Goal: Task Accomplishment & Management: Manage account settings

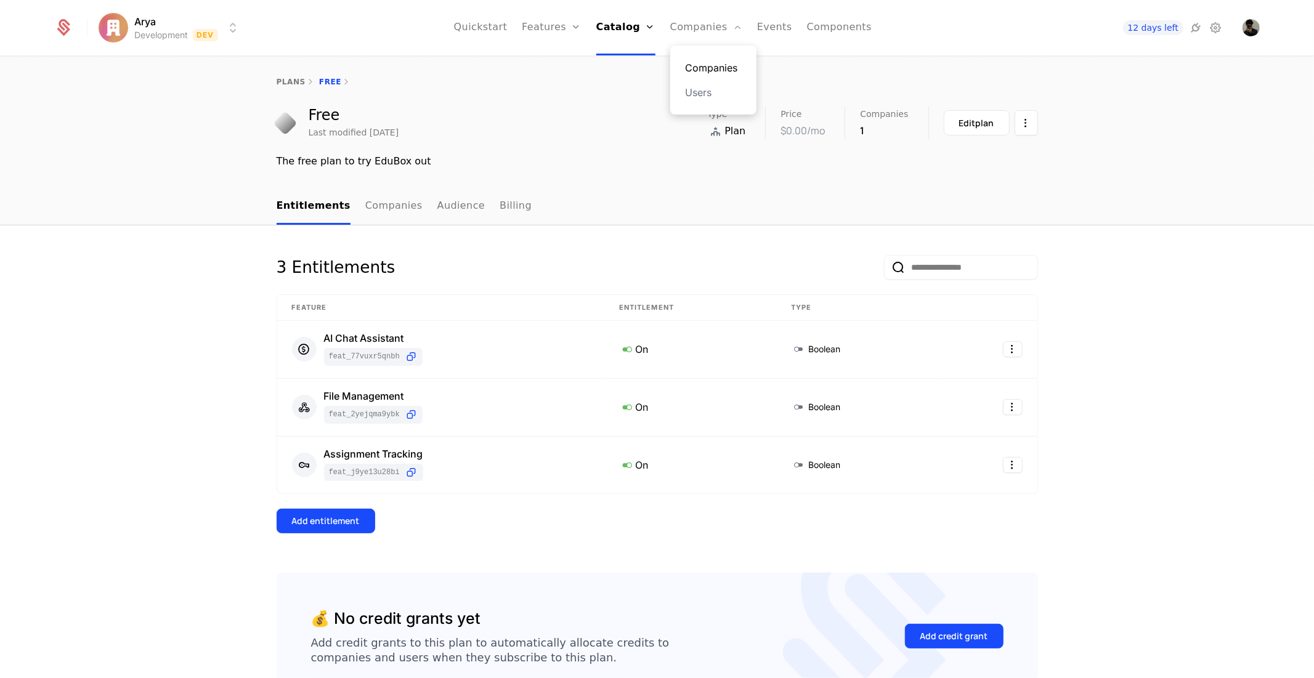
click at [699, 69] on link "Companies" at bounding box center [713, 67] width 57 height 15
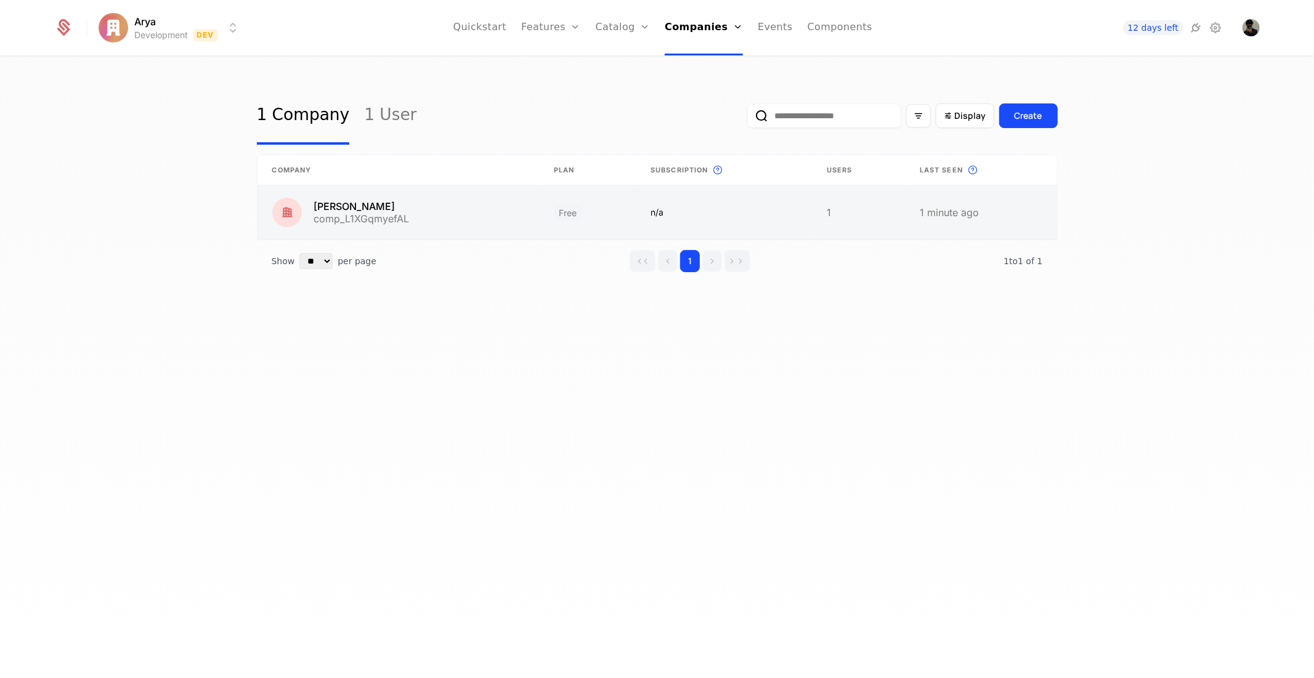
click at [368, 208] on link at bounding box center [398, 212] width 282 height 54
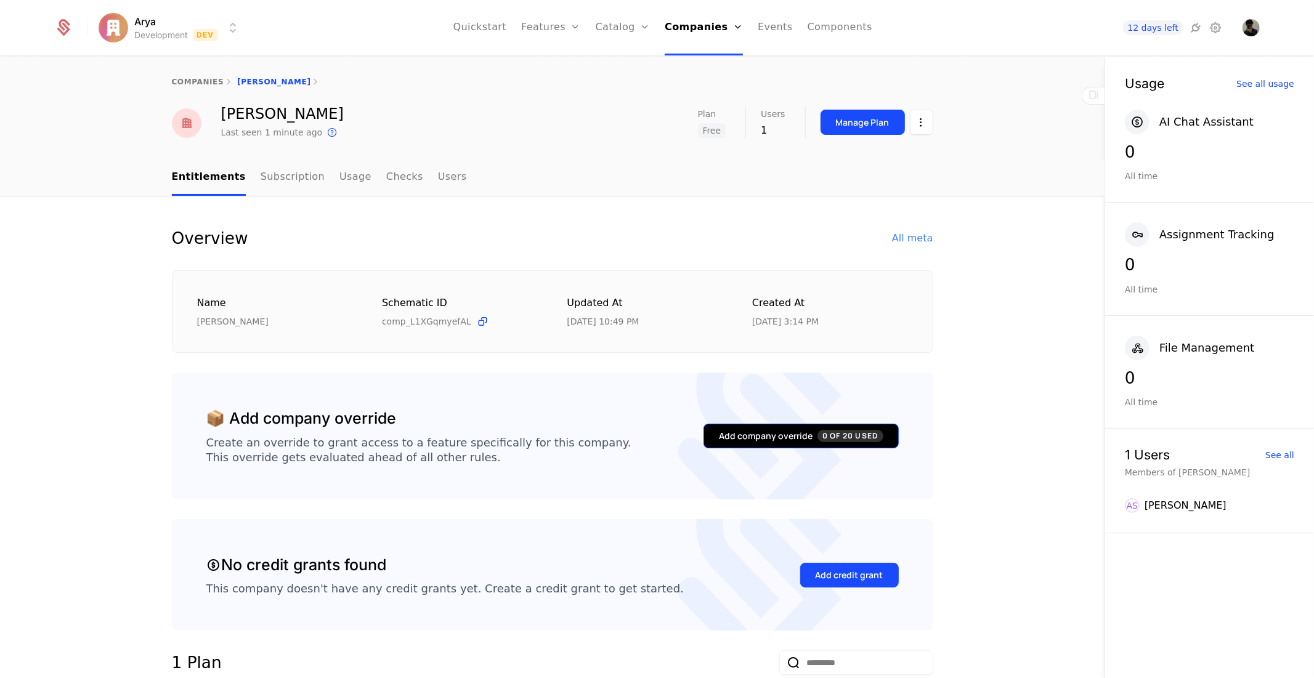
click at [822, 447] on button "Add company override 0 of 20 Used" at bounding box center [800, 436] width 195 height 25
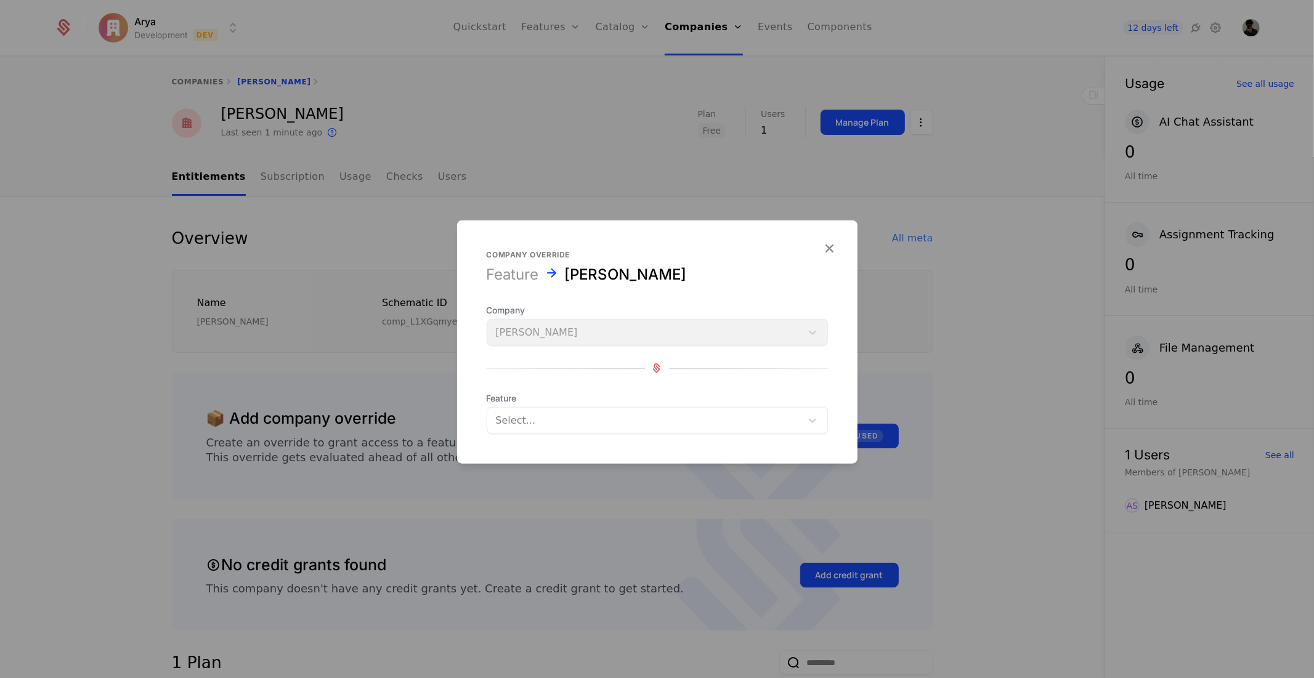
click at [604, 433] on div "Select..." at bounding box center [657, 419] width 341 height 27
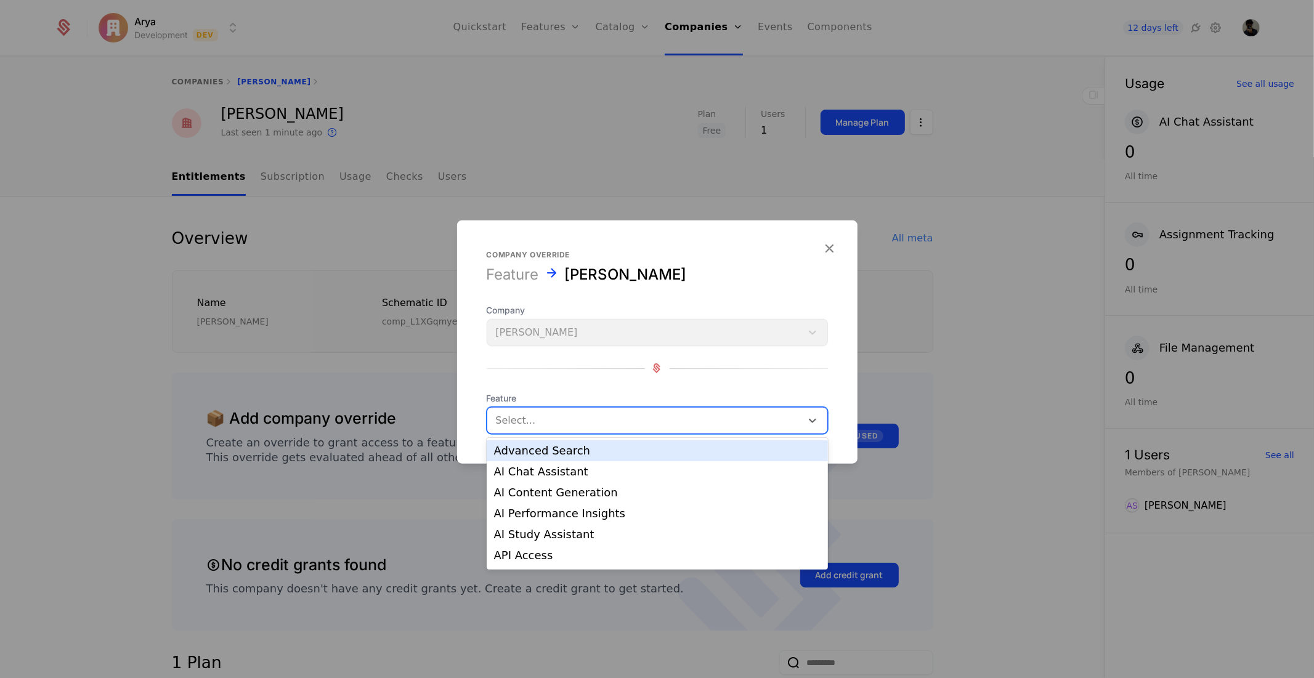
click at [562, 447] on div "Advanced Search" at bounding box center [657, 450] width 326 height 11
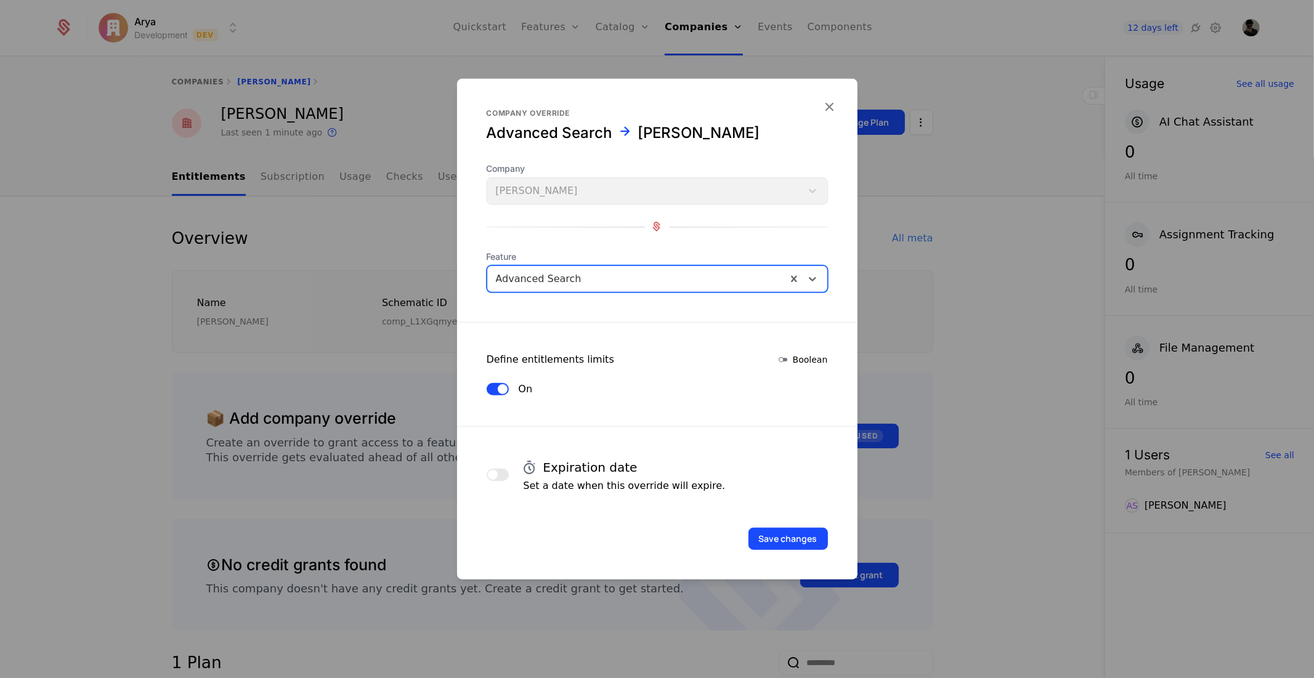
click at [693, 262] on div "Feature option Advanced Search, selected. Advanced Search" at bounding box center [657, 271] width 341 height 42
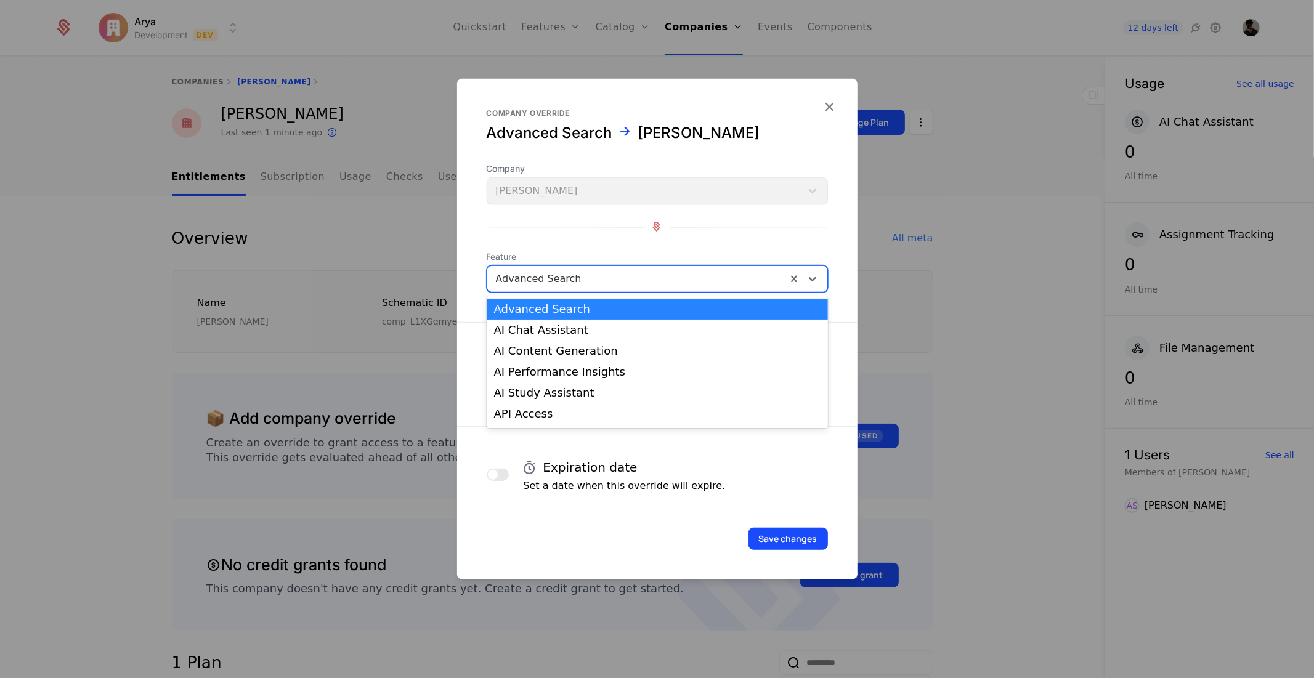
click at [690, 272] on div at bounding box center [637, 278] width 282 height 17
click at [654, 310] on div "Advanced Search" at bounding box center [657, 309] width 326 height 11
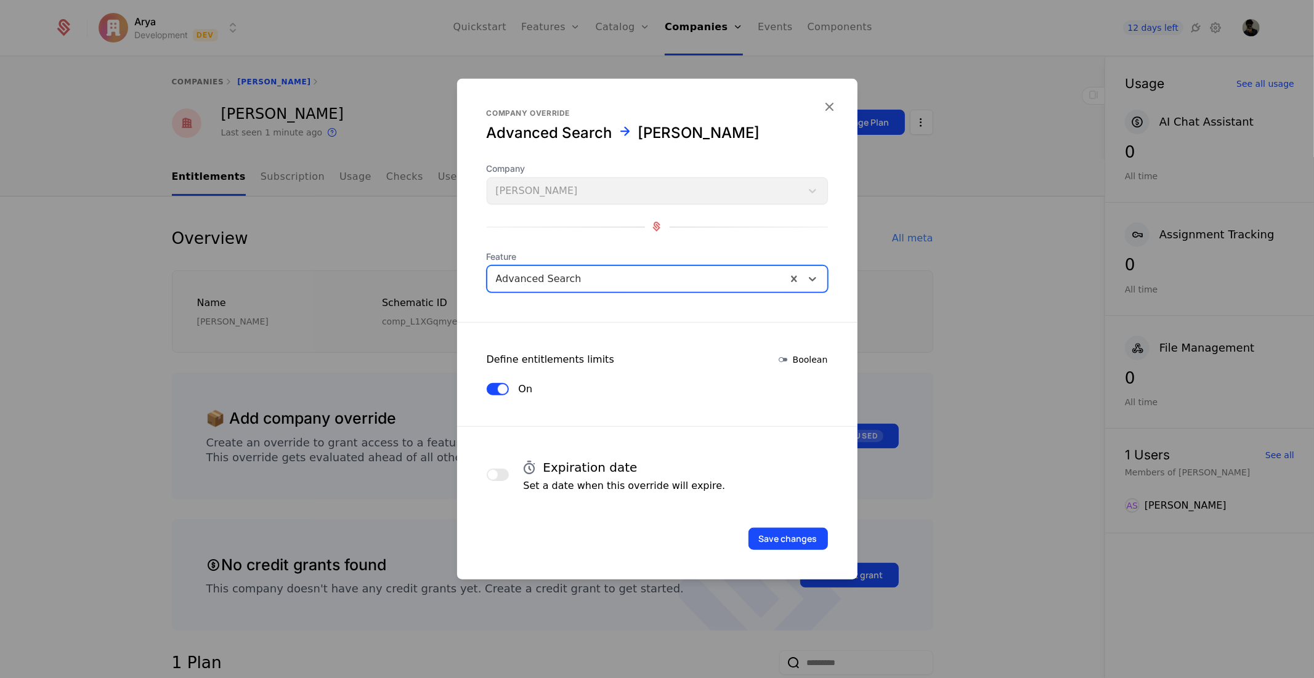
click at [663, 282] on div at bounding box center [637, 278] width 282 height 17
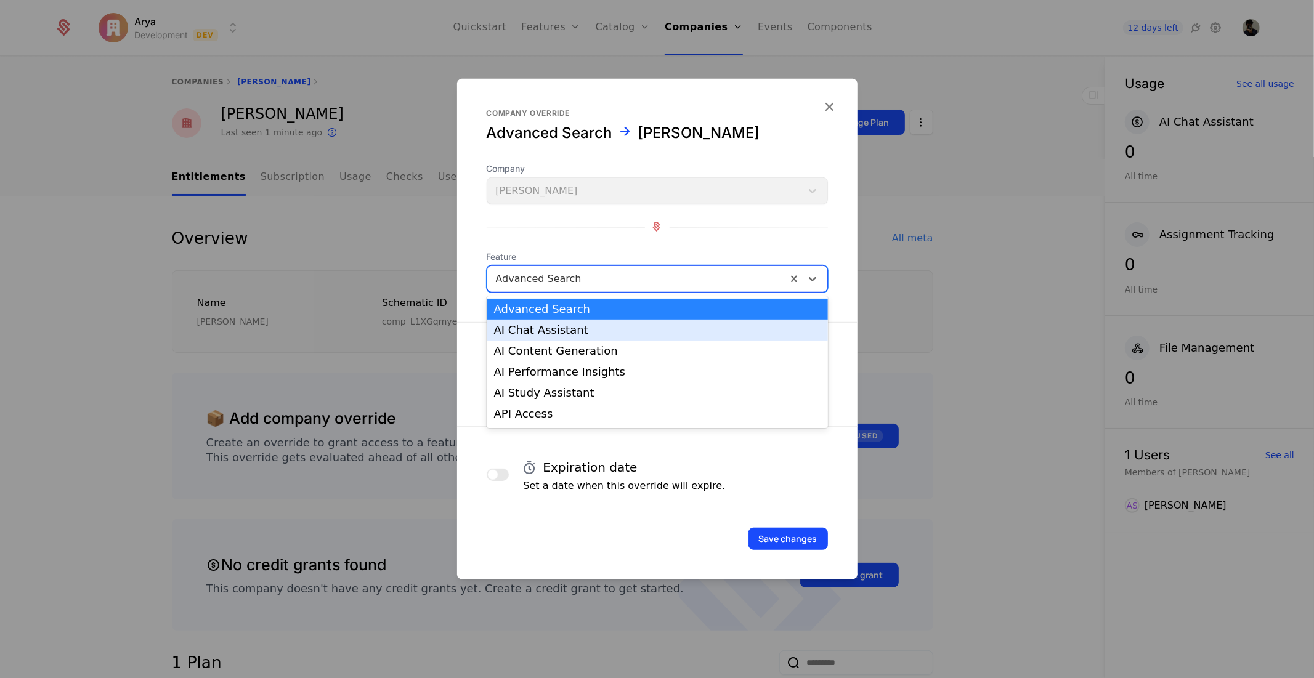
click at [645, 328] on div "AI Chat Assistant" at bounding box center [657, 330] width 326 height 11
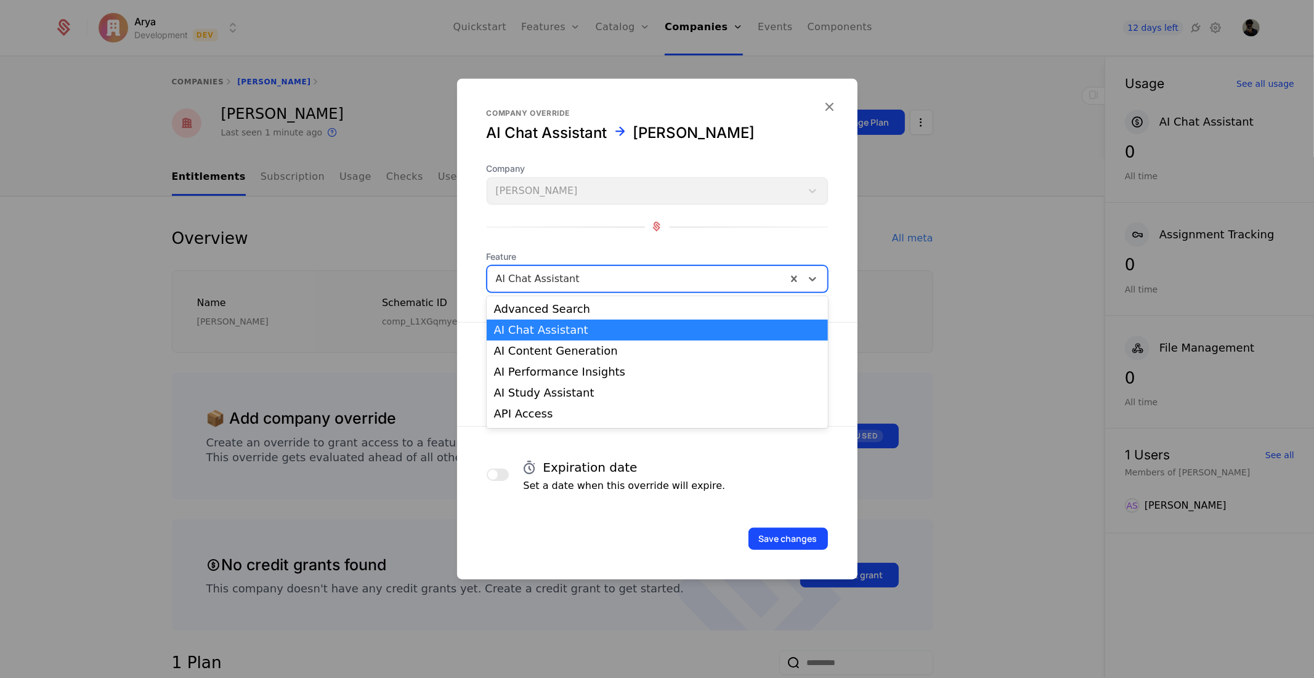
click at [653, 286] on div at bounding box center [637, 278] width 282 height 17
click at [643, 307] on div "Advanced Search" at bounding box center [657, 309] width 326 height 11
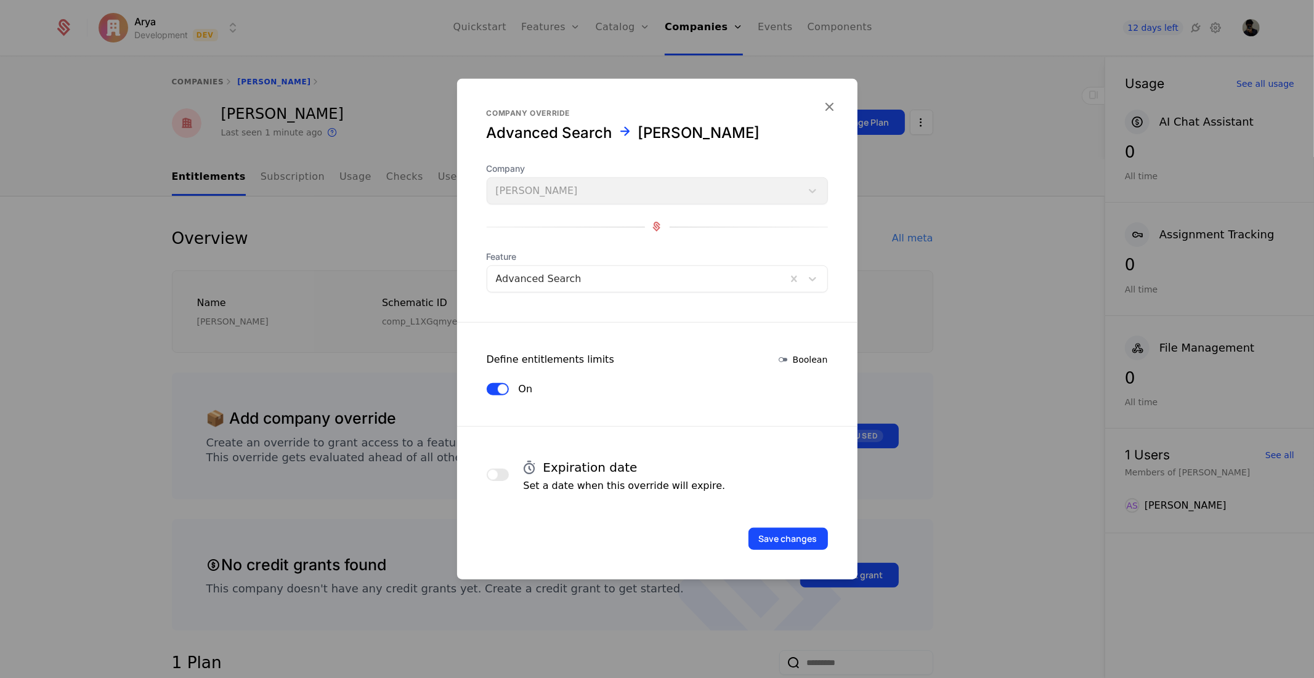
click at [957, 278] on div at bounding box center [657, 339] width 1314 height 678
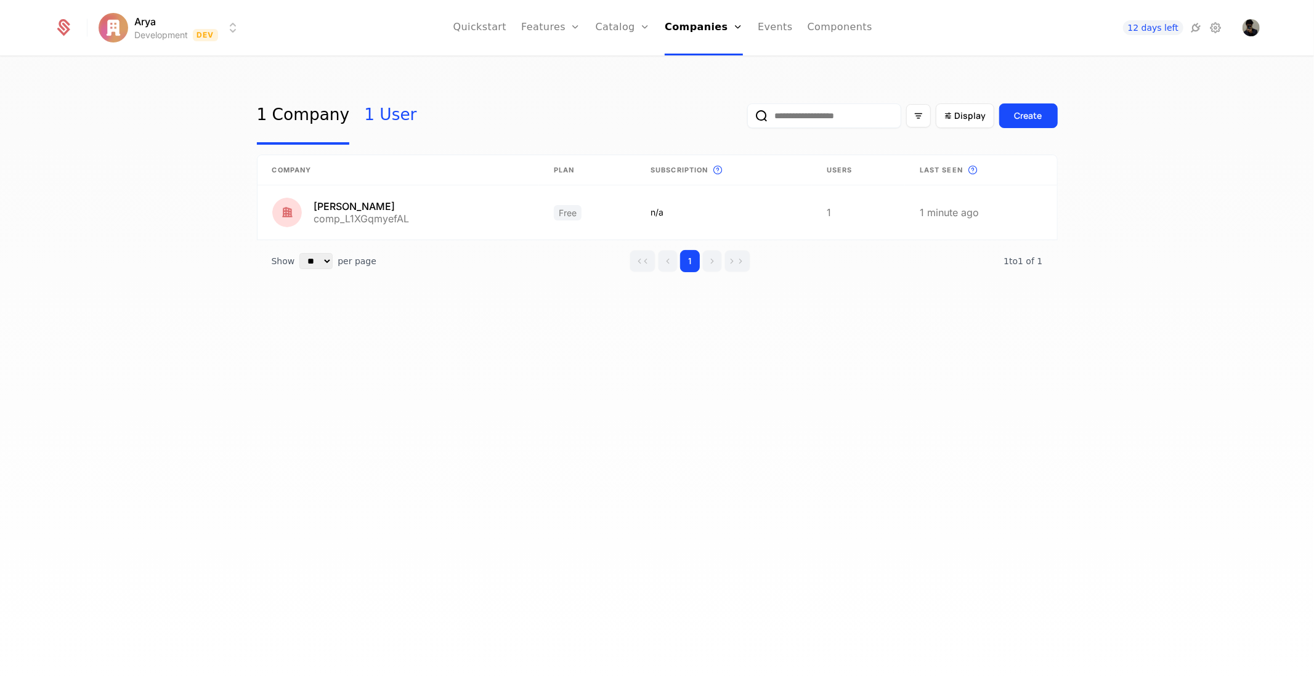
click at [376, 113] on link "1 User" at bounding box center [390, 116] width 52 height 58
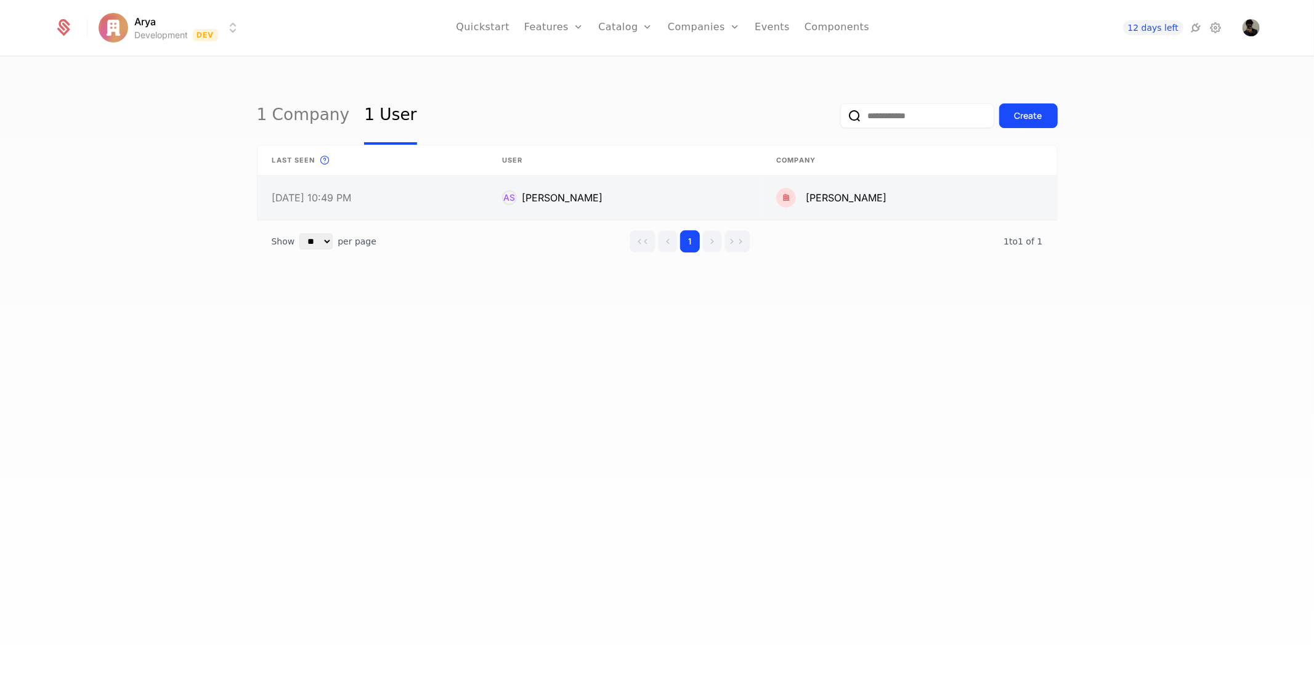
click at [388, 192] on link at bounding box center [372, 198] width 230 height 44
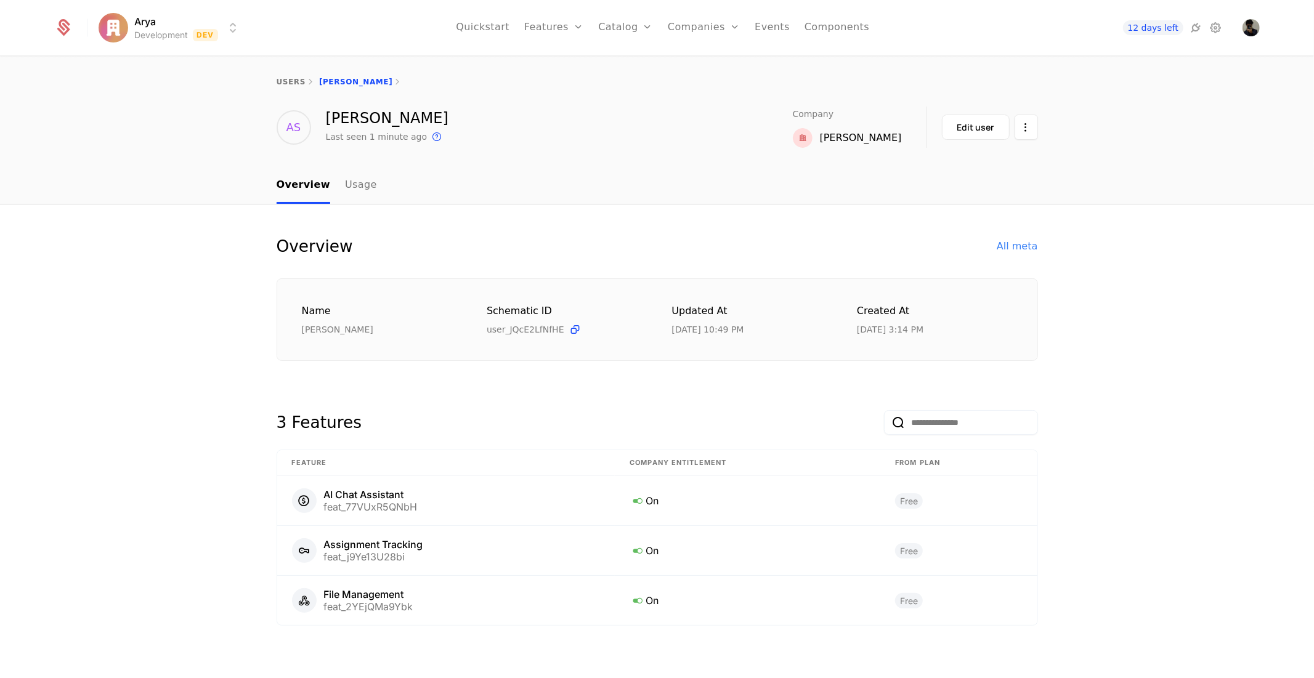
scroll to position [6, 0]
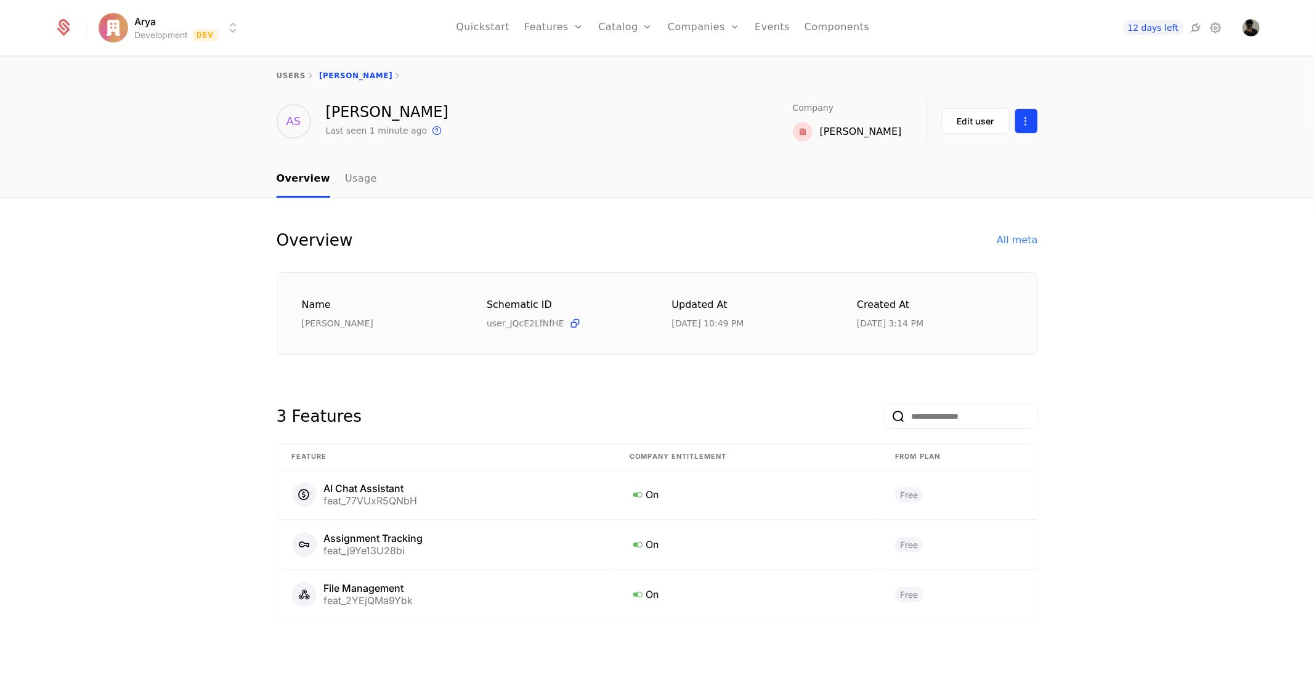
click at [1015, 121] on html "Arya Development Dev Quickstart Features Features Flags Catalog Plans Add Ons C…" at bounding box center [657, 339] width 1314 height 678
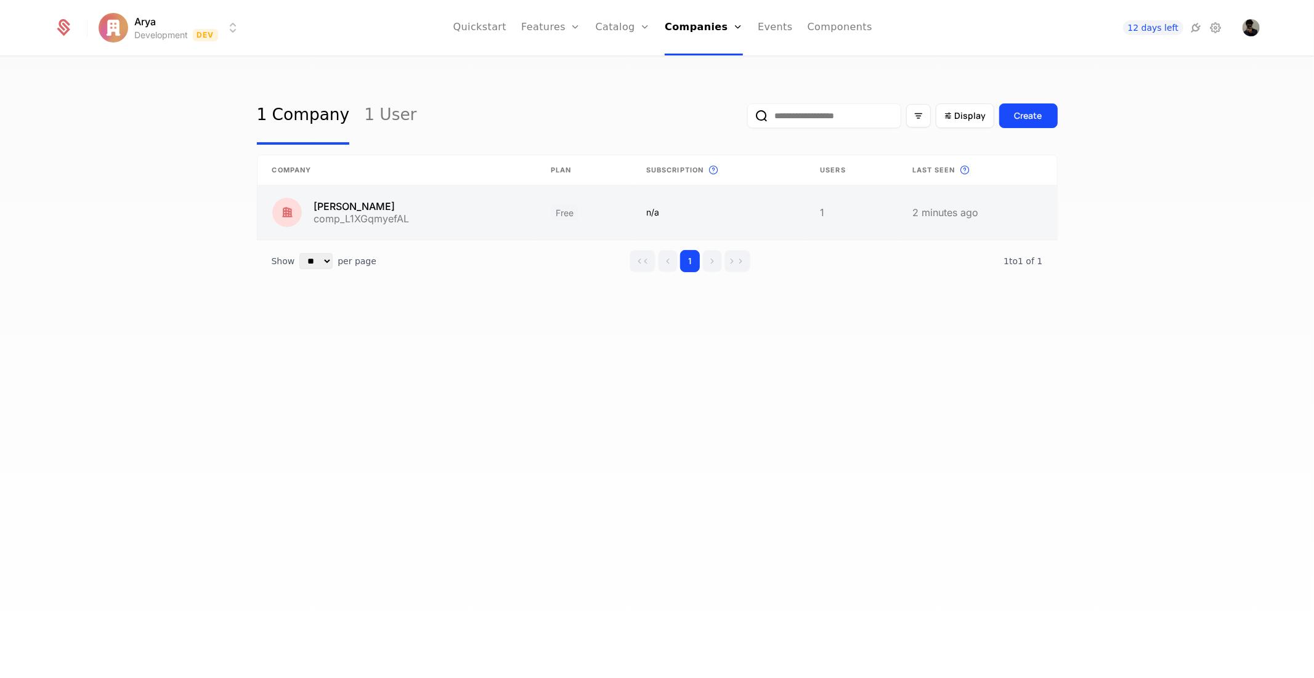
click at [732, 201] on link at bounding box center [718, 212] width 174 height 54
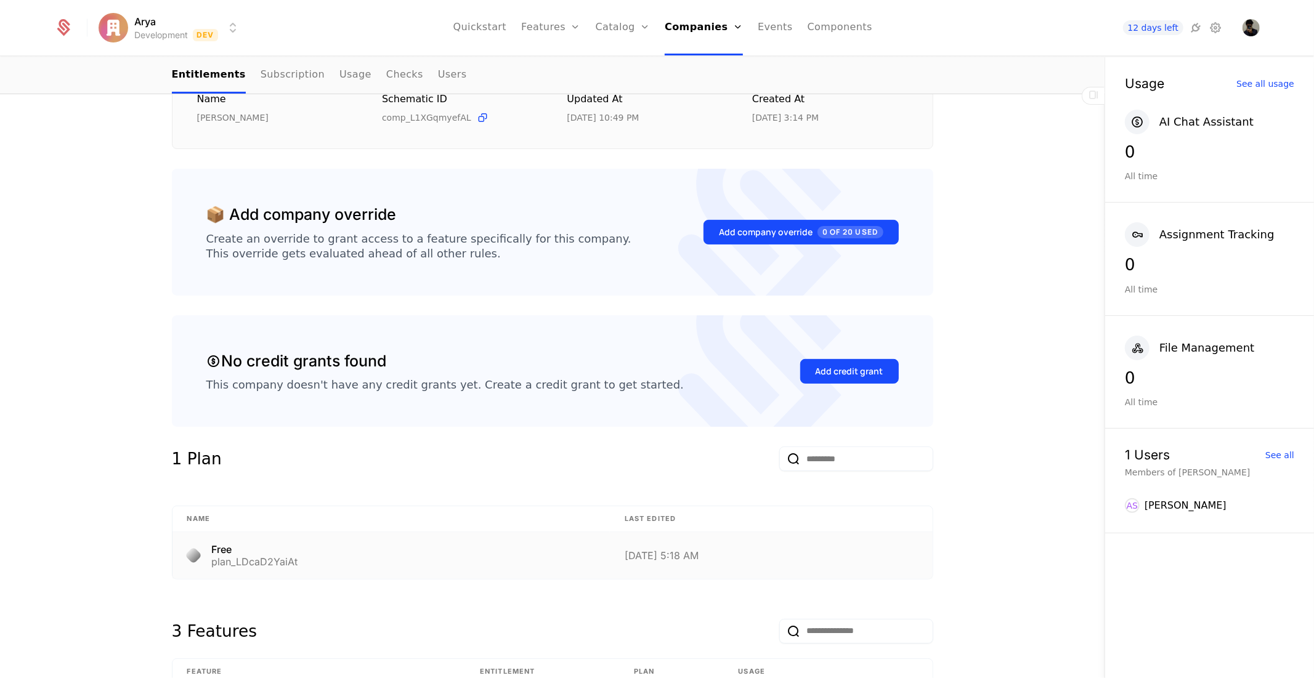
scroll to position [402, 0]
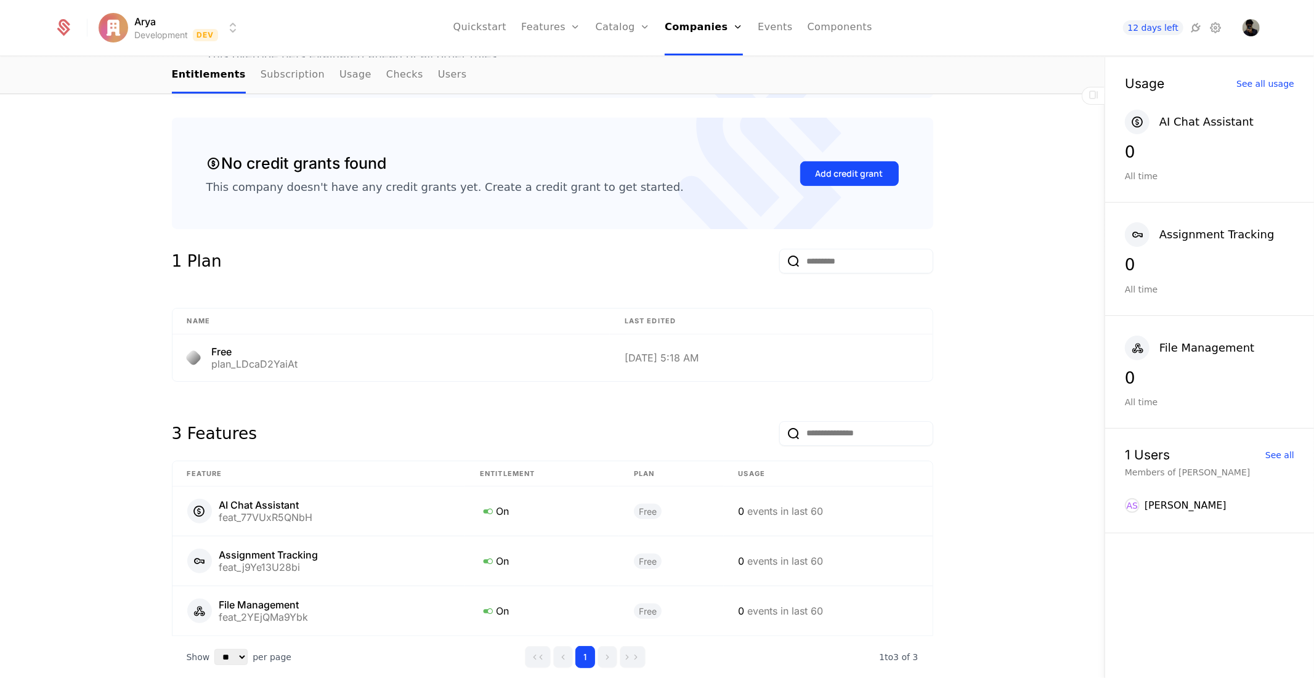
click at [256, 312] on th "Name" at bounding box center [390, 322] width 437 height 26
click at [197, 265] on div "1 Plan" at bounding box center [197, 261] width 50 height 25
click at [988, 293] on div "Overview All meta Name [PERSON_NAME] Schematic ID comp_L1XGqmyefAL Updated at […" at bounding box center [552, 271] width 1104 height 952
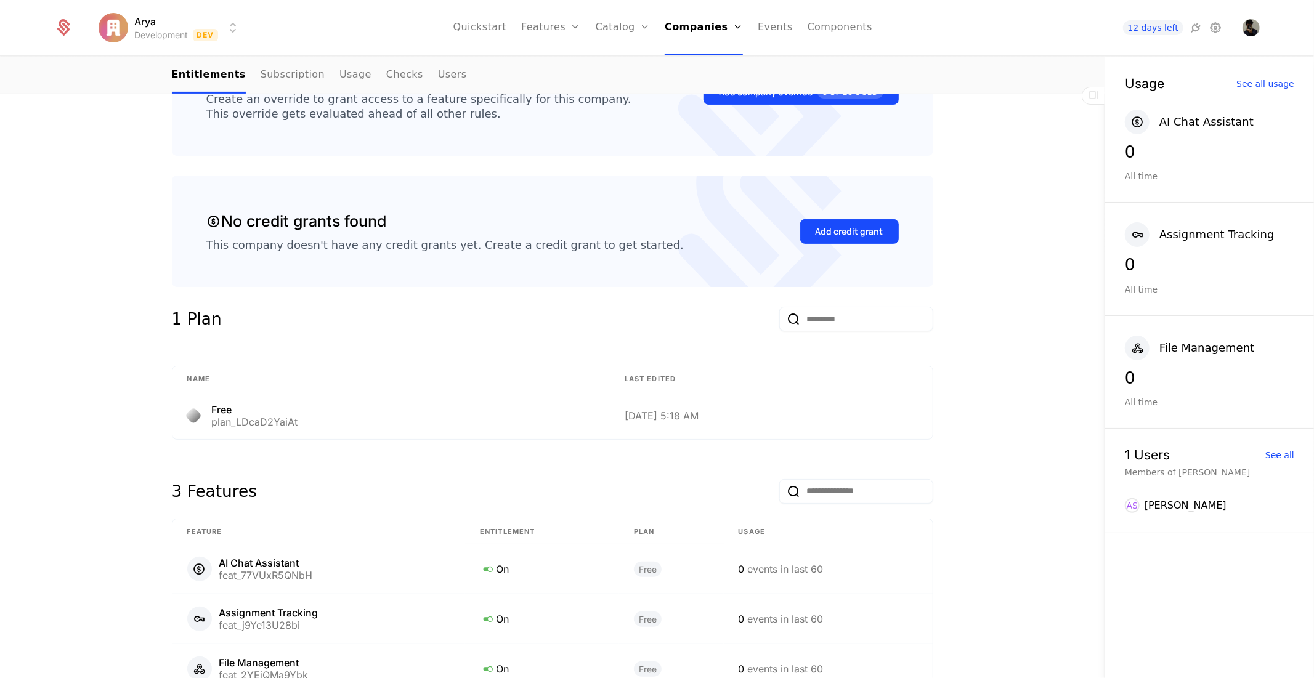
scroll to position [0, 0]
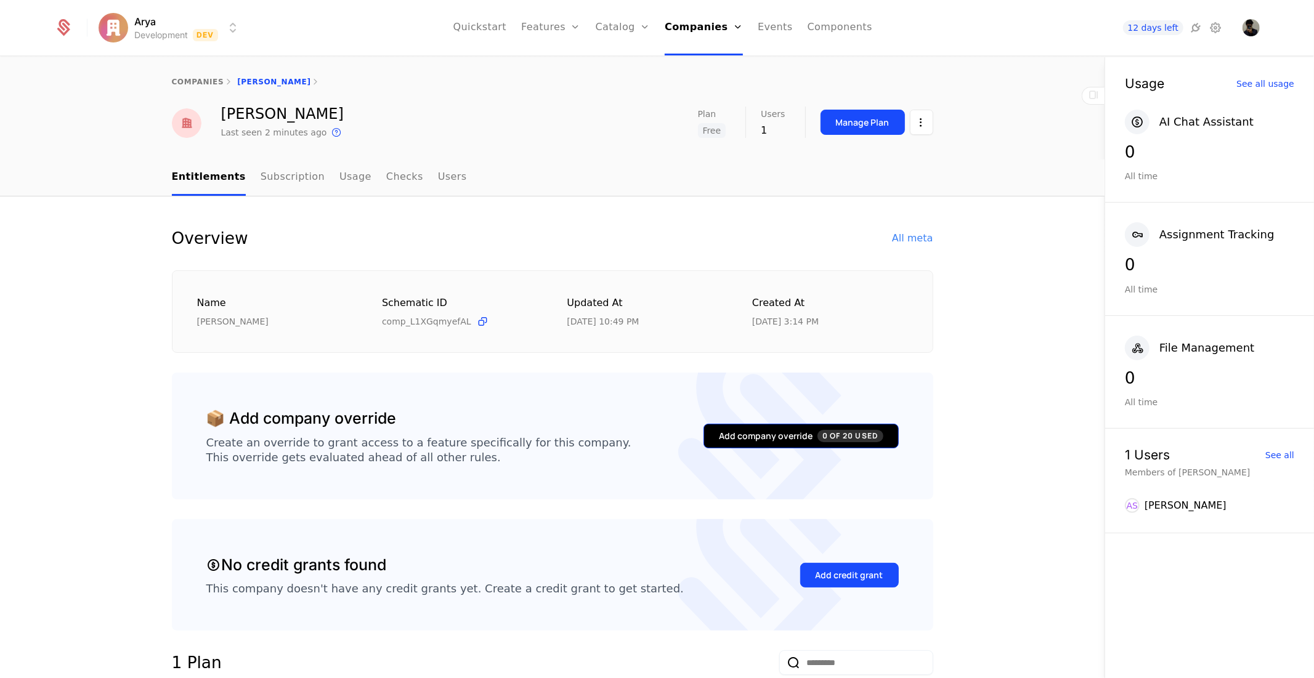
click at [835, 426] on button "Add company override 0 of 20 Used" at bounding box center [800, 436] width 195 height 25
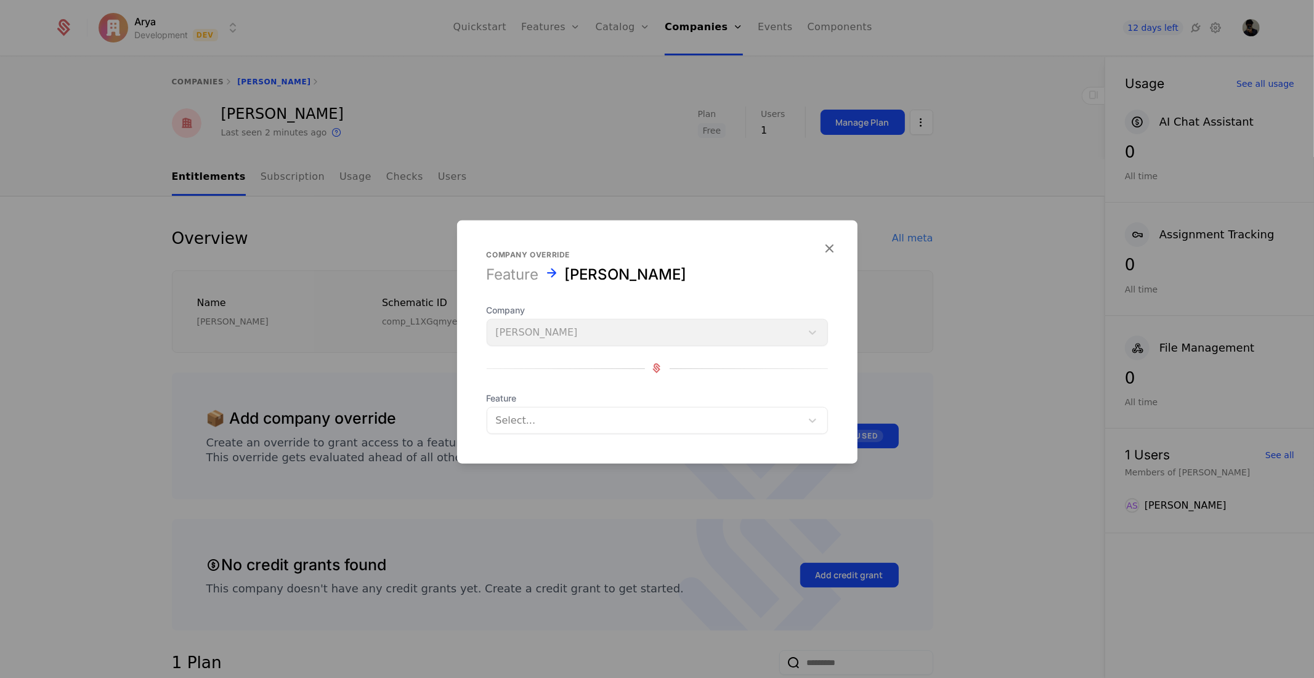
click at [554, 419] on div at bounding box center [644, 419] width 297 height 17
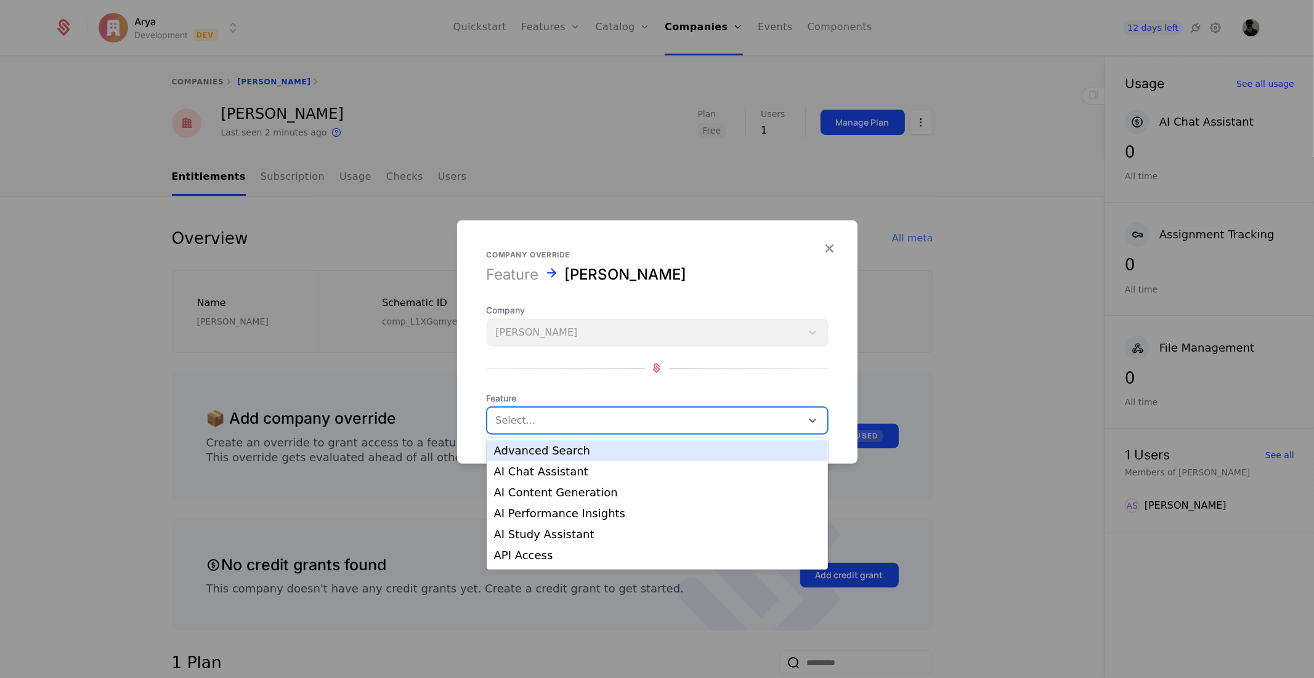
click at [543, 451] on div "Advanced Search" at bounding box center [657, 450] width 326 height 11
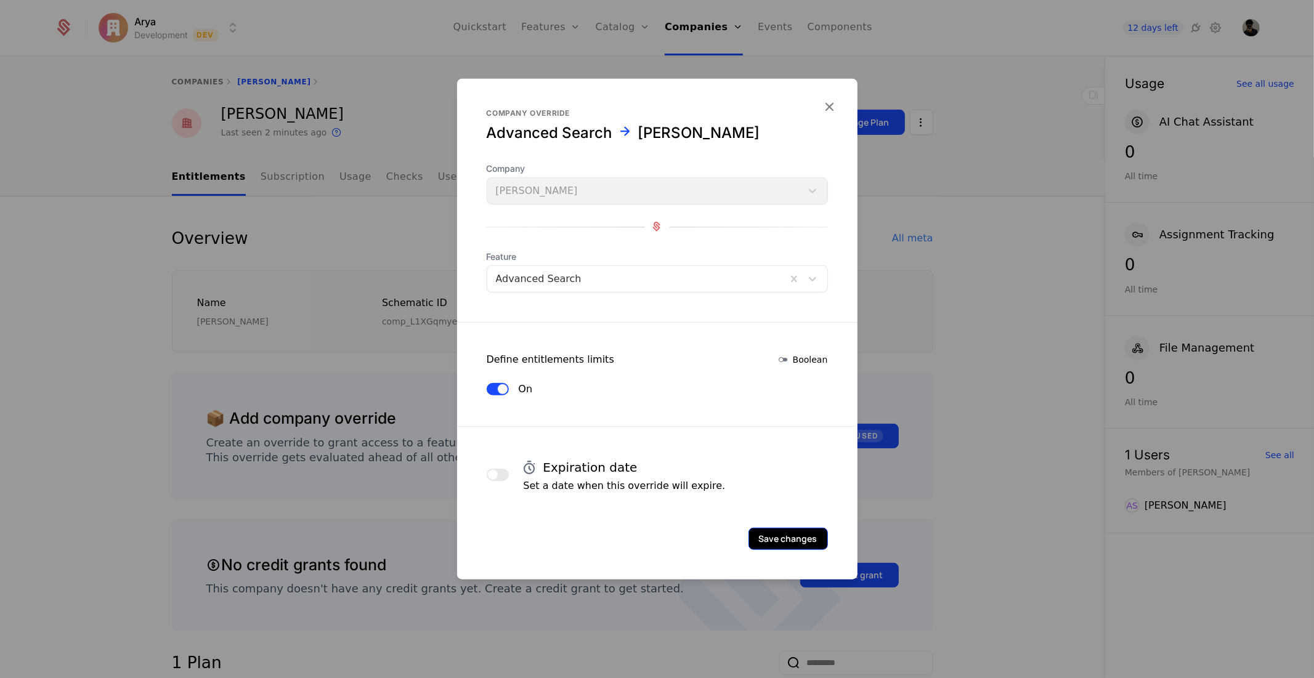
click at [799, 537] on button "Save changes" at bounding box center [787, 538] width 79 height 22
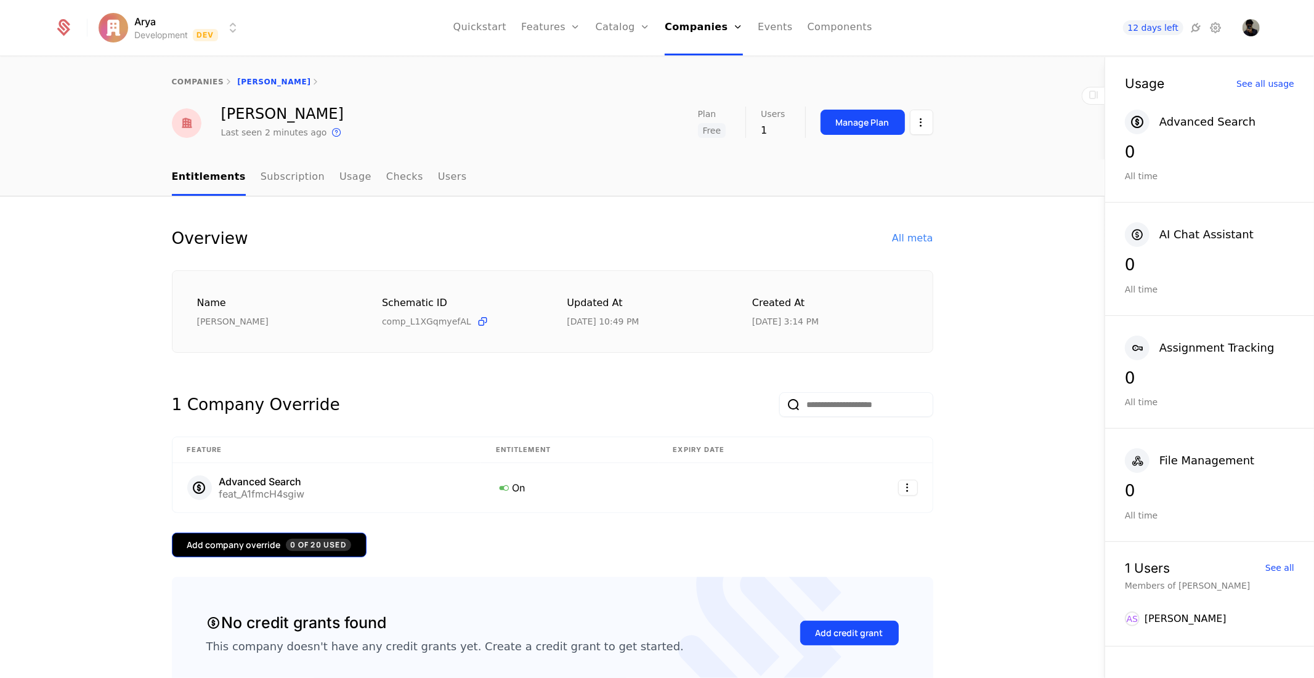
click at [304, 548] on span "0 of 20 Used" at bounding box center [318, 545] width 65 height 12
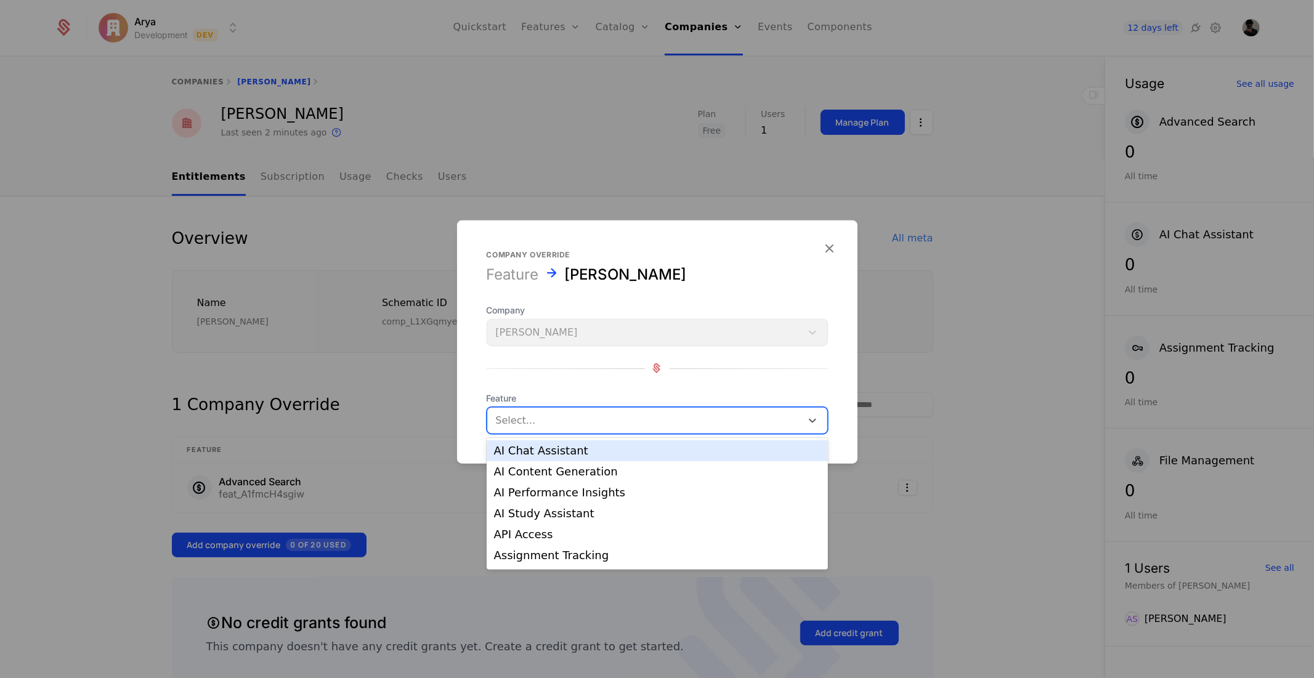
click at [576, 433] on div "Select..." at bounding box center [657, 419] width 341 height 27
click at [525, 450] on div "AI Chat Assistant" at bounding box center [657, 450] width 326 height 11
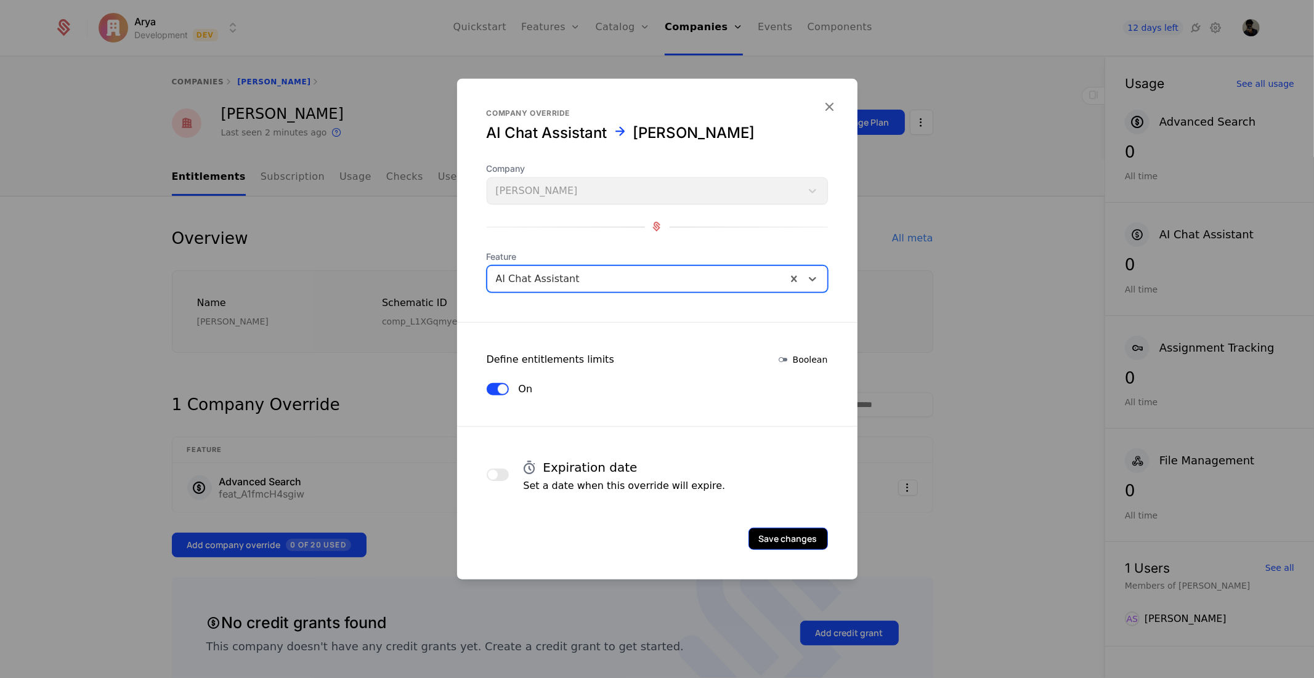
click at [789, 528] on div "Save changes" at bounding box center [657, 521] width 400 height 57
click at [789, 532] on button "Save changes" at bounding box center [787, 538] width 79 height 22
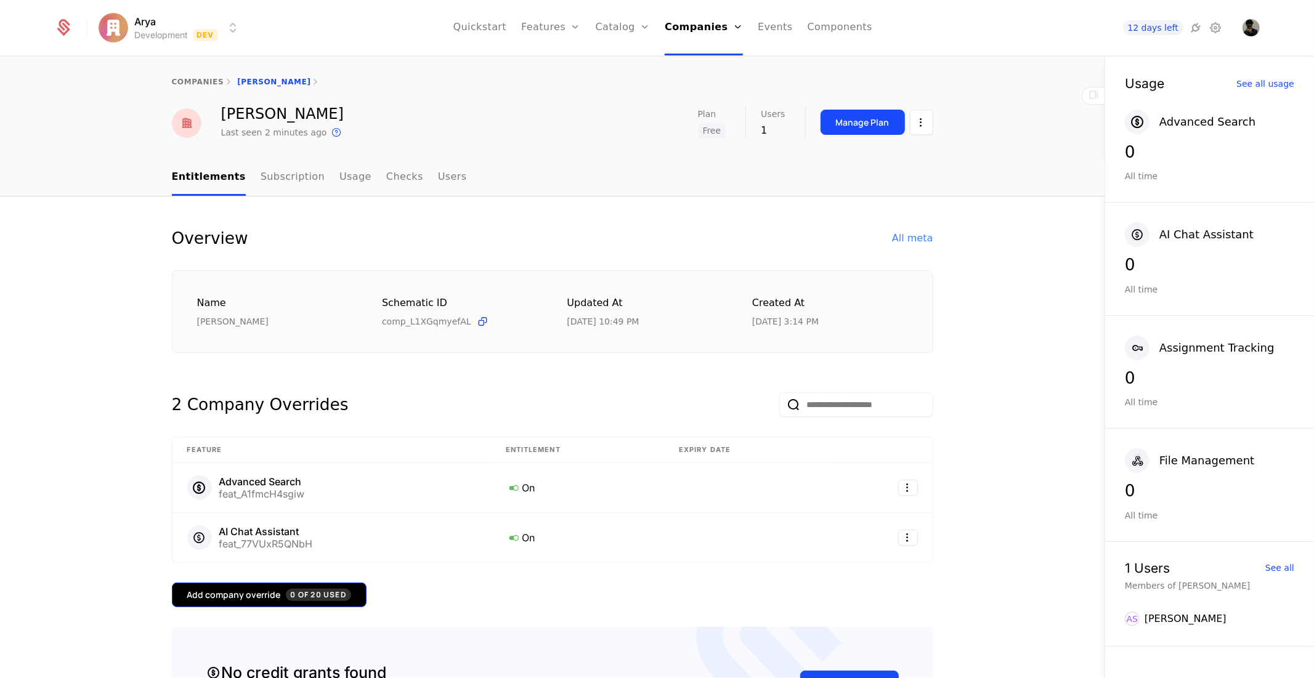
click at [218, 590] on div "Add company override 0 of 20 Used" at bounding box center [269, 595] width 164 height 12
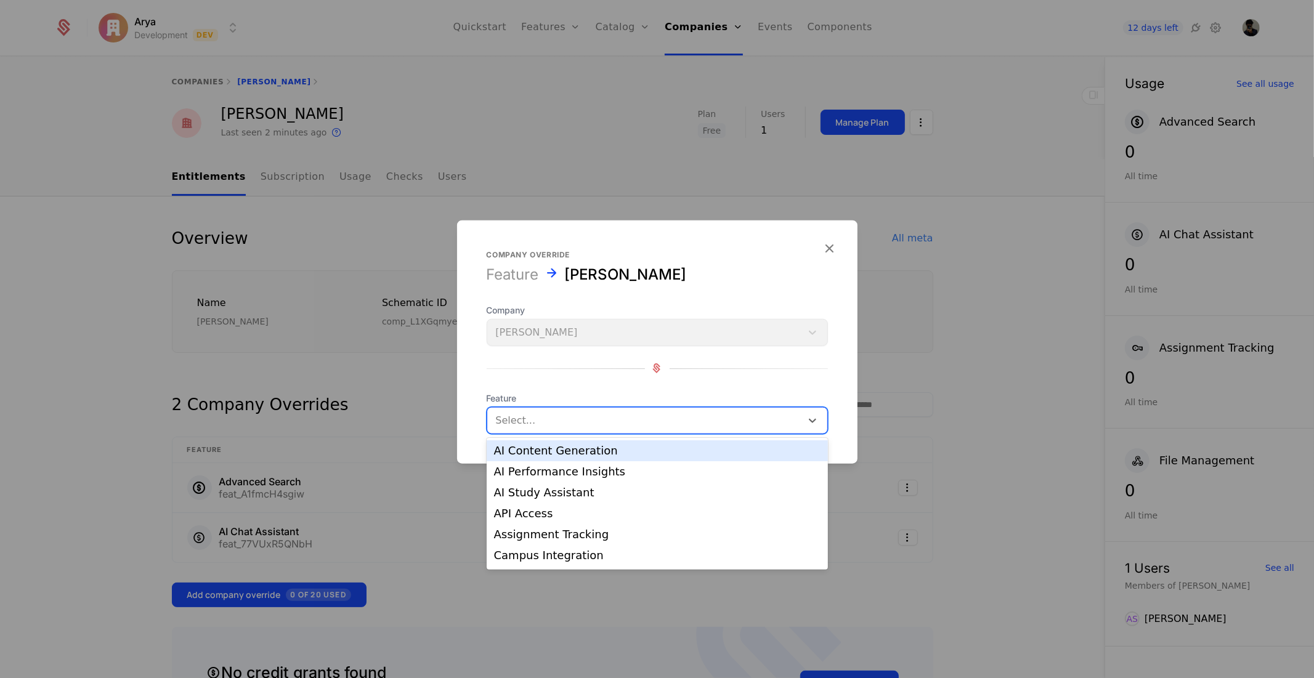
click at [550, 413] on div at bounding box center [644, 419] width 297 height 17
click at [546, 456] on div "AI Content Generation" at bounding box center [657, 450] width 326 height 11
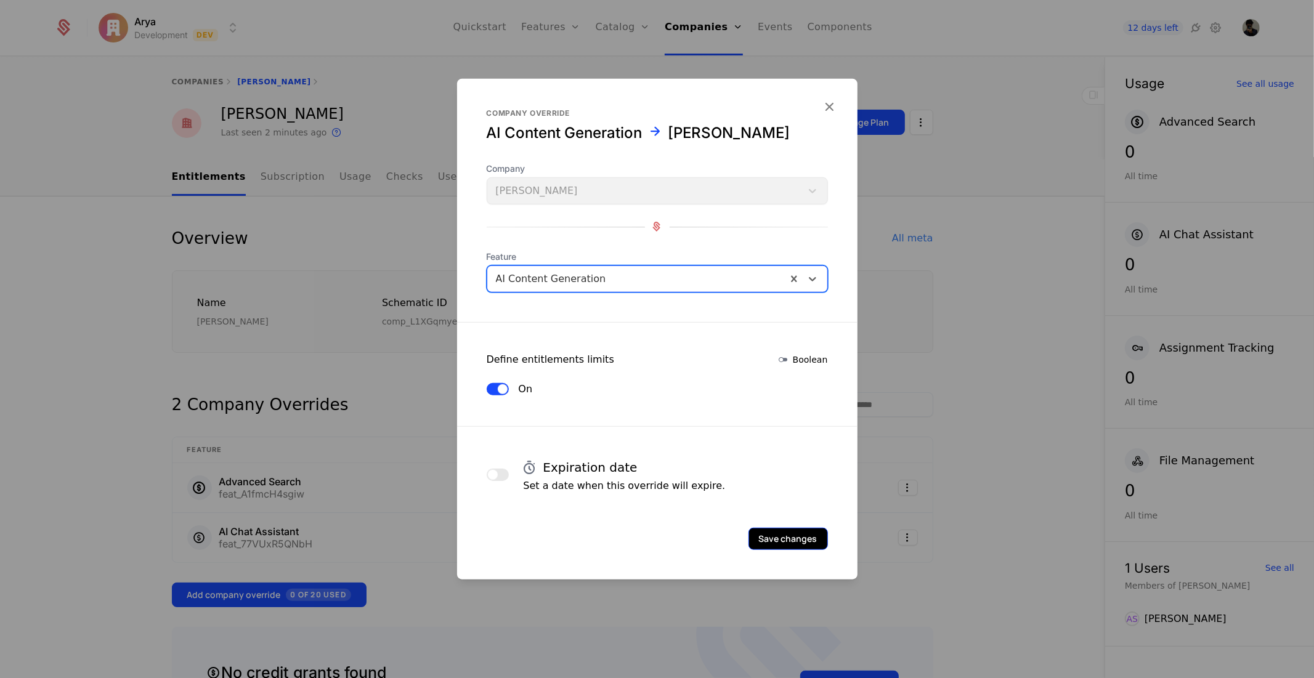
click at [786, 545] on button "Save changes" at bounding box center [787, 538] width 79 height 22
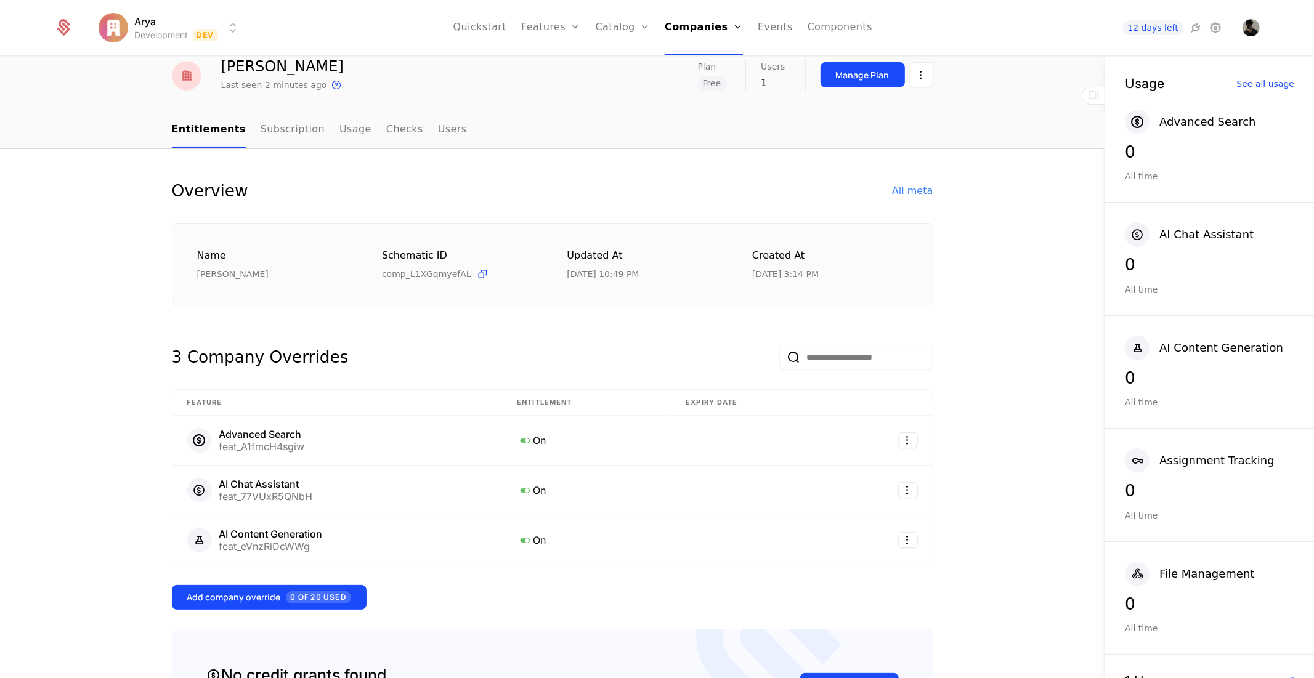
scroll to position [273, 0]
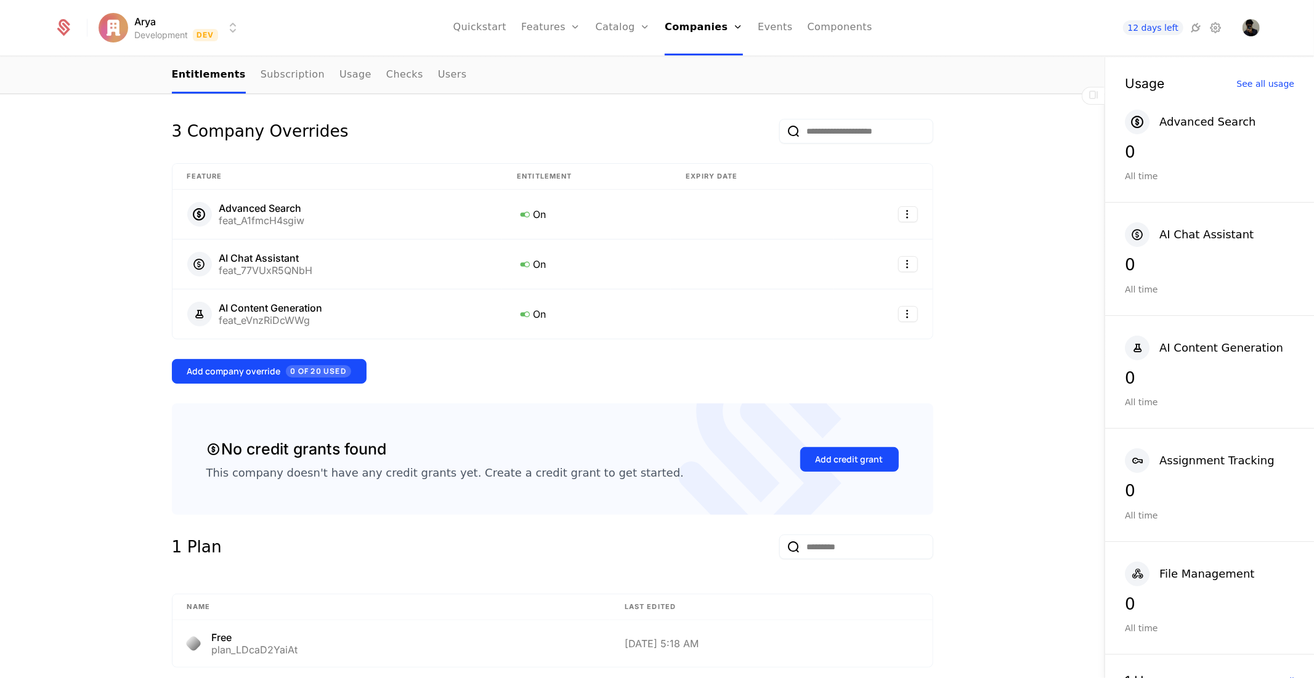
click at [284, 353] on div "Overview All meta Name [PERSON_NAME] Schematic ID comp_L1XGqmyefAL Updated at […" at bounding box center [552, 528] width 761 height 1150
click at [304, 379] on button "Add company override 0 of 20 Used" at bounding box center [269, 371] width 195 height 25
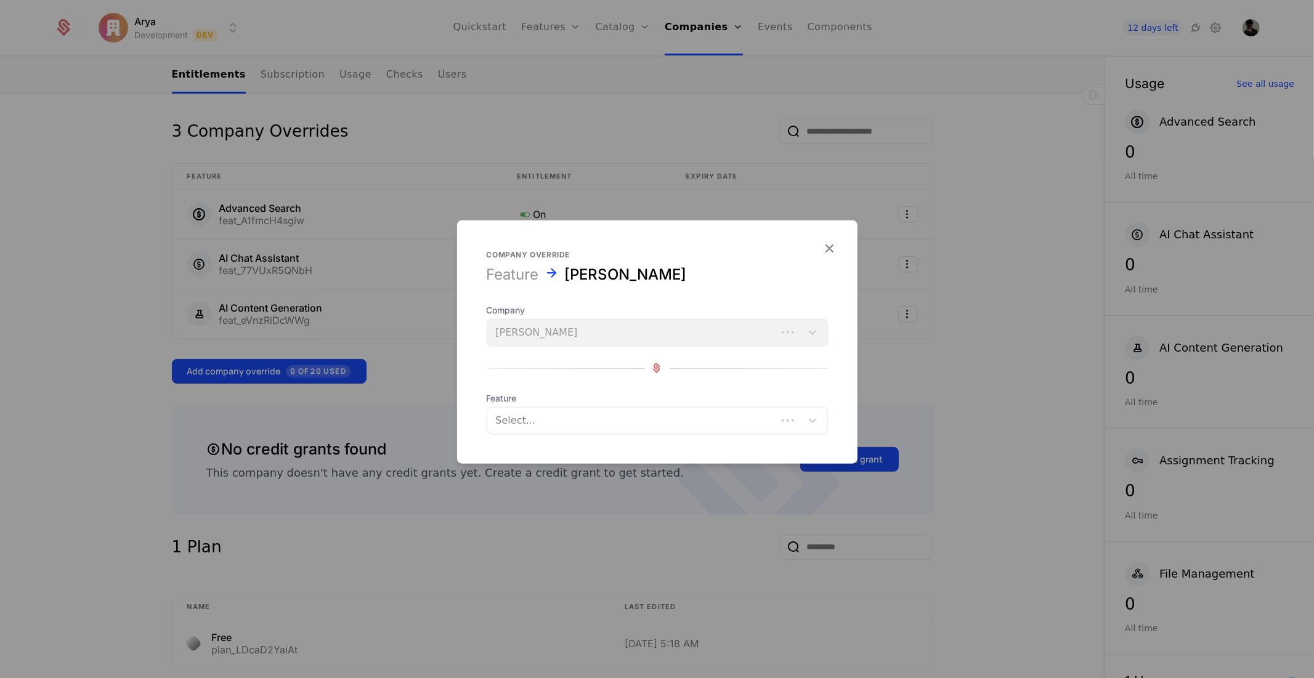
click at [567, 423] on div at bounding box center [632, 419] width 272 height 17
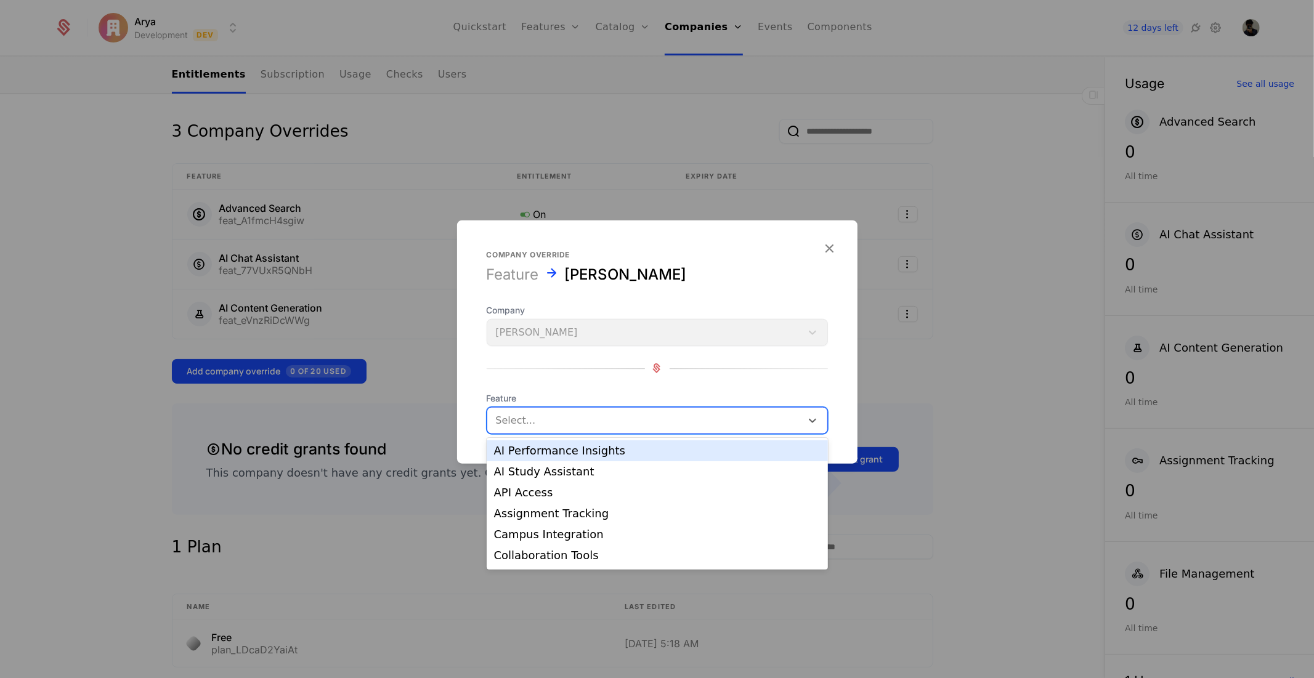
click at [544, 451] on div "AI Performance Insights" at bounding box center [657, 450] width 326 height 11
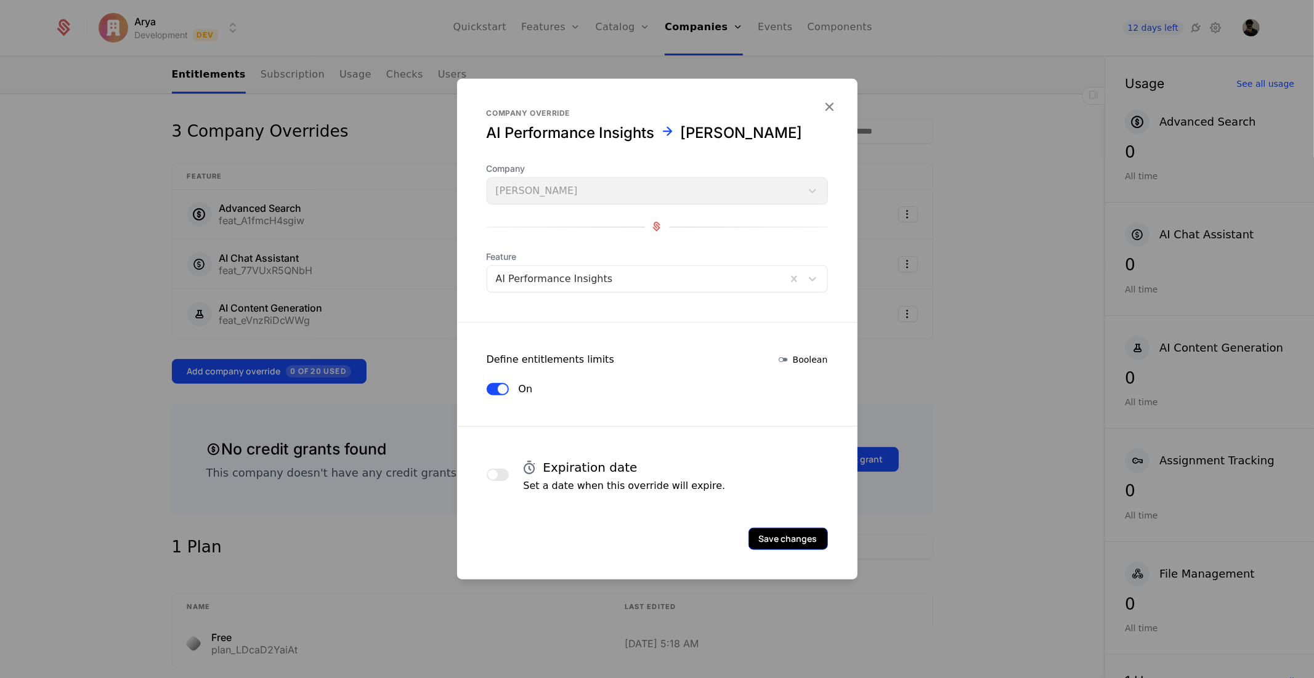
click at [803, 544] on button "Save changes" at bounding box center [787, 538] width 79 height 22
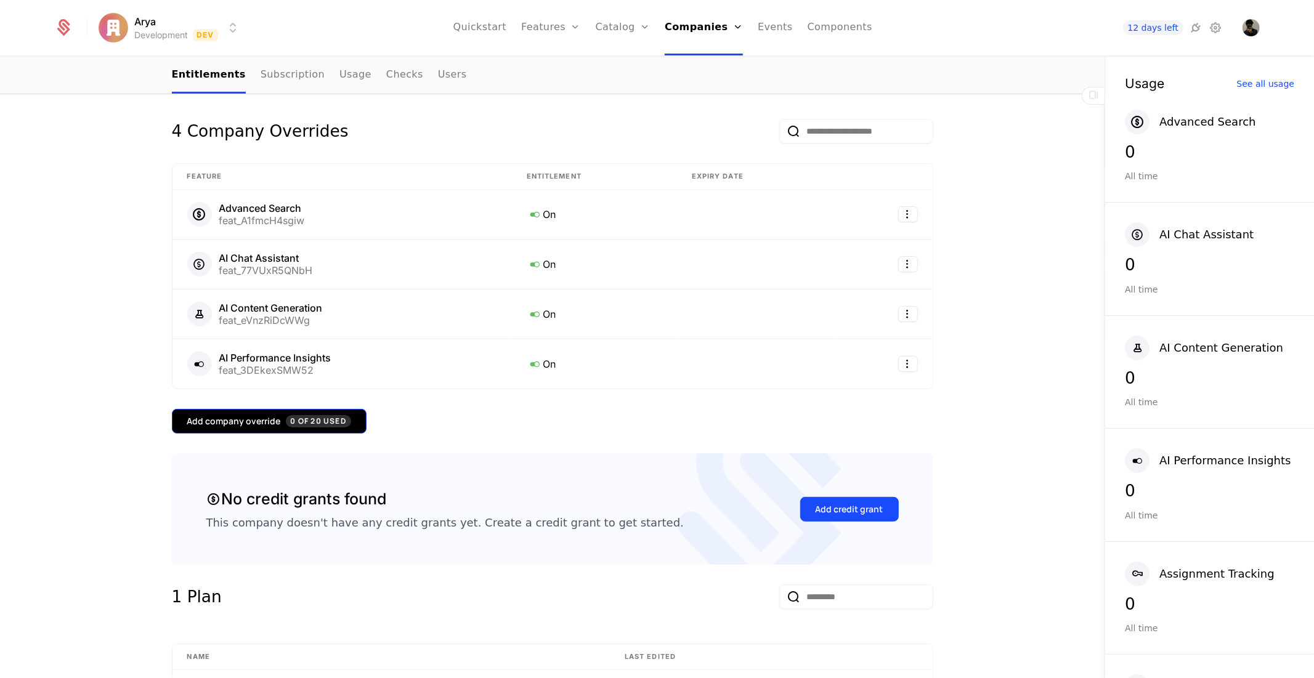
click at [286, 423] on span "0 of 20 Used" at bounding box center [318, 421] width 65 height 12
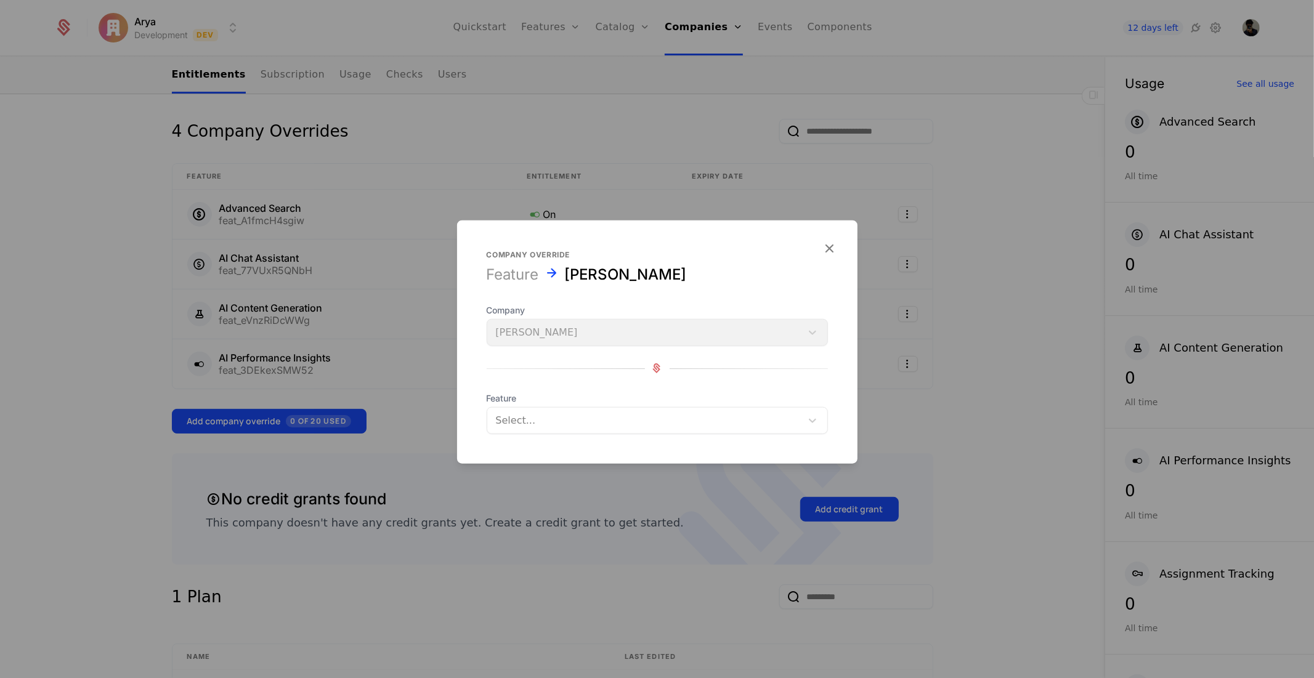
click at [573, 418] on div at bounding box center [644, 419] width 297 height 17
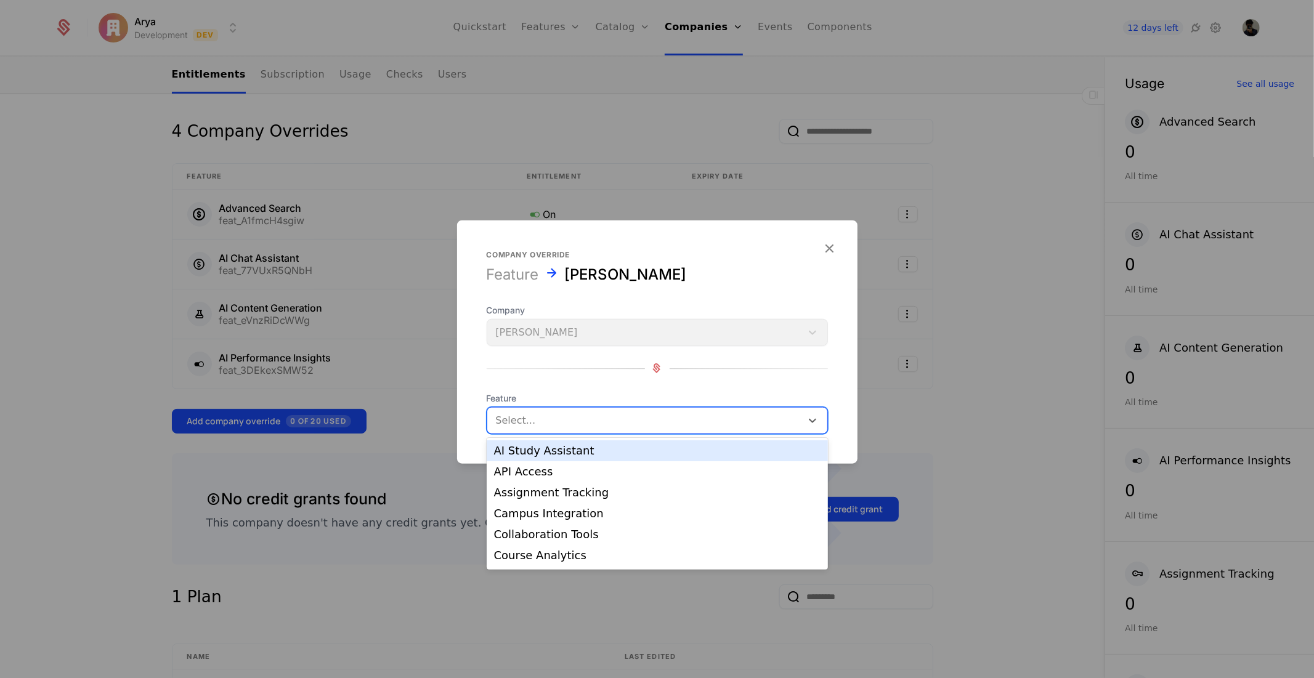
click at [552, 448] on div "AI Study Assistant" at bounding box center [657, 450] width 326 height 11
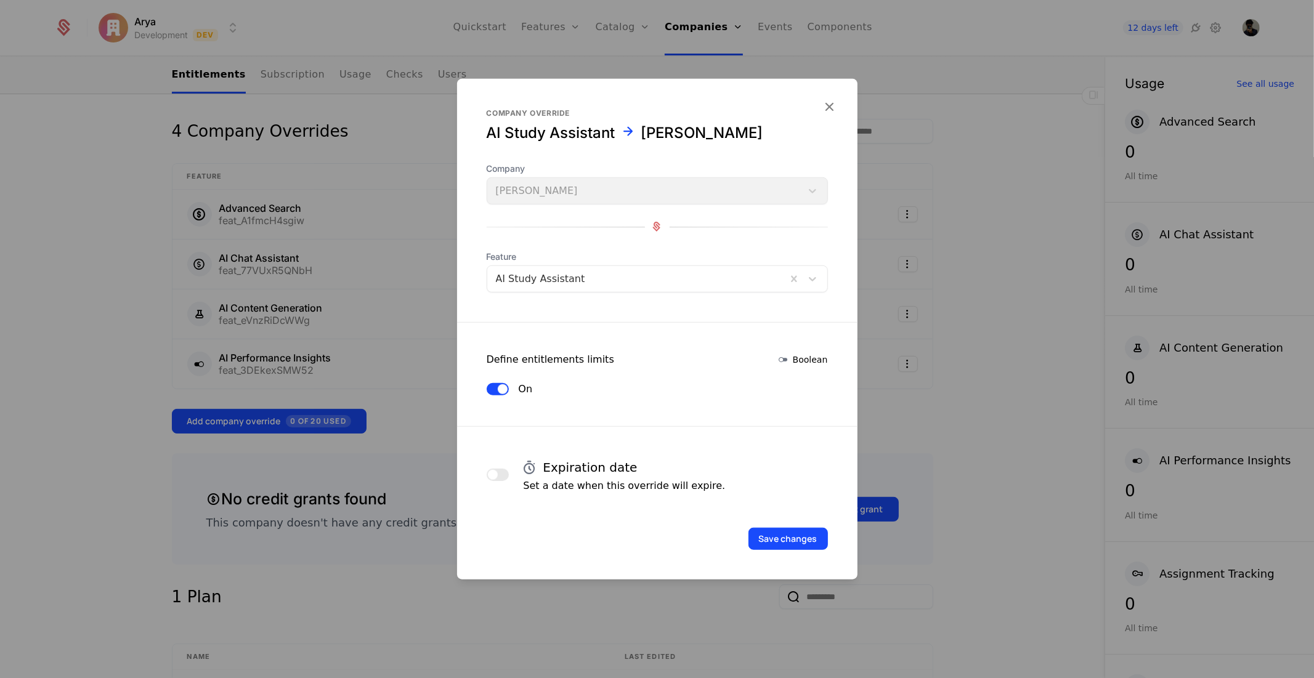
click at [804, 525] on div "Save changes" at bounding box center [657, 521] width 400 height 57
click at [807, 532] on button "Save changes" at bounding box center [787, 538] width 79 height 22
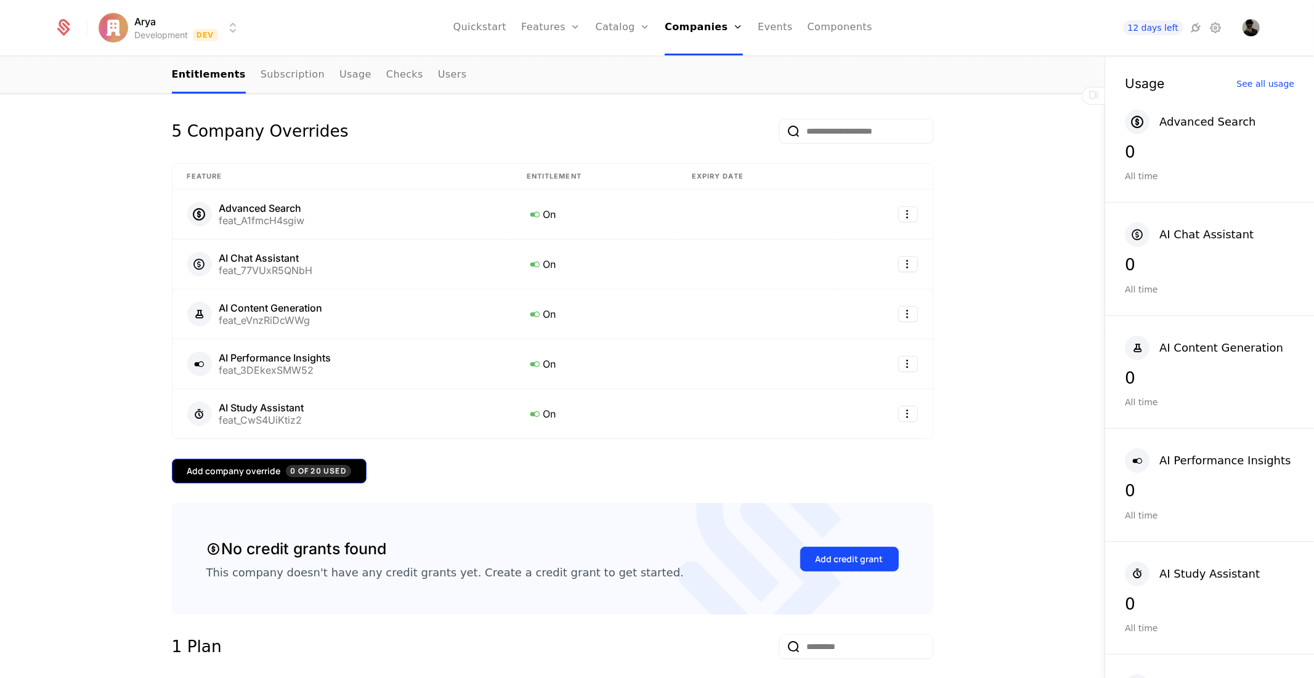
click at [229, 475] on div "Add company override 0 of 20 Used" at bounding box center [269, 471] width 164 height 12
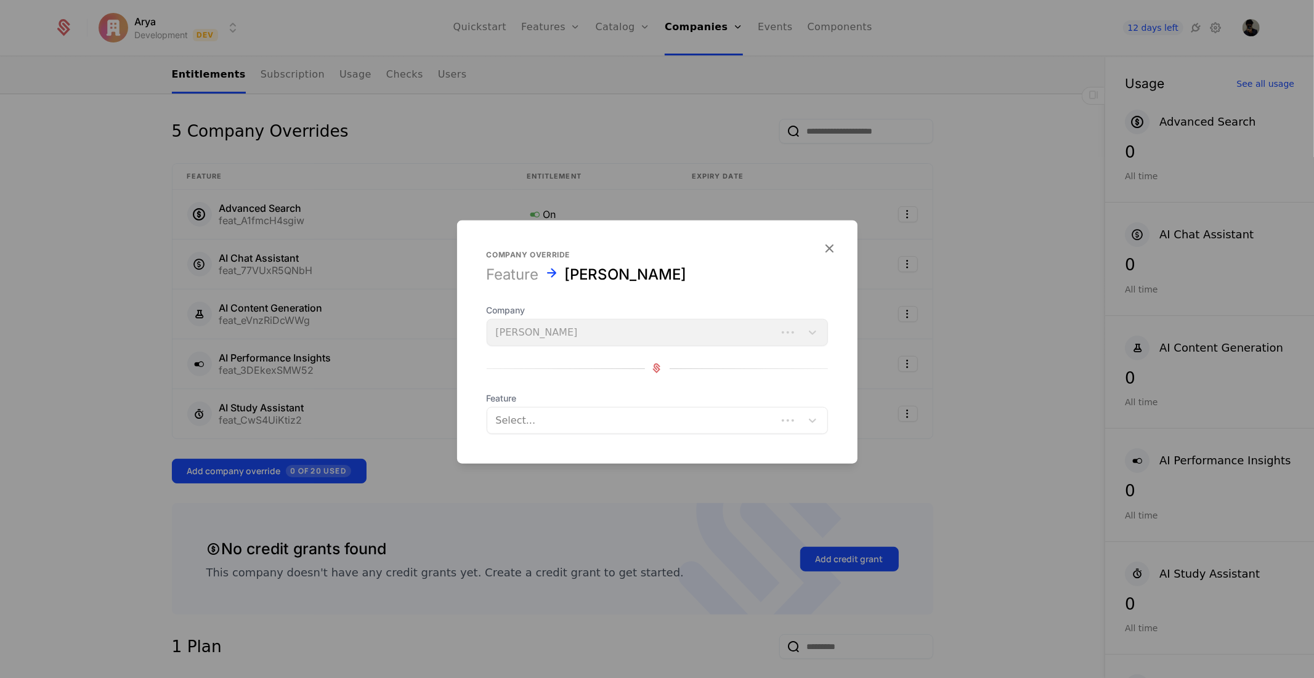
drag, startPoint x: 570, startPoint y: 423, endPoint x: 565, endPoint y: 427, distance: 6.7
click at [569, 424] on div at bounding box center [632, 419] width 272 height 17
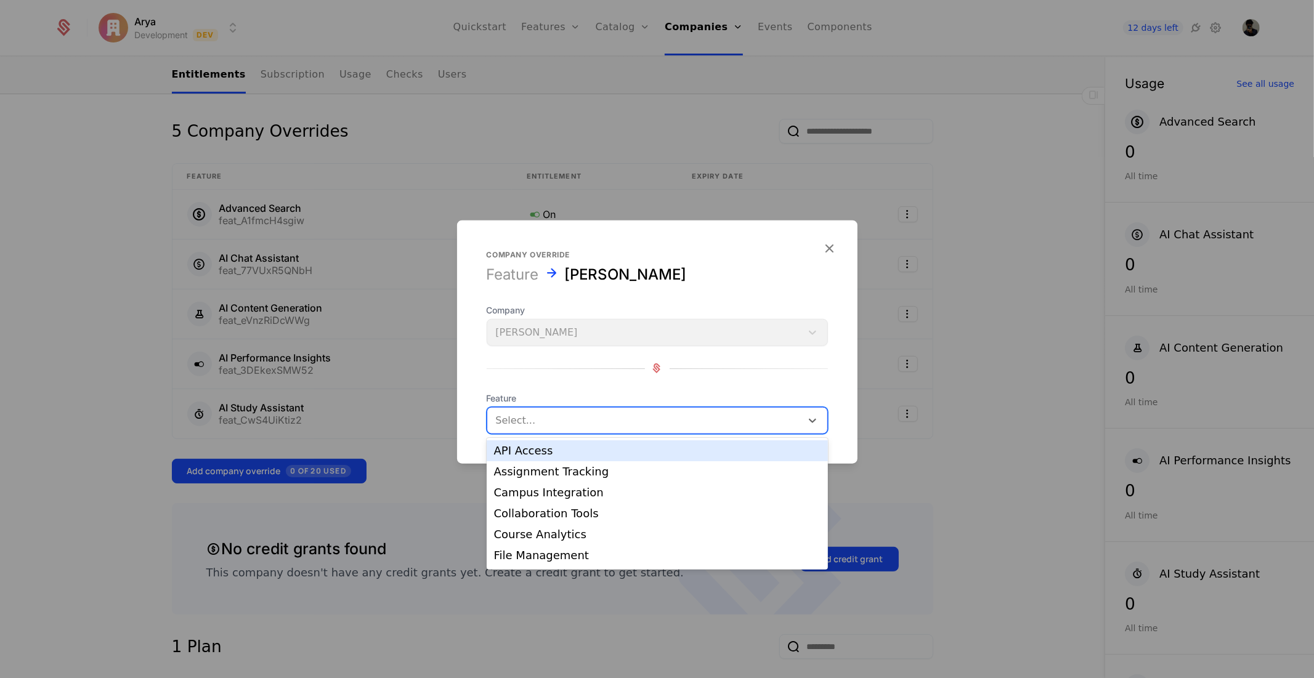
click at [533, 454] on div "API Access" at bounding box center [657, 450] width 326 height 11
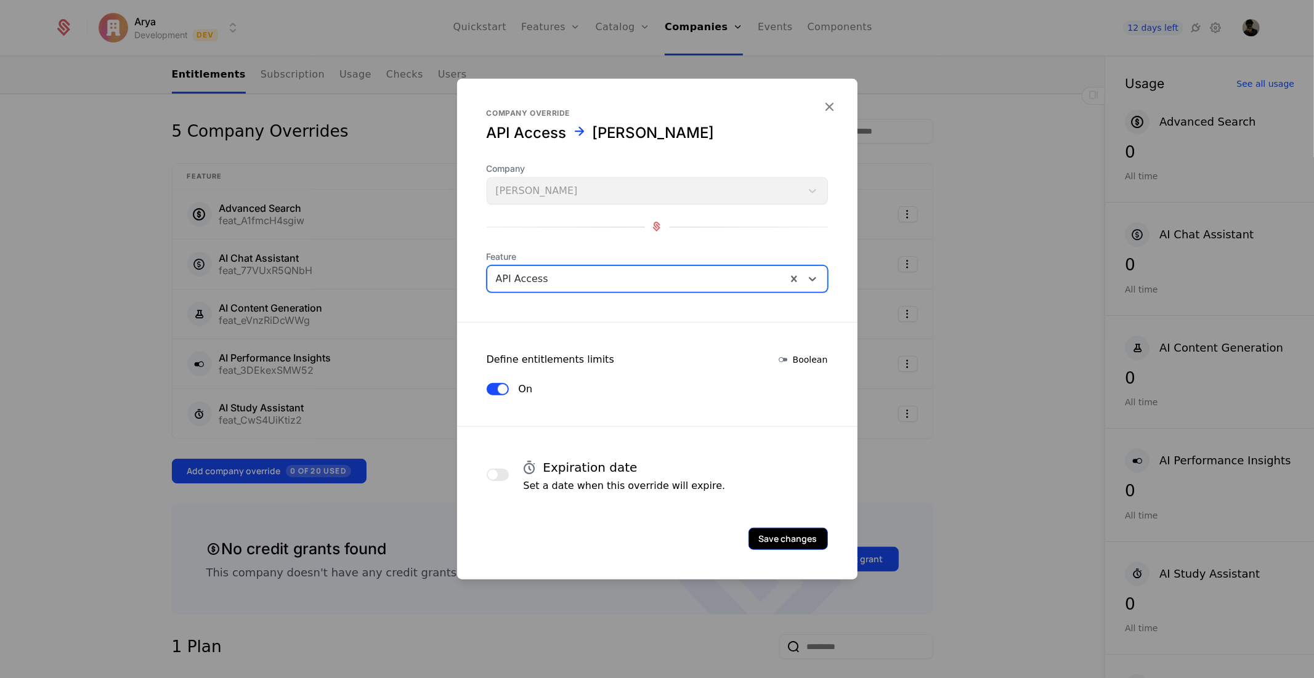
click at [787, 537] on button "Save changes" at bounding box center [787, 538] width 79 height 22
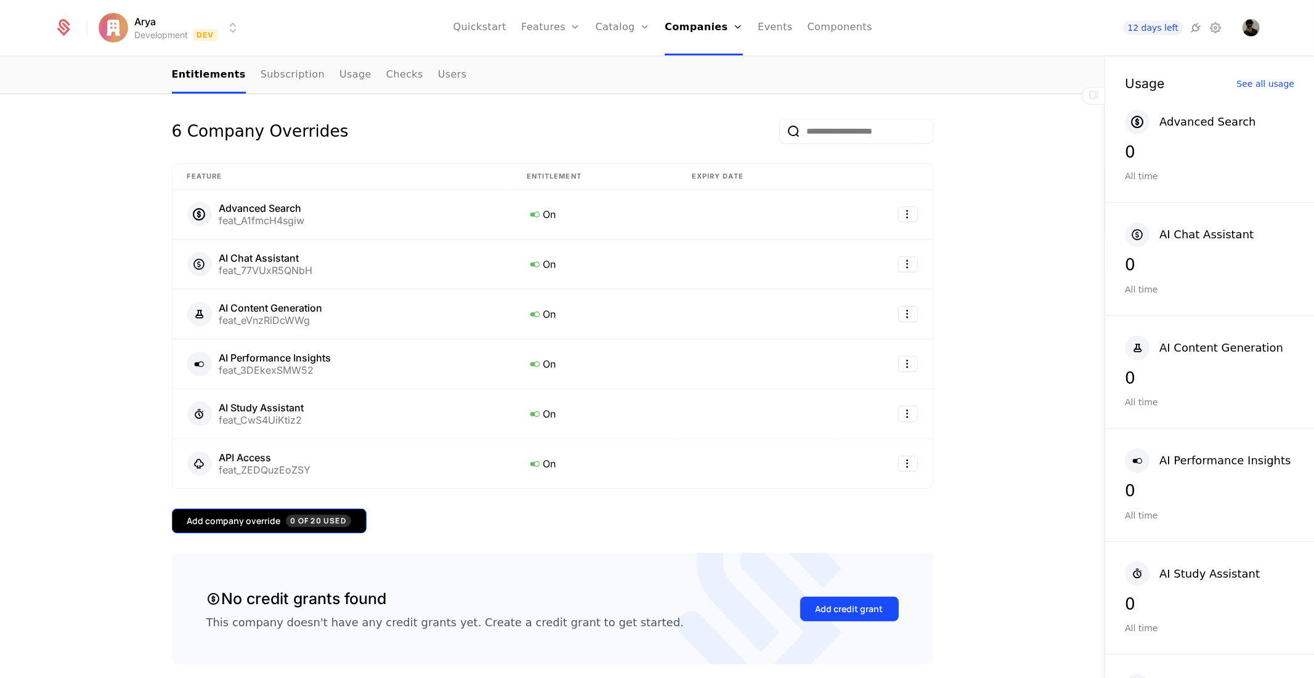
click at [278, 516] on div "Add company override 0 of 20 Used" at bounding box center [269, 521] width 164 height 12
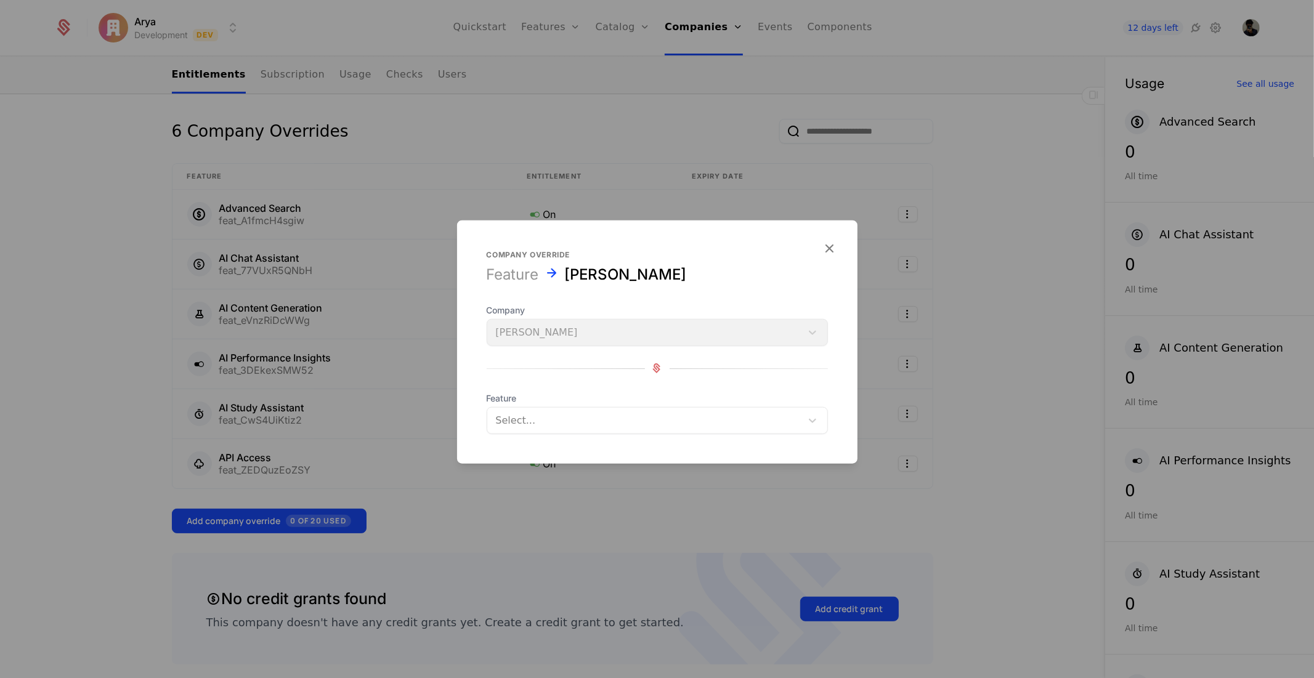
click at [570, 429] on div "Select..." at bounding box center [644, 420] width 314 height 22
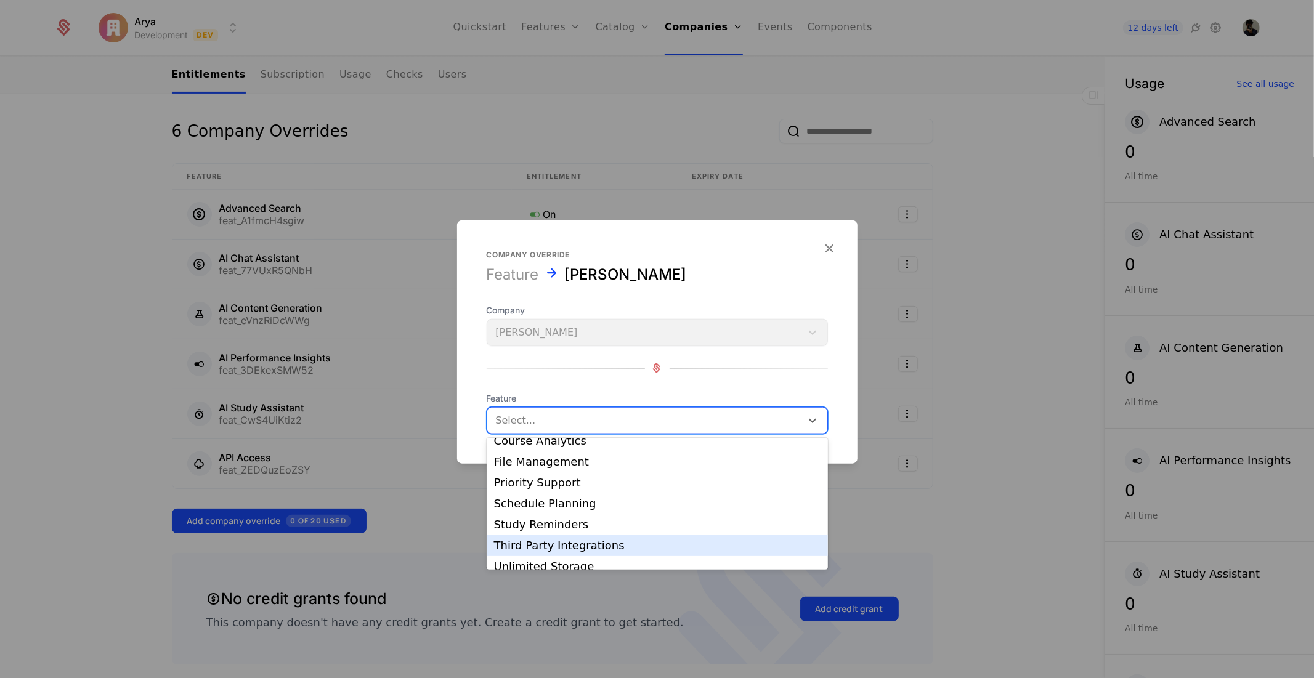
scroll to position [82, 0]
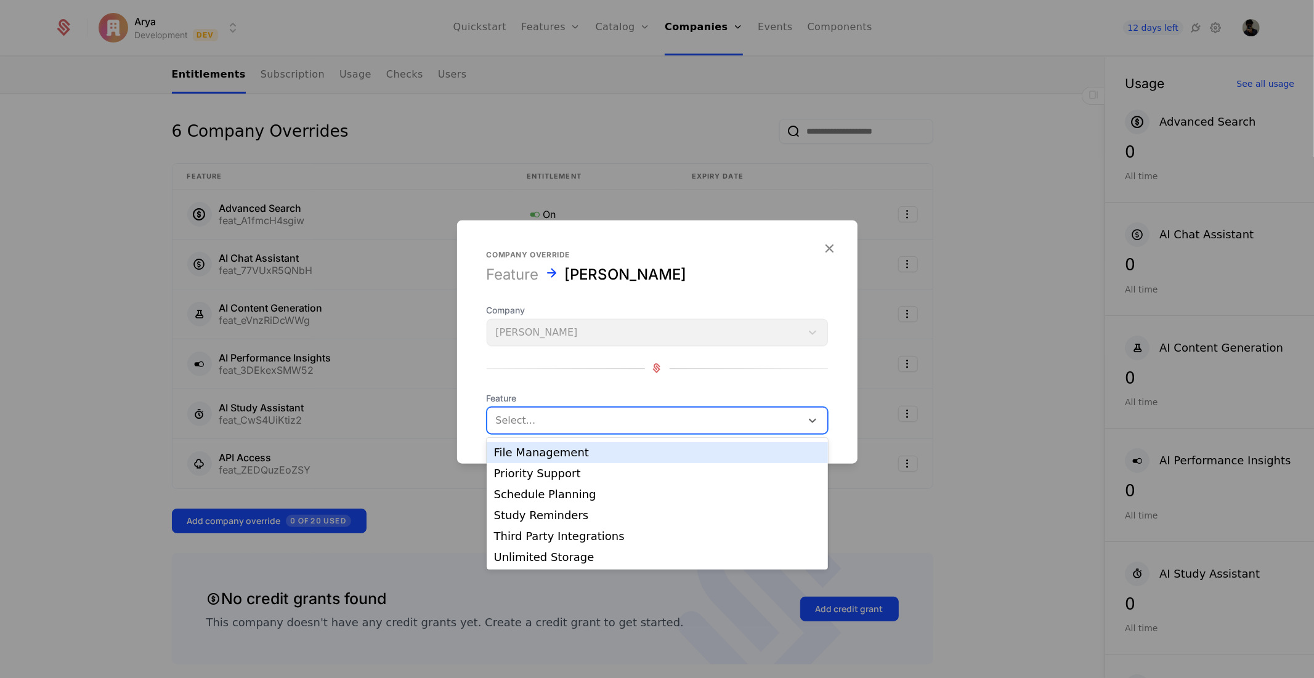
click at [551, 461] on div "File Management" at bounding box center [657, 452] width 341 height 21
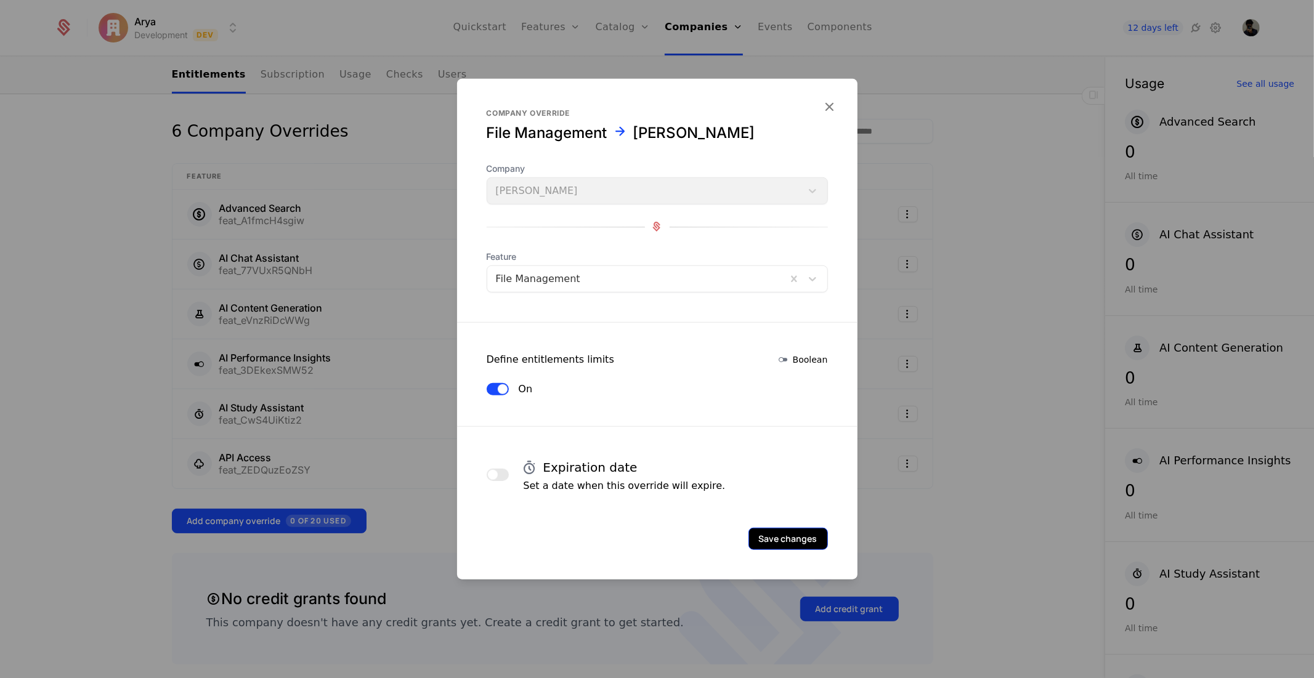
click at [780, 537] on button "Save changes" at bounding box center [787, 538] width 79 height 22
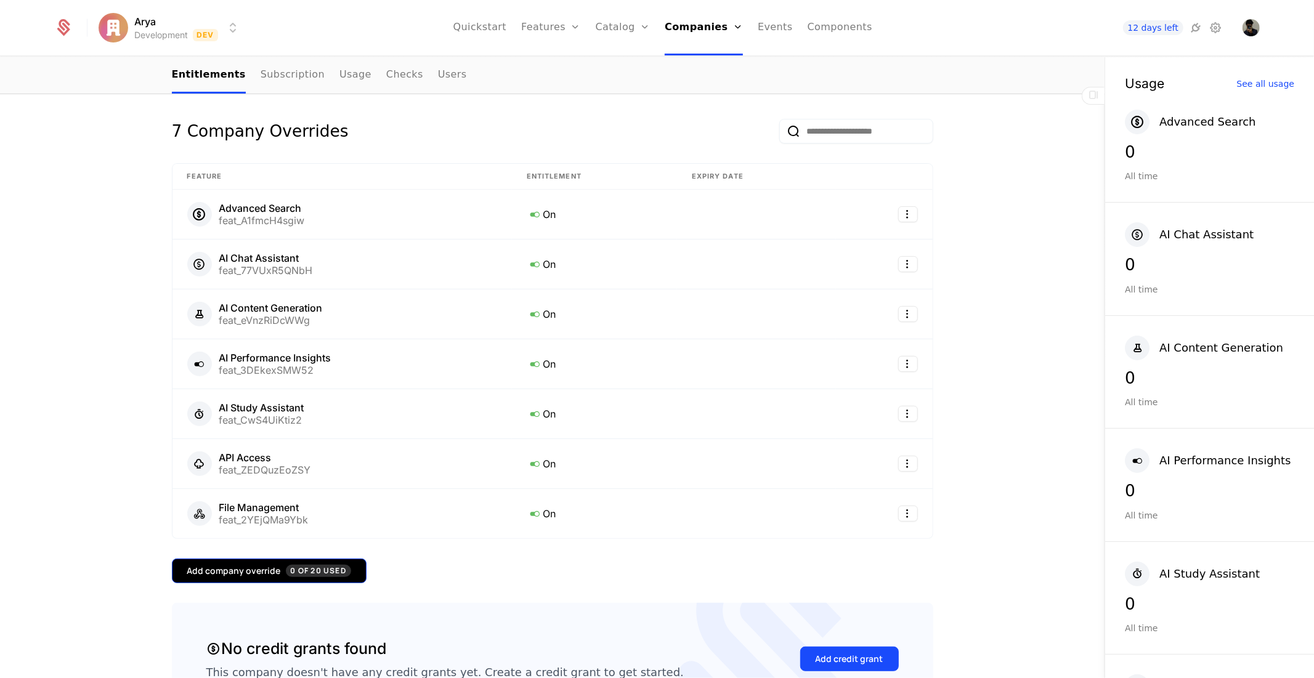
click at [251, 582] on button "Add company override 0 of 20 Used" at bounding box center [269, 571] width 195 height 25
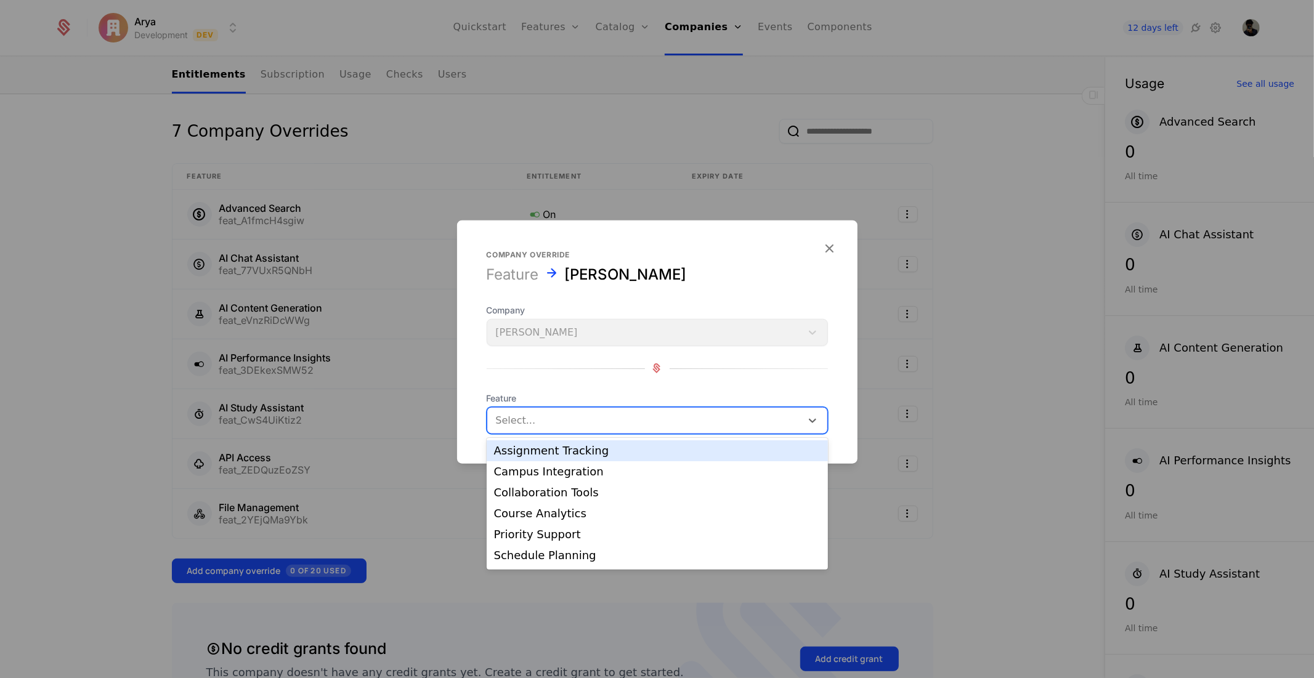
click at [587, 427] on div at bounding box center [644, 419] width 297 height 17
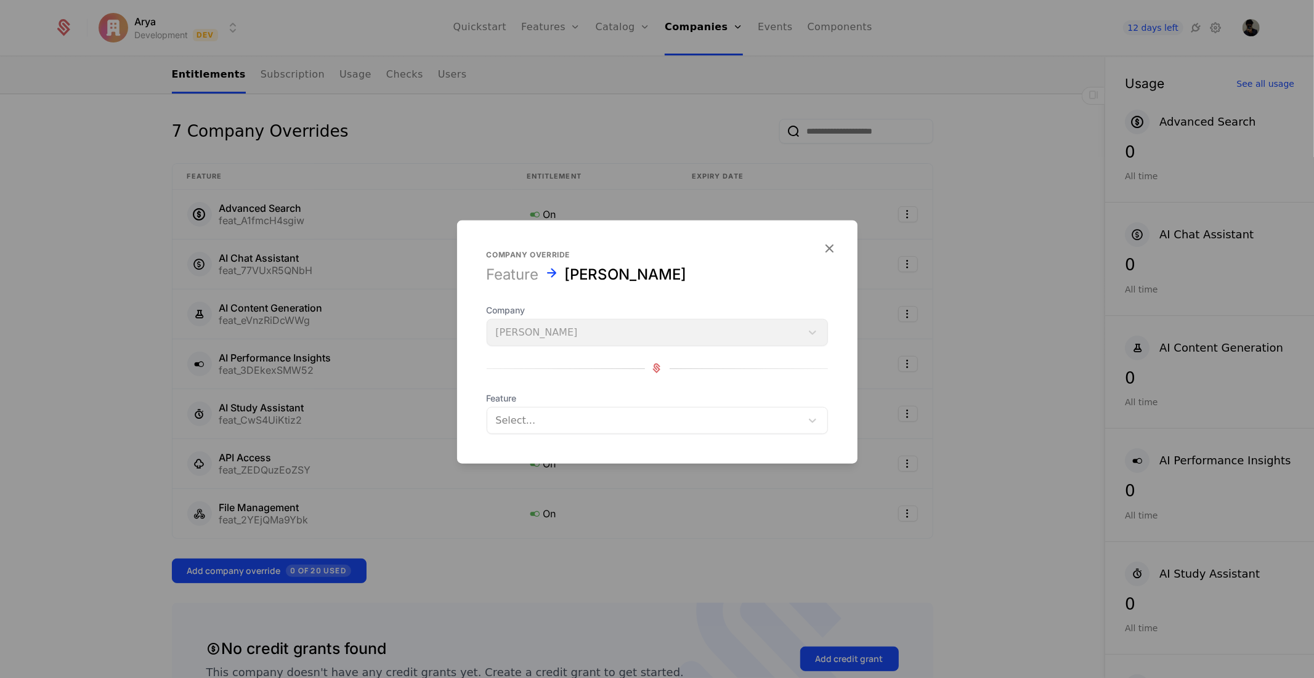
drag, startPoint x: 575, startPoint y: 436, endPoint x: 575, endPoint y: 447, distance: 11.1
click at [575, 447] on form "Company override Feature [PERSON_NAME] Company [PERSON_NAME] Feature Select..." at bounding box center [657, 341] width 400 height 243
click at [564, 429] on div "Select..." at bounding box center [644, 420] width 314 height 22
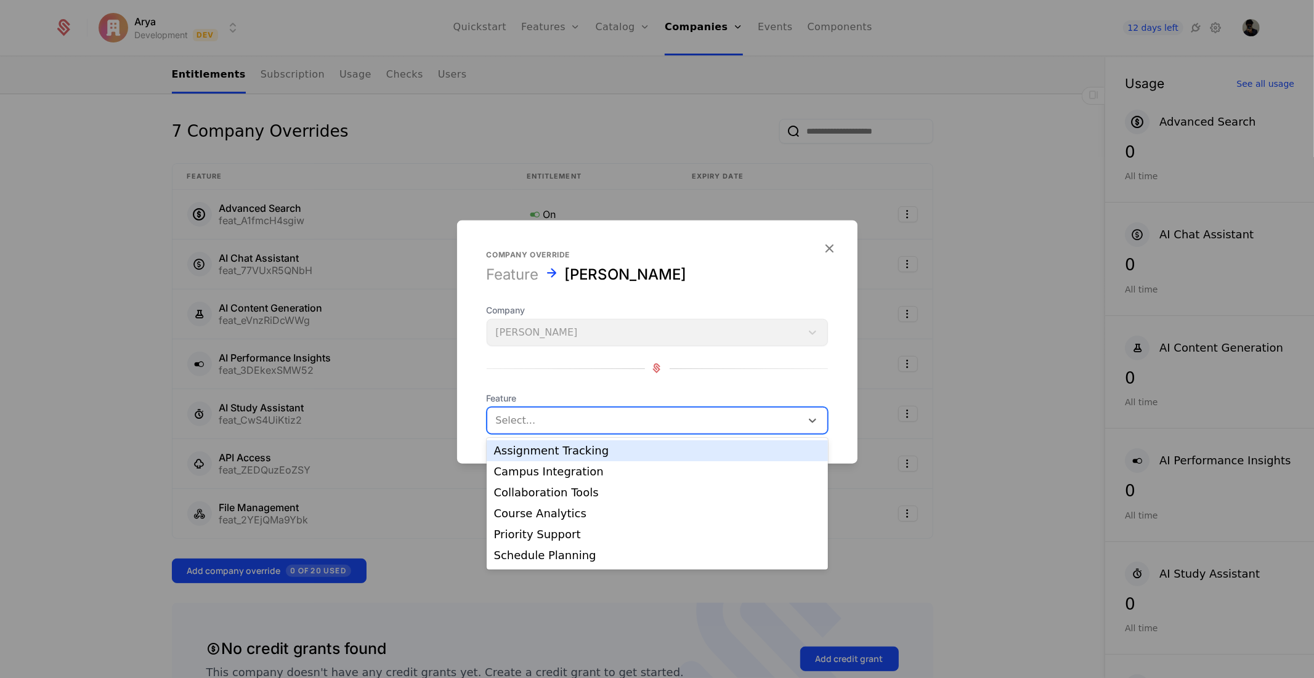
click at [543, 460] on div "Assignment Tracking" at bounding box center [657, 450] width 341 height 21
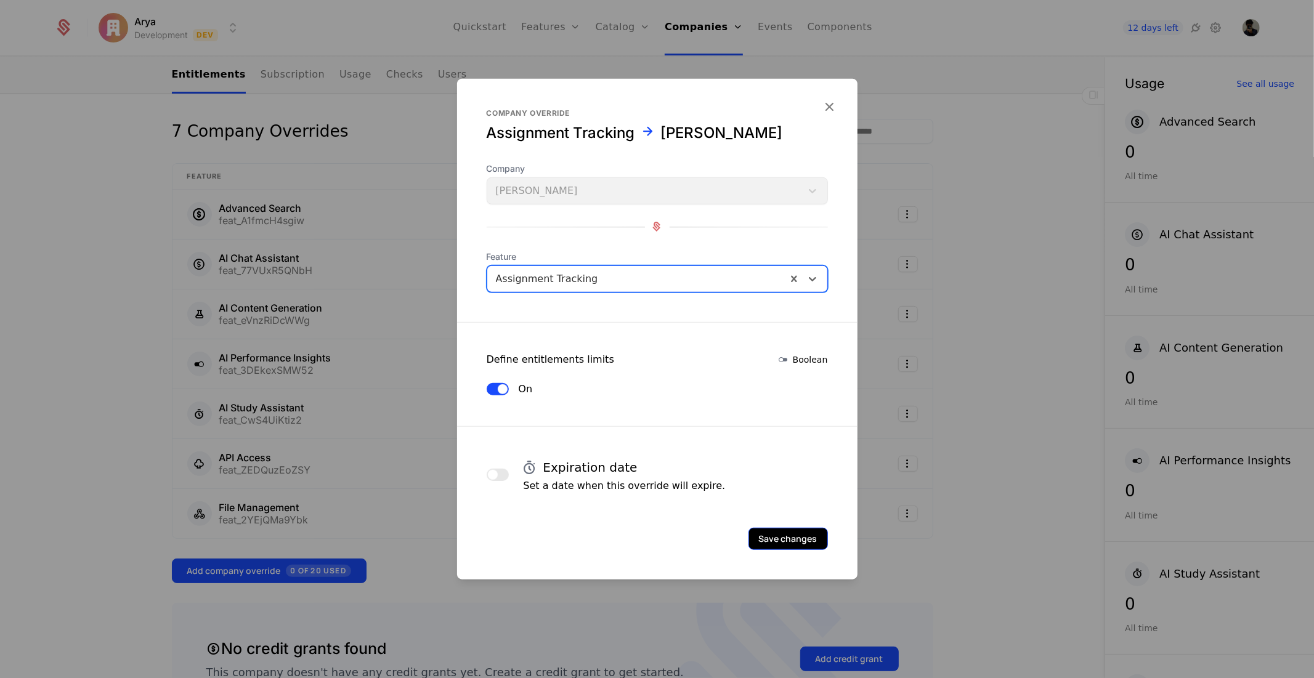
click at [777, 548] on button "Save changes" at bounding box center [787, 538] width 79 height 22
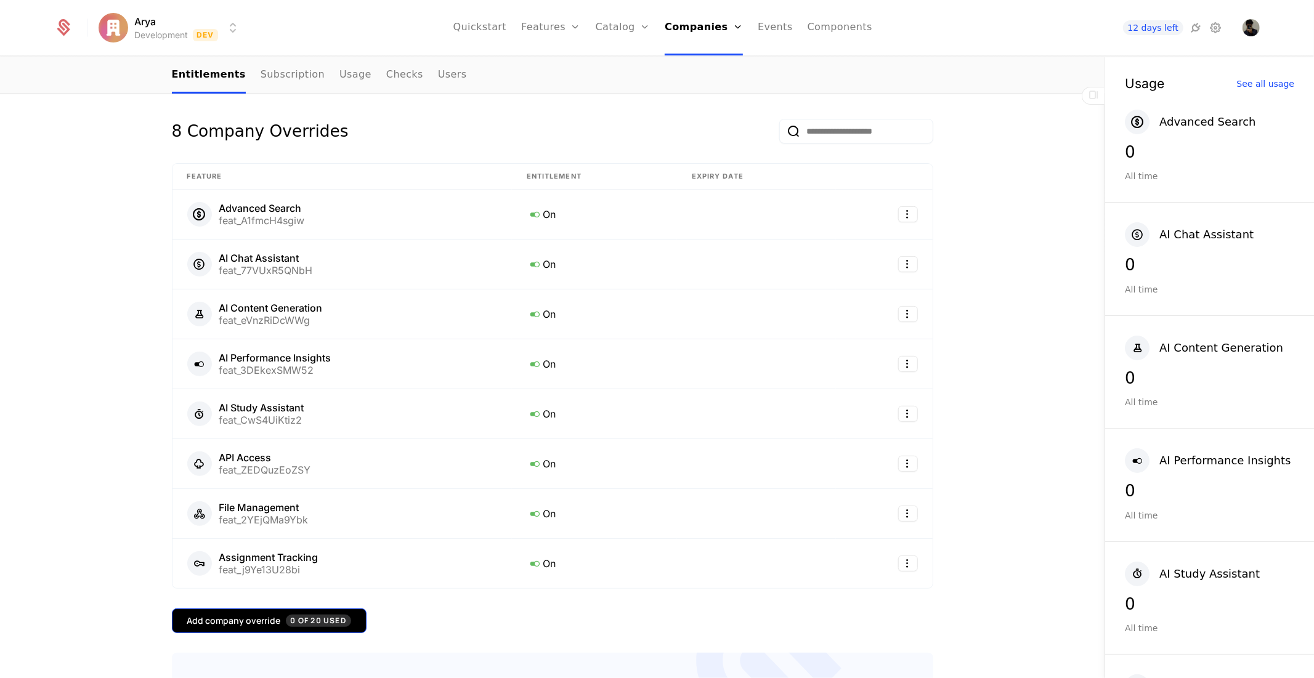
click at [294, 625] on span "0 of 20 Used" at bounding box center [318, 621] width 65 height 12
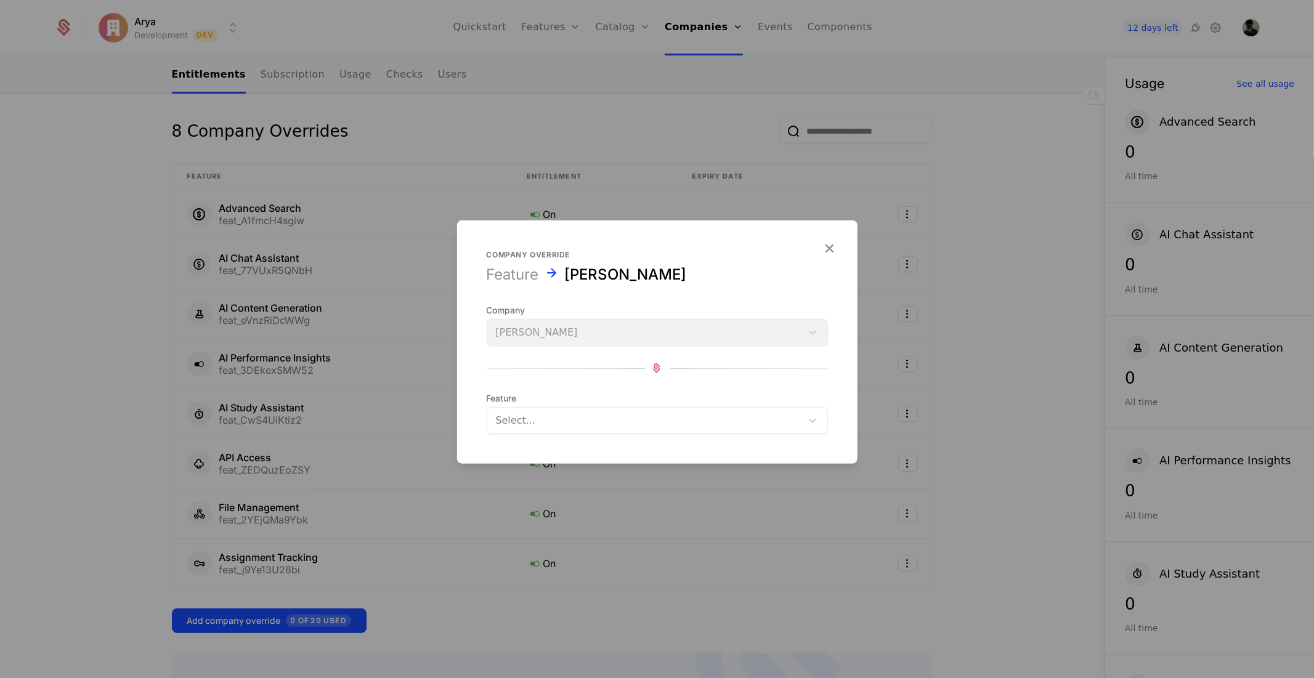
click at [581, 420] on div at bounding box center [644, 419] width 297 height 17
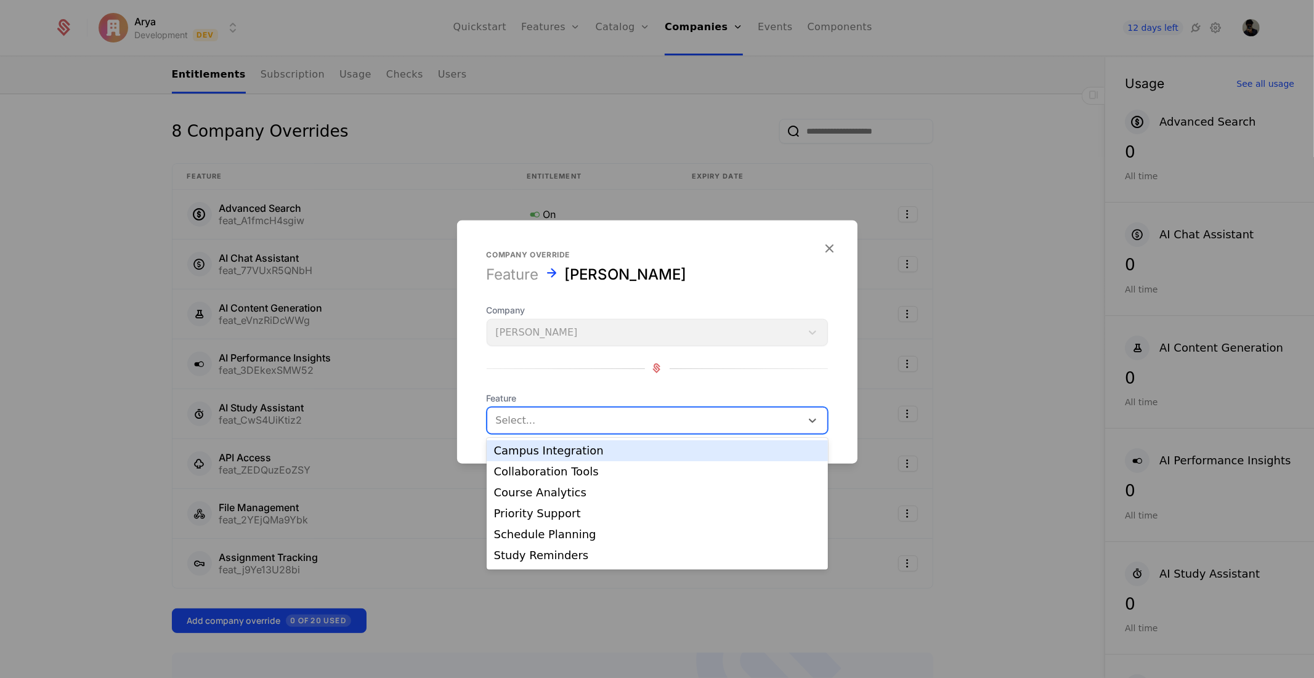
click at [556, 453] on div "Campus Integration" at bounding box center [657, 450] width 326 height 11
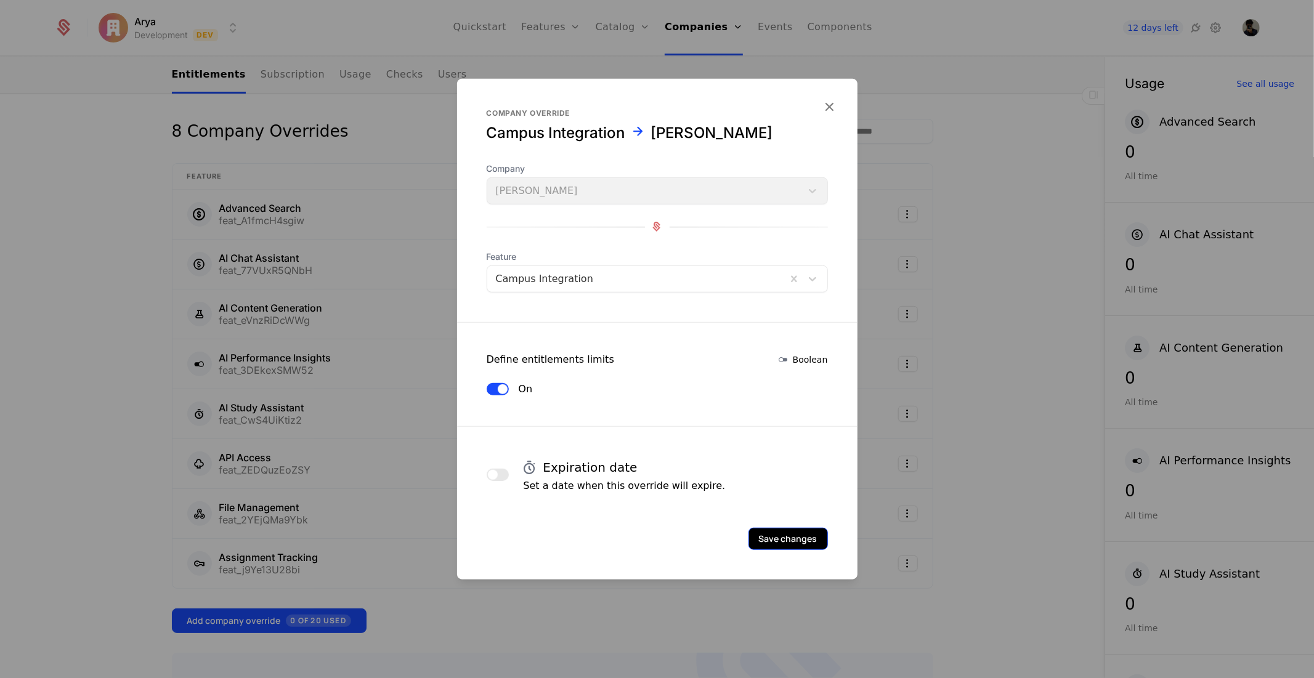
click at [798, 527] on button "Save changes" at bounding box center [787, 538] width 79 height 22
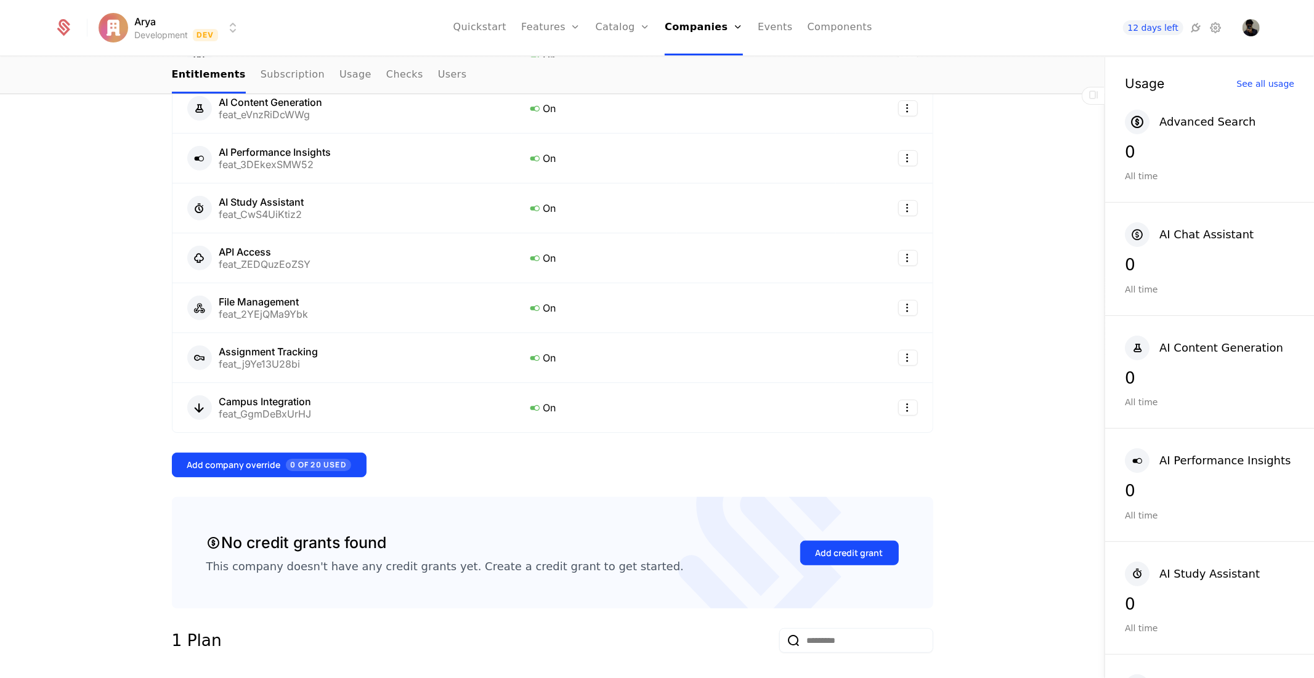
scroll to position [547, 0]
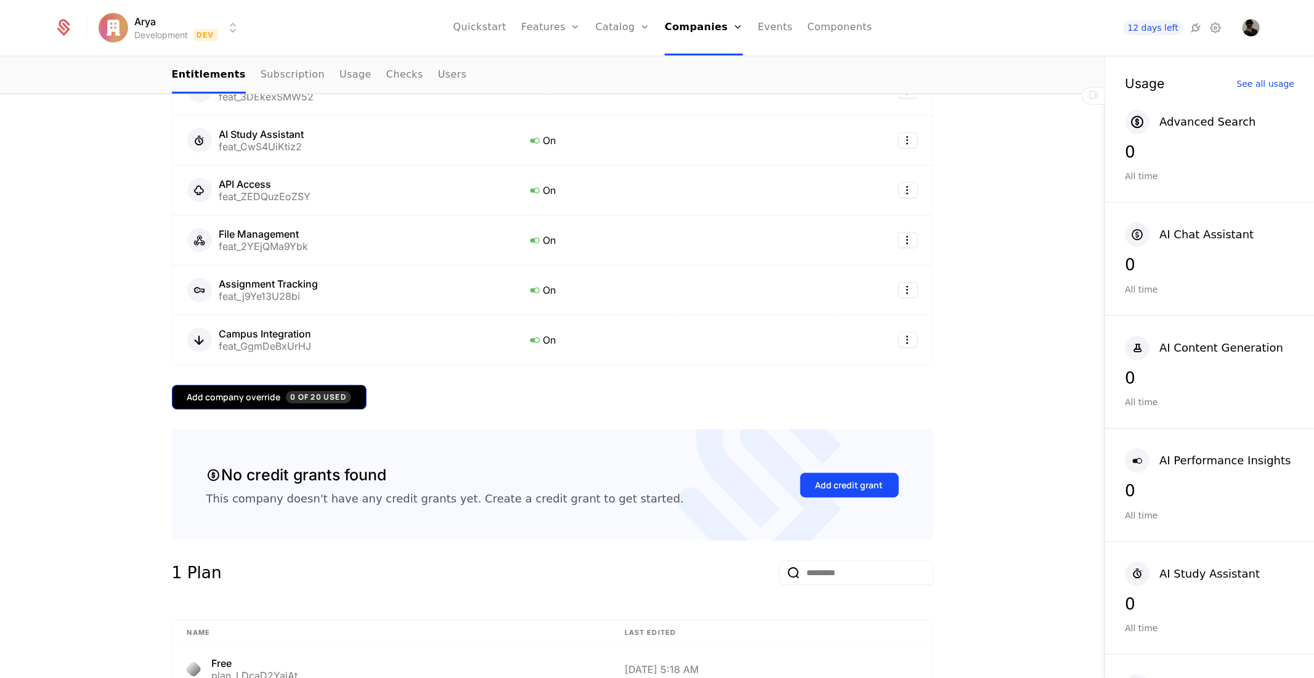
click at [286, 397] on span "0 of 20 Used" at bounding box center [318, 397] width 65 height 12
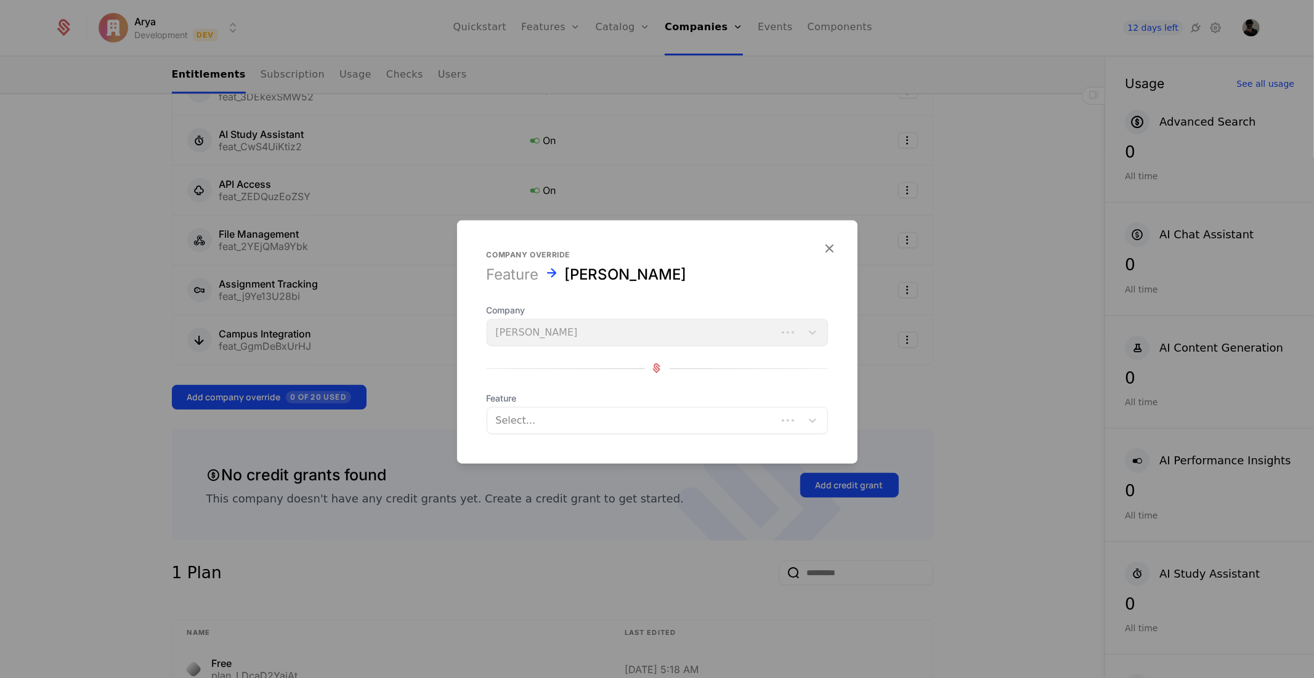
click at [604, 416] on div at bounding box center [632, 419] width 272 height 17
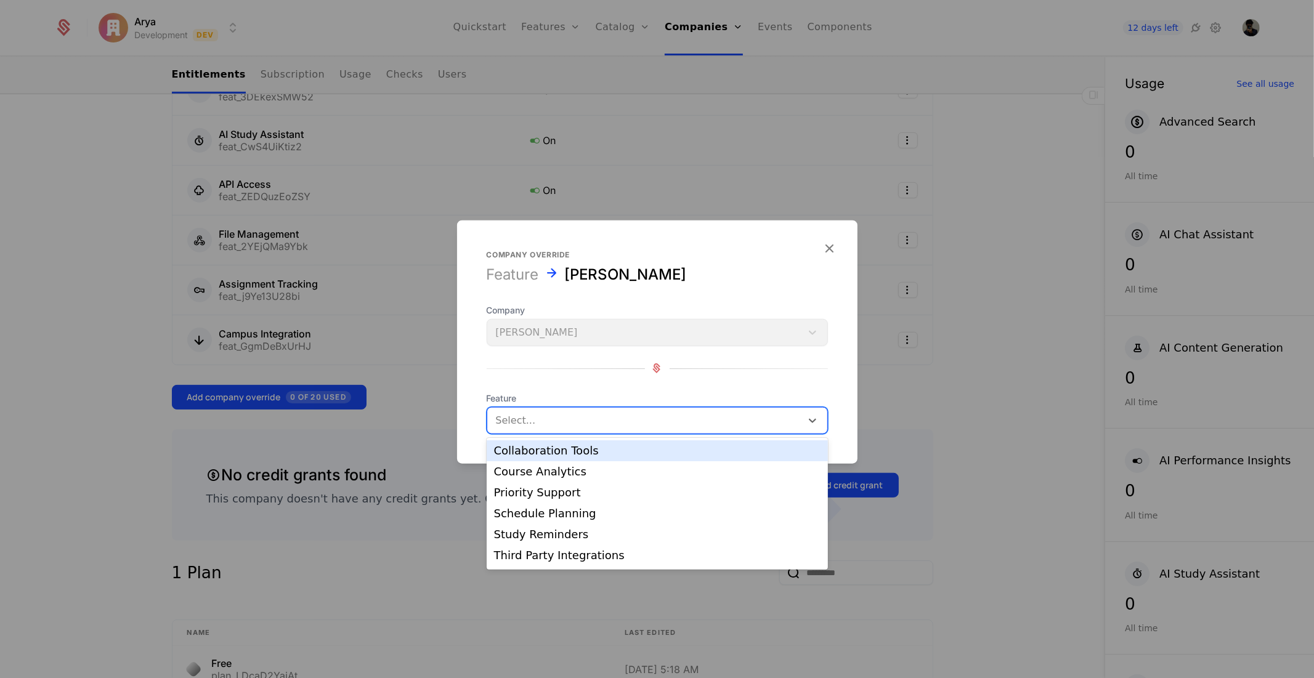
click at [564, 453] on div "Collaboration Tools" at bounding box center [657, 450] width 326 height 11
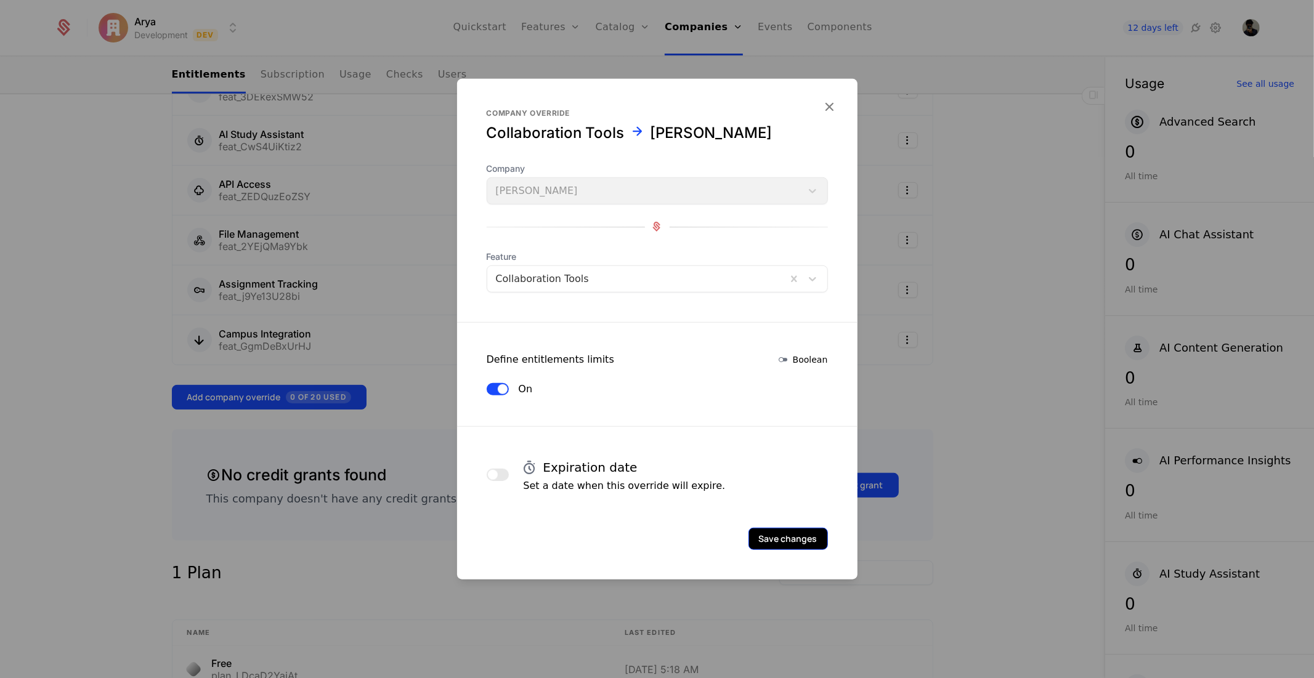
click at [779, 531] on button "Save changes" at bounding box center [787, 538] width 79 height 22
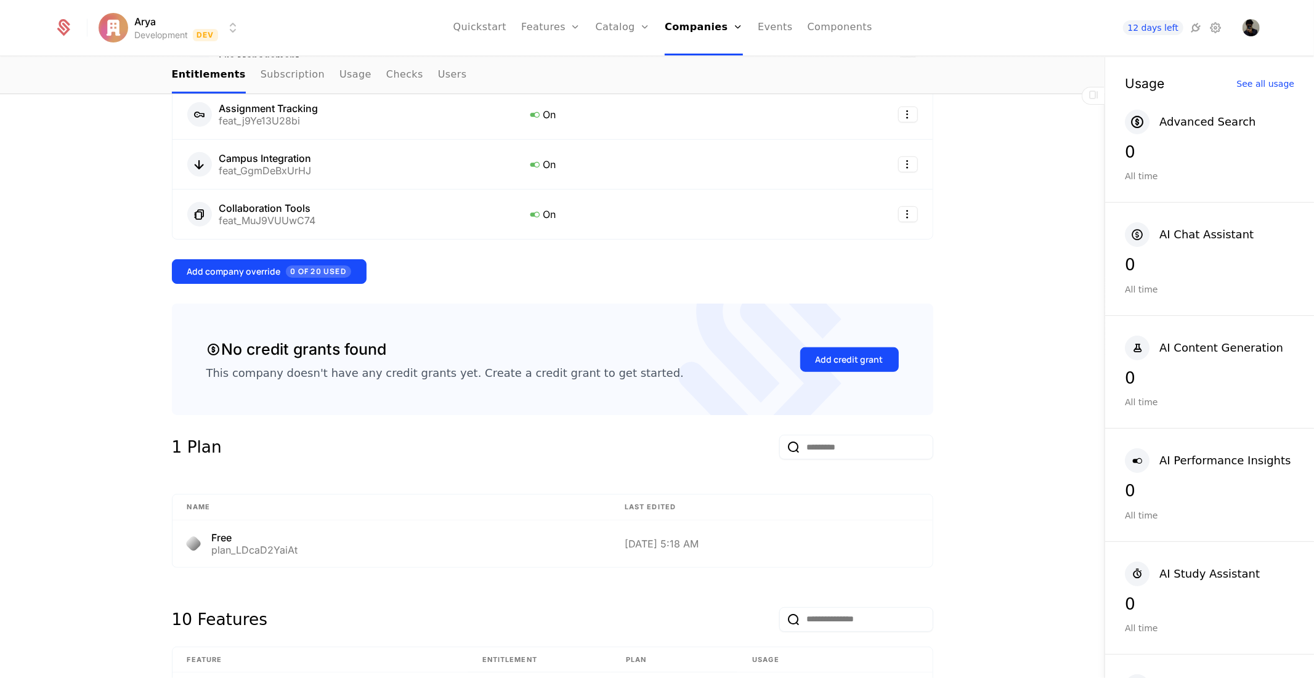
scroll to position [753, 0]
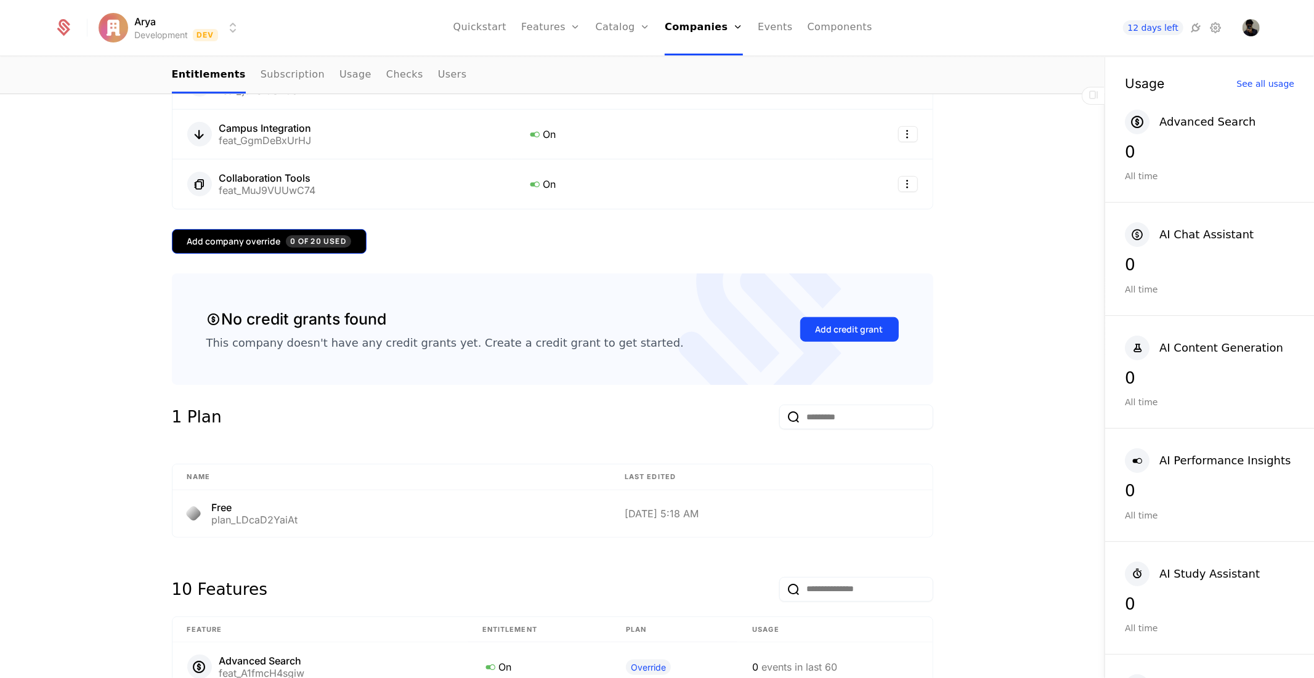
click at [297, 243] on span "0 of 20 Used" at bounding box center [318, 241] width 65 height 12
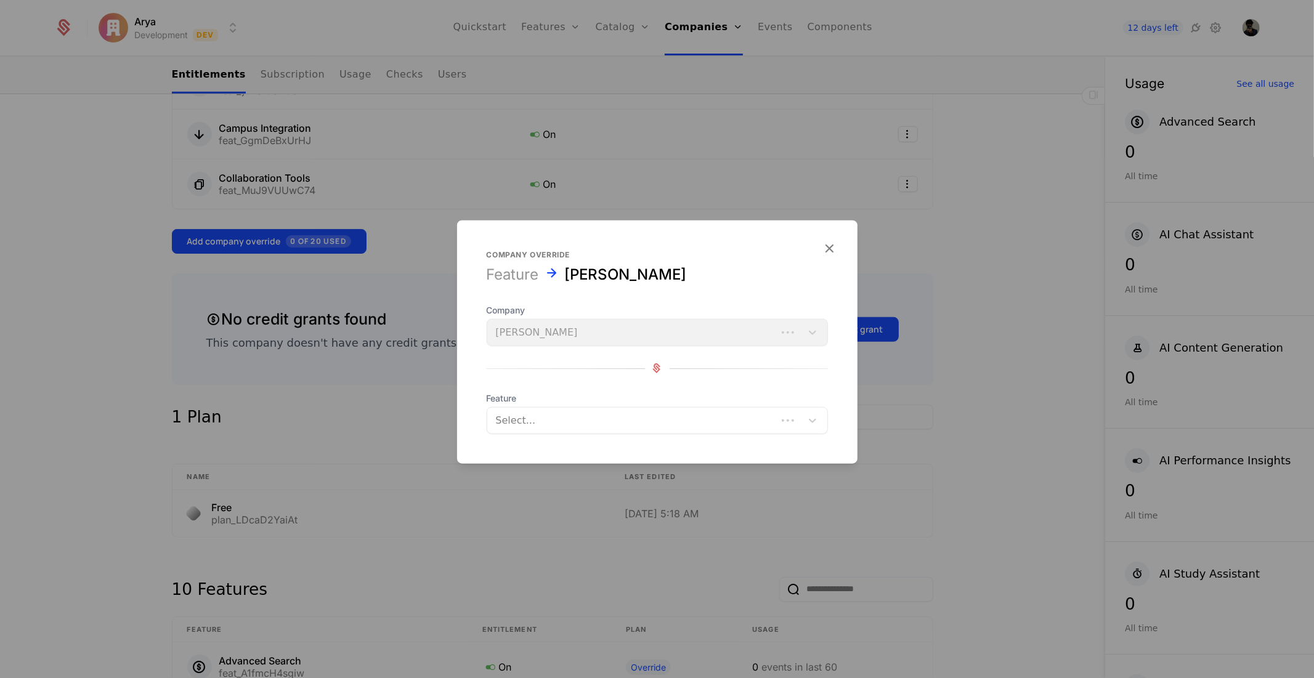
drag, startPoint x: 564, startPoint y: 437, endPoint x: 553, endPoint y: 432, distance: 12.4
click at [562, 435] on form "Company override Feature [PERSON_NAME] Company [PERSON_NAME] Feature Select..." at bounding box center [657, 341] width 400 height 243
click at [553, 432] on div "Select..." at bounding box center [657, 419] width 341 height 27
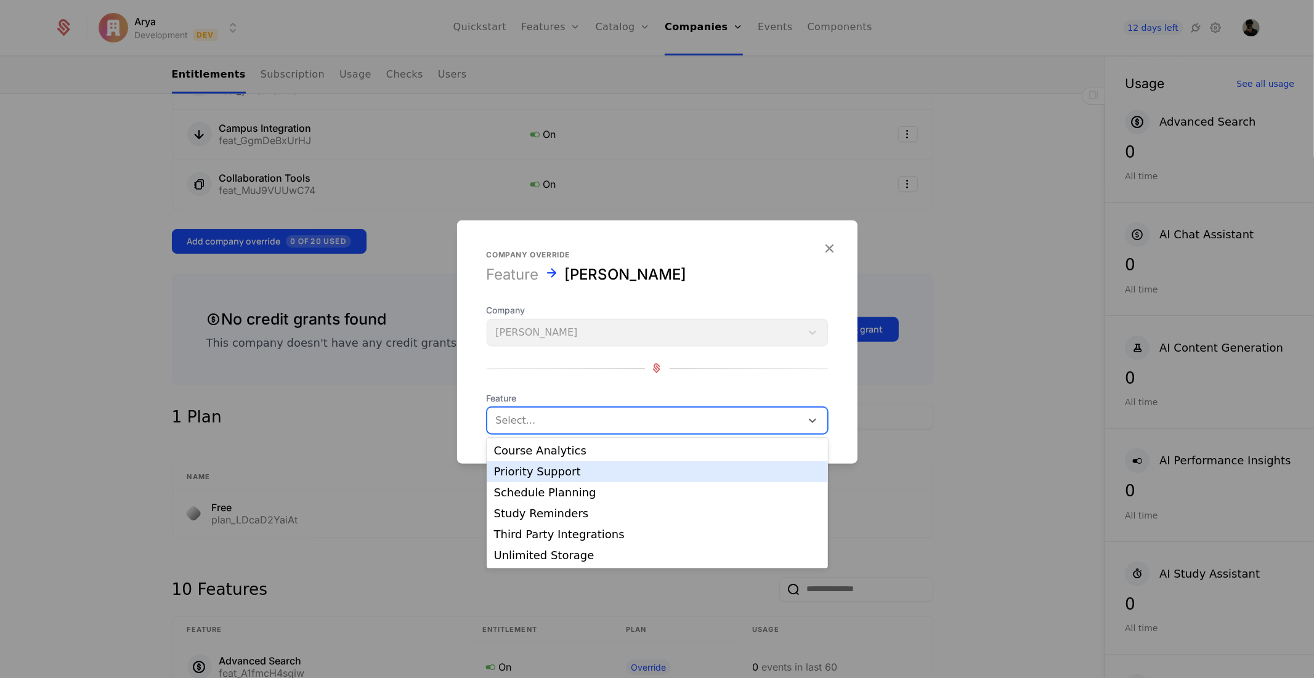
click at [551, 469] on div "Priority Support" at bounding box center [657, 471] width 326 height 11
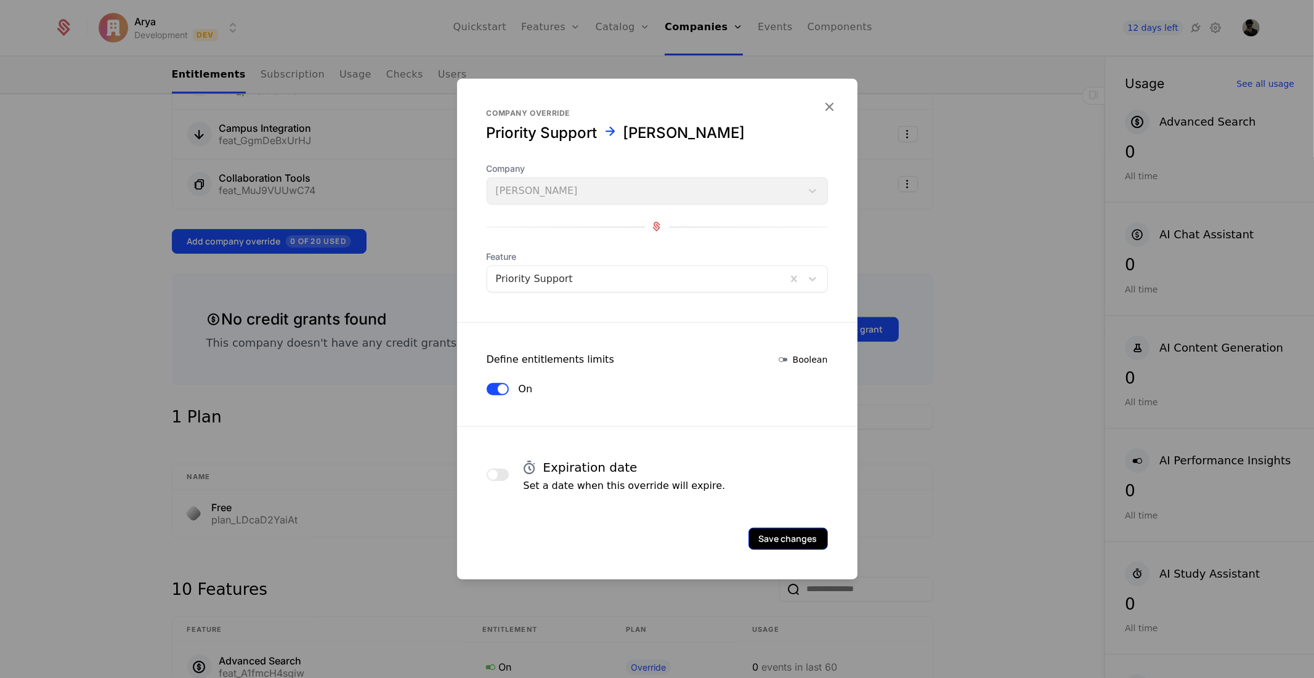
drag, startPoint x: 747, startPoint y: 546, endPoint x: 756, endPoint y: 540, distance: 11.1
click at [756, 540] on div "Save changes" at bounding box center [657, 538] width 341 height 22
click at [756, 540] on button "Save changes" at bounding box center [787, 538] width 79 height 22
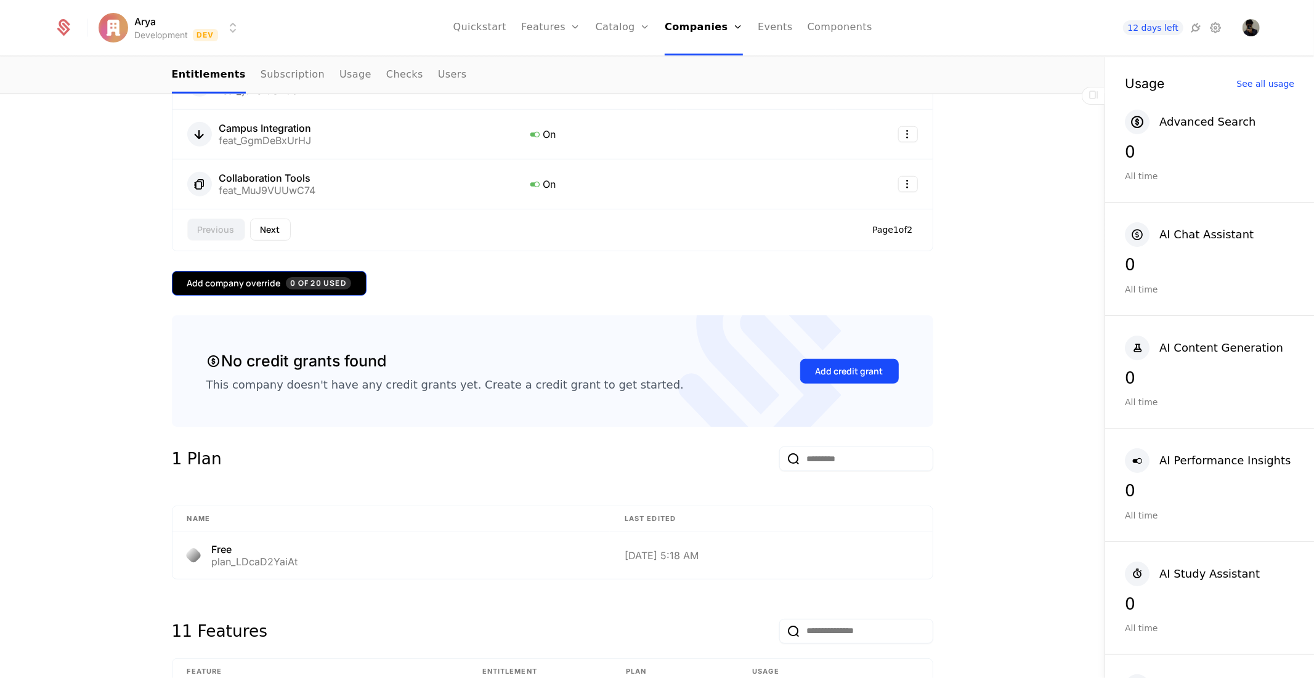
click at [285, 290] on button "Add company override 0 of 20 Used" at bounding box center [269, 283] width 195 height 25
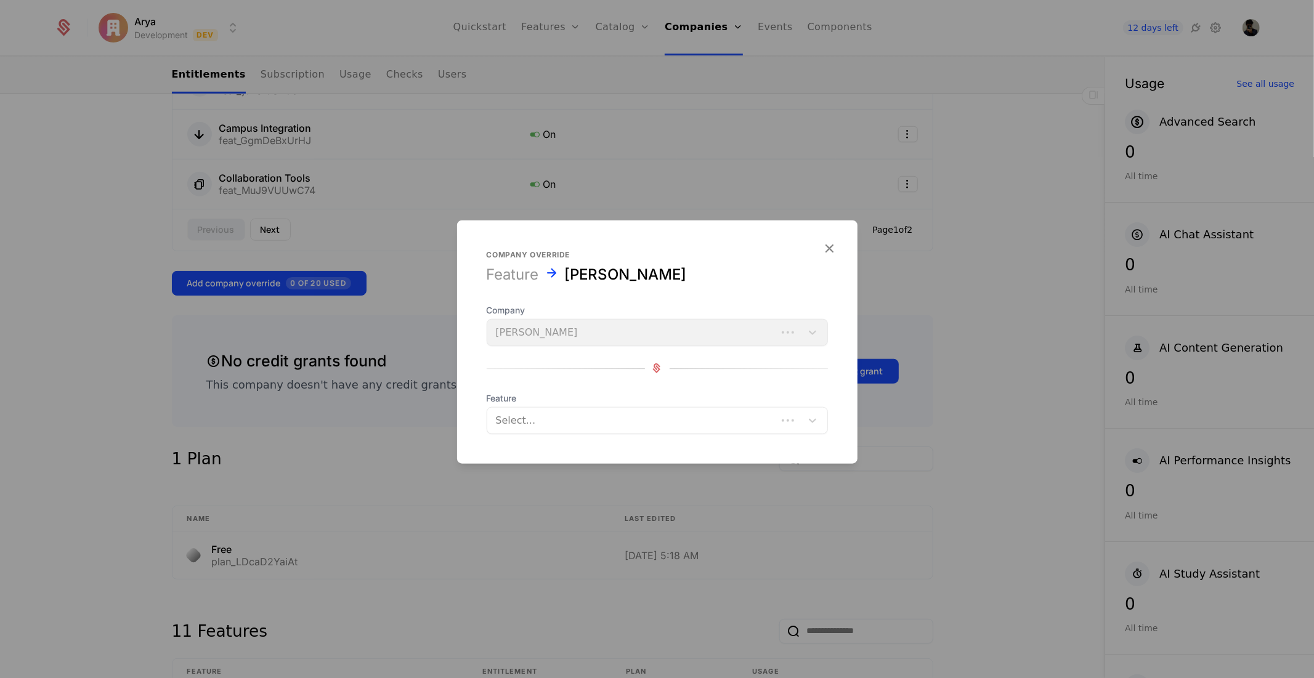
click at [574, 418] on div at bounding box center [632, 419] width 272 height 17
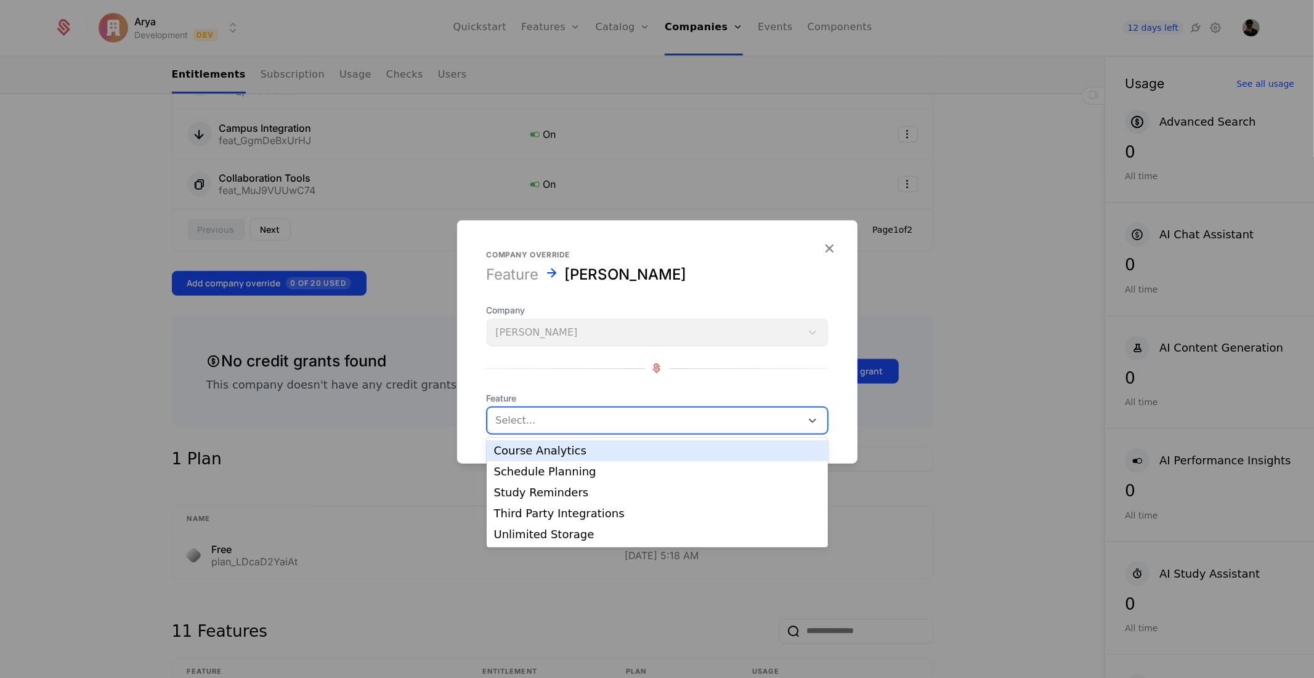
click at [582, 458] on div "Course Analytics" at bounding box center [657, 450] width 341 height 21
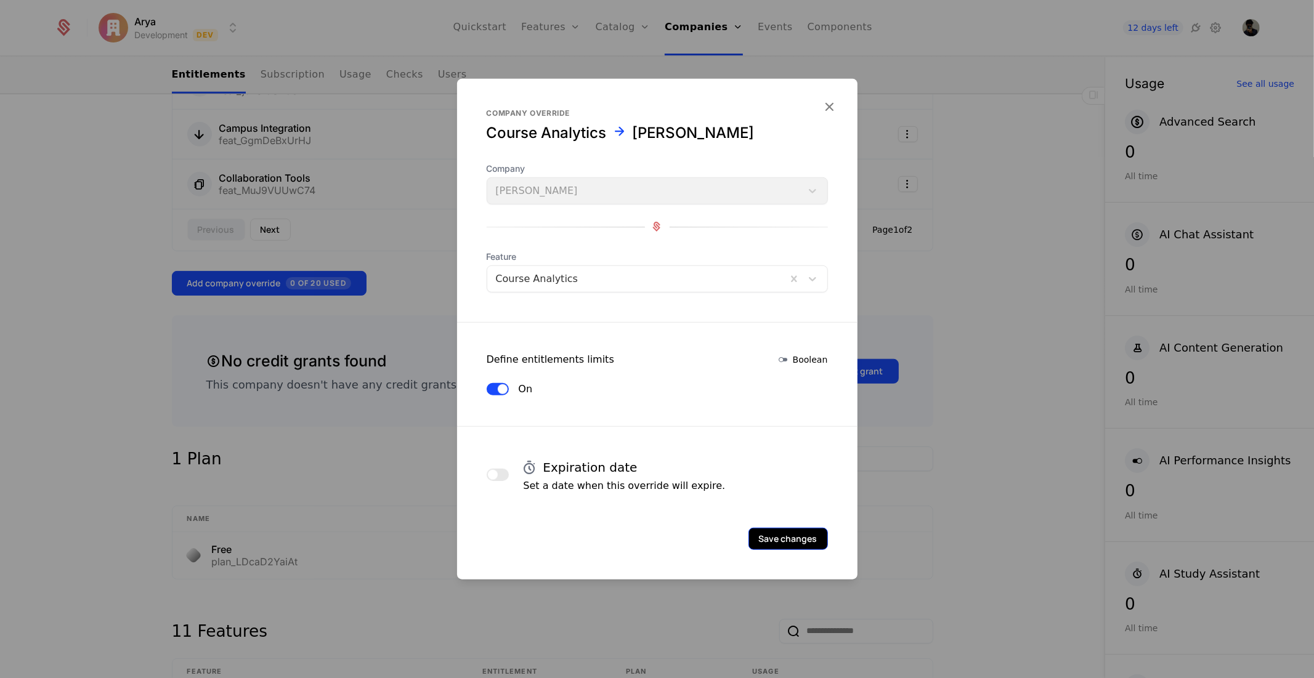
click at [820, 527] on button "Save changes" at bounding box center [787, 538] width 79 height 22
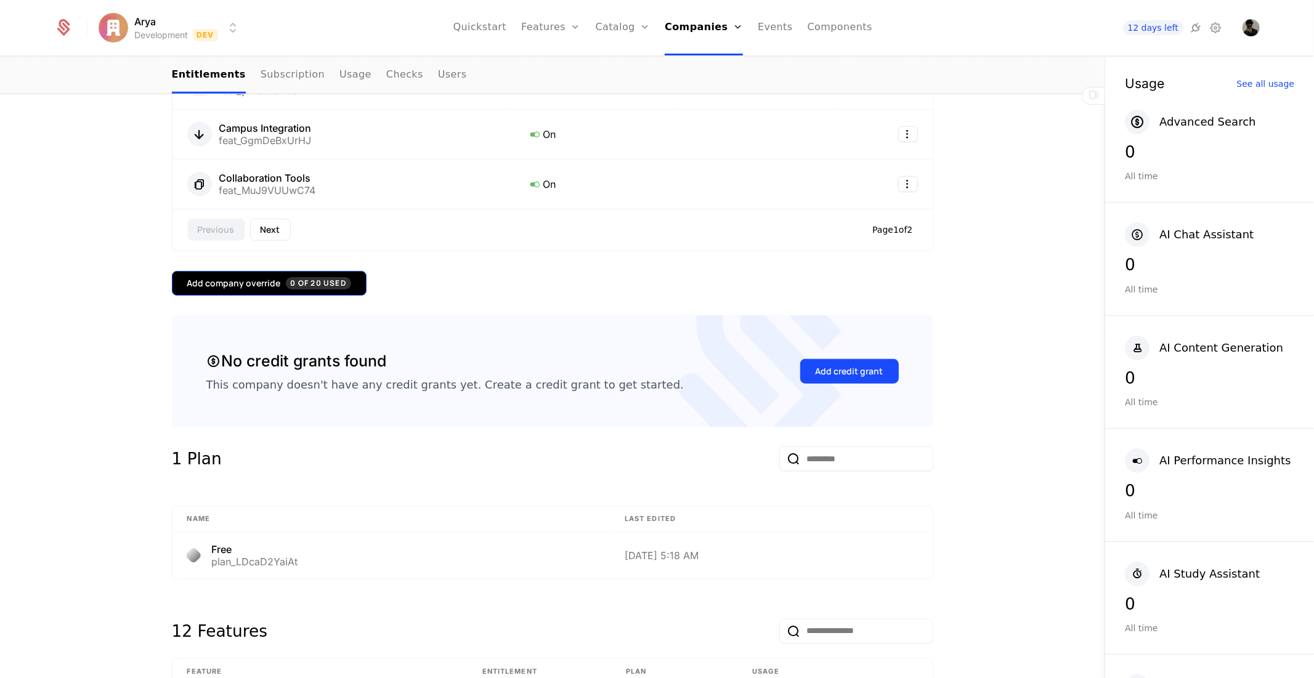
click at [328, 277] on span "0 of 20 Used" at bounding box center [318, 283] width 65 height 12
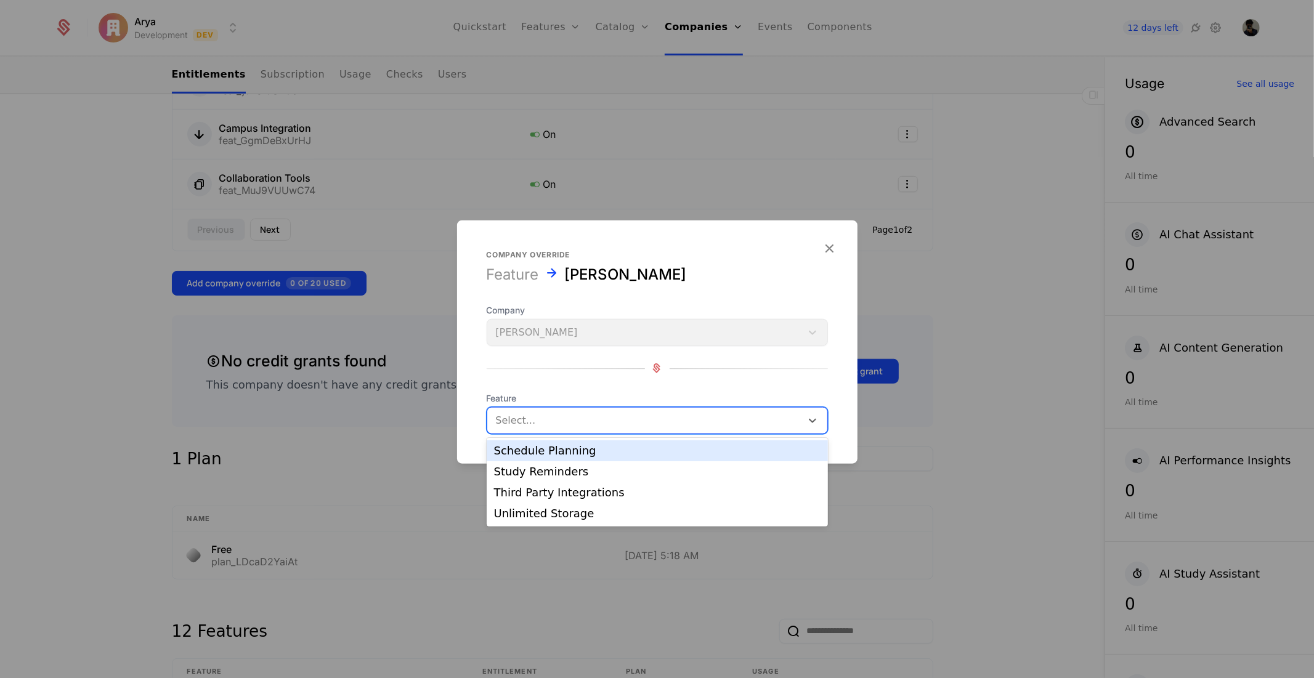
drag, startPoint x: 682, startPoint y: 418, endPoint x: 645, endPoint y: 469, distance: 63.9
click at [682, 420] on div at bounding box center [644, 419] width 297 height 17
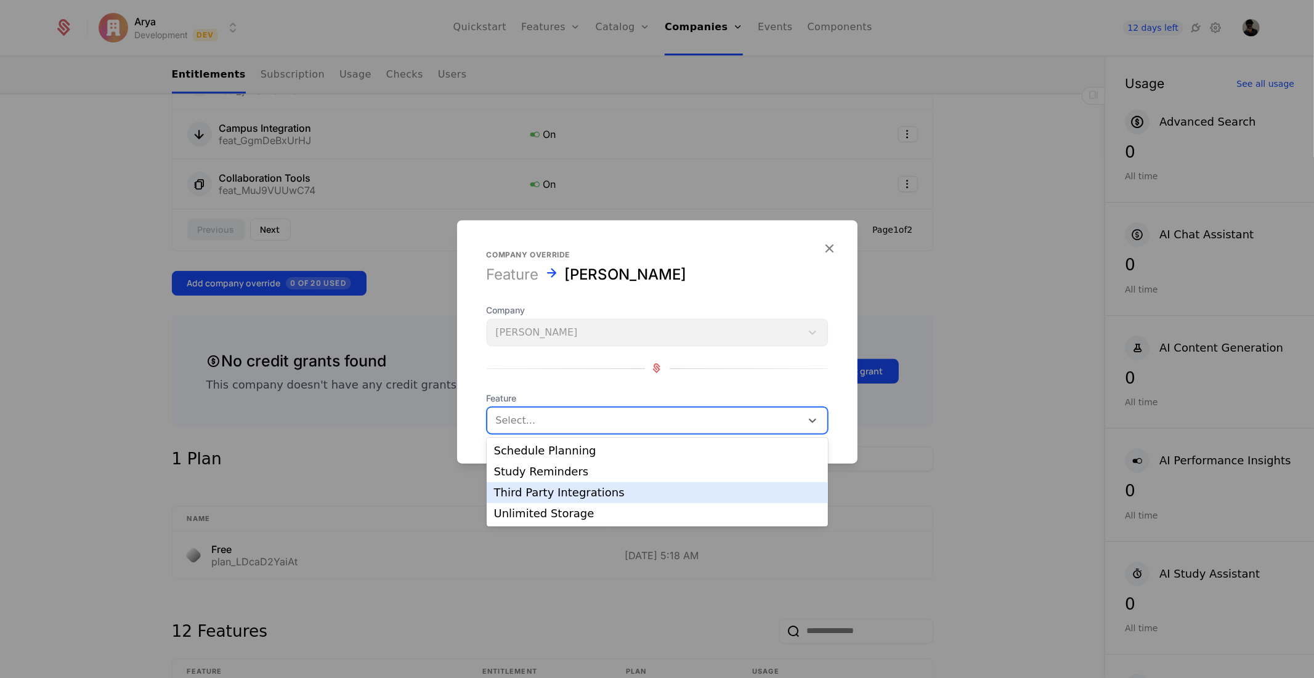
click at [597, 481] on div "Study Reminders" at bounding box center [657, 471] width 341 height 21
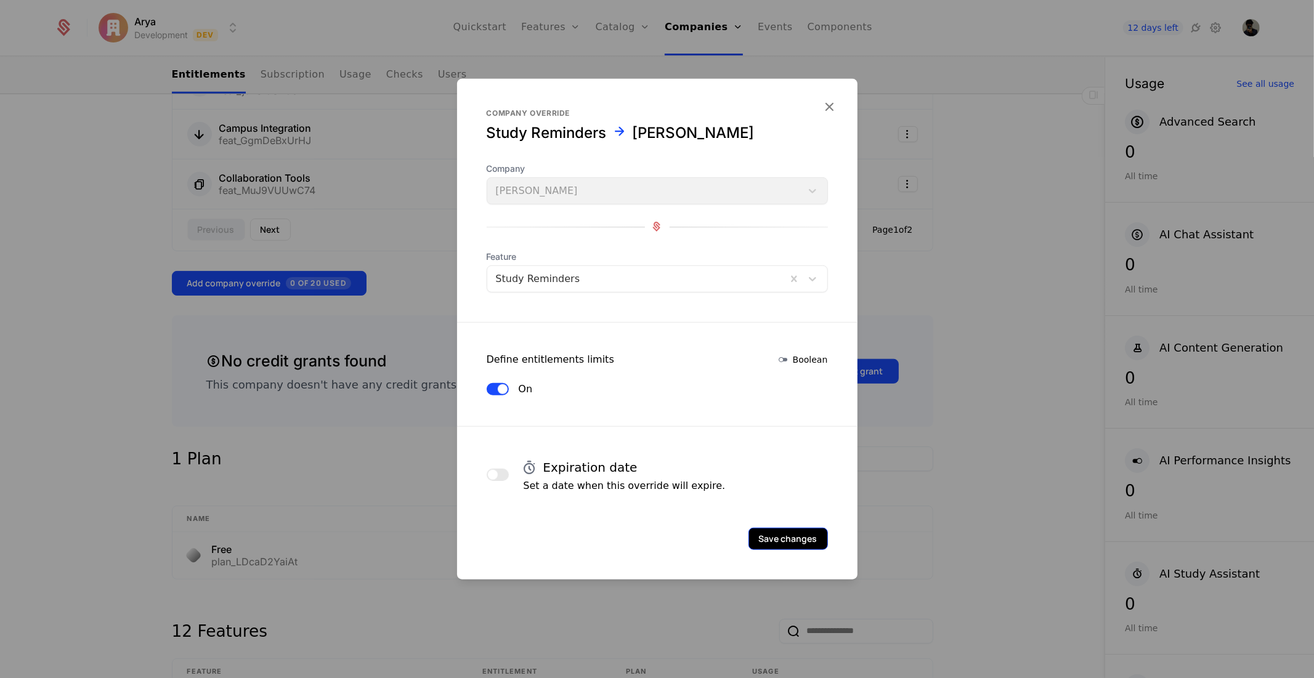
click at [761, 546] on button "Save changes" at bounding box center [787, 538] width 79 height 22
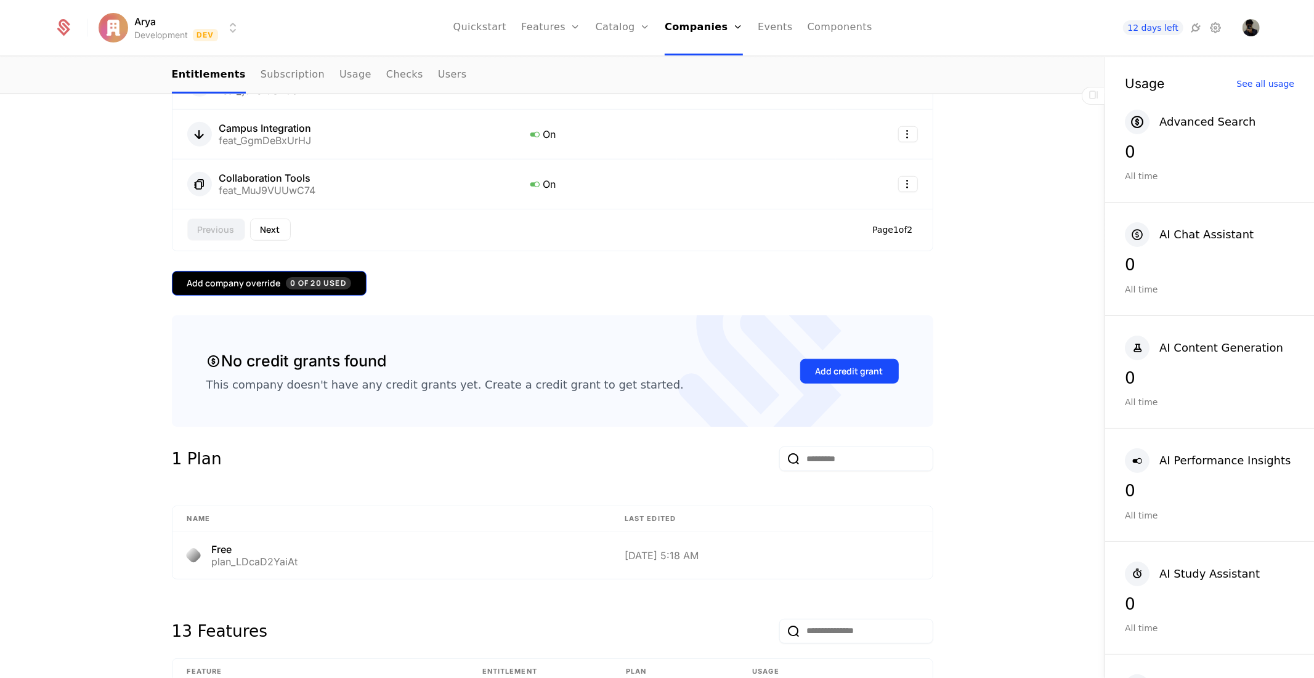
click at [266, 294] on button "Add company override 0 of 20 Used" at bounding box center [269, 283] width 195 height 25
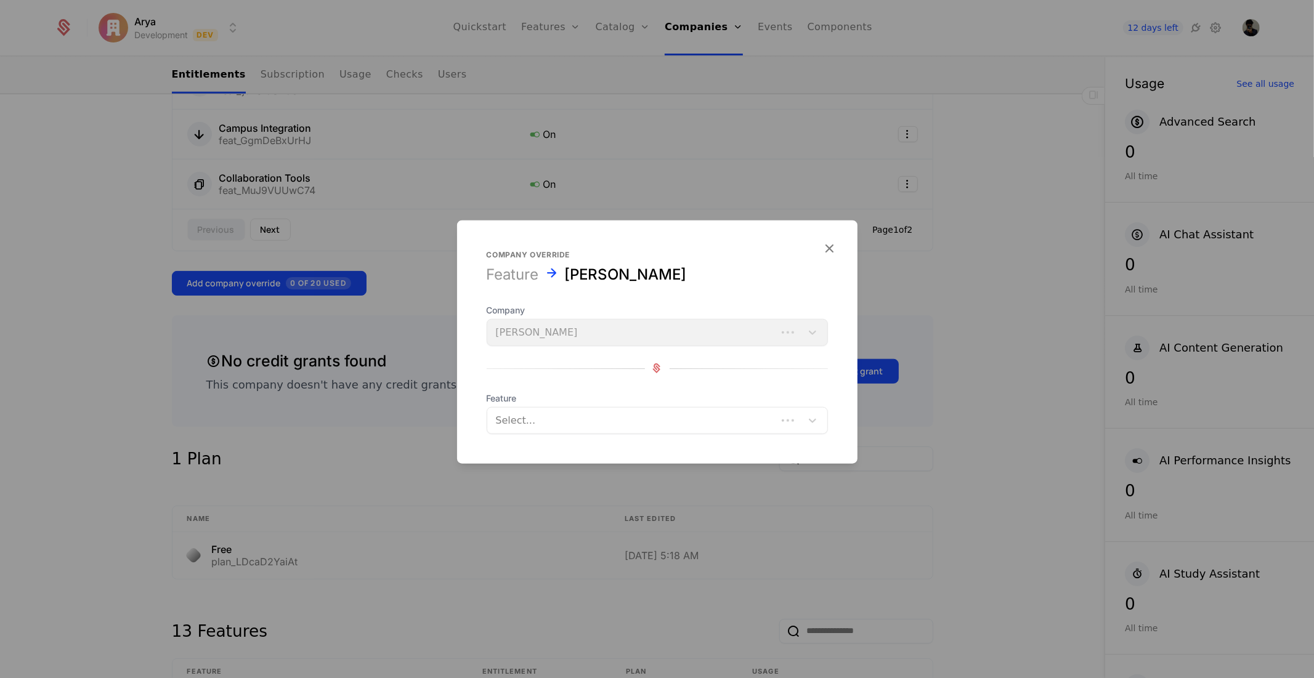
drag, startPoint x: 649, startPoint y: 398, endPoint x: 638, endPoint y: 413, distance: 18.1
click at [644, 403] on span "Feature" at bounding box center [657, 398] width 341 height 12
click at [638, 414] on div at bounding box center [632, 419] width 272 height 17
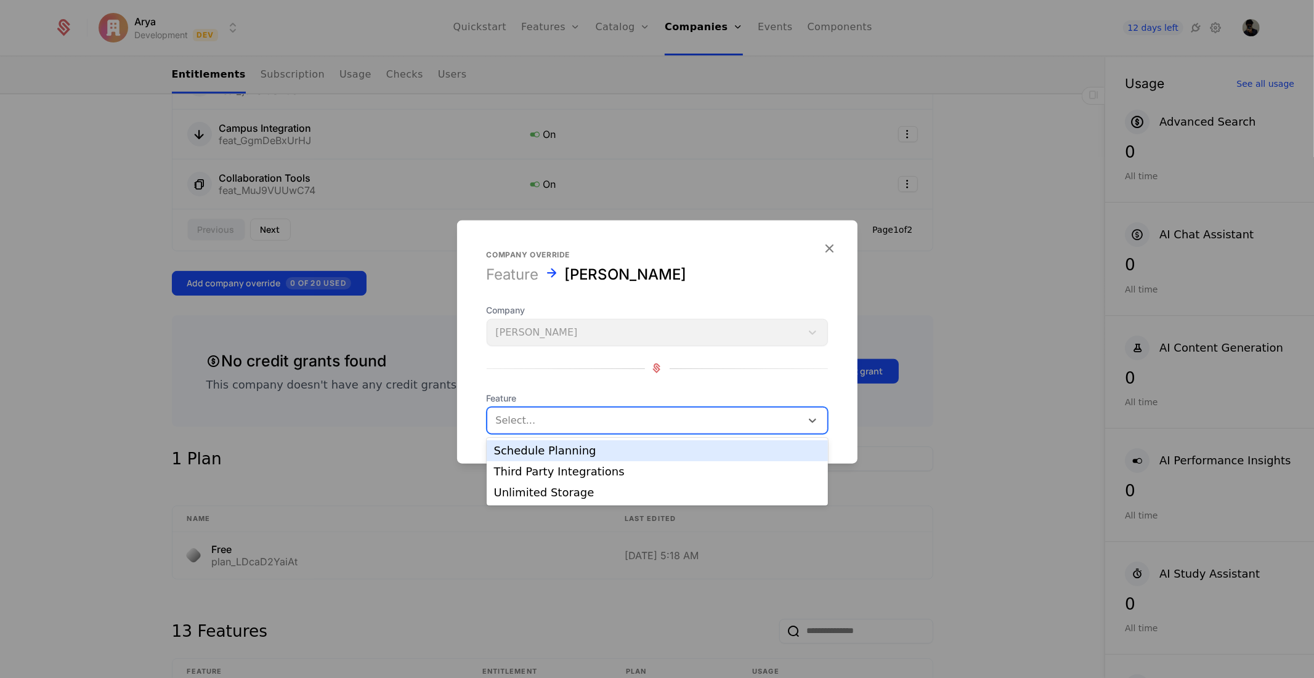
click at [610, 448] on div "Schedule Planning" at bounding box center [657, 450] width 326 height 11
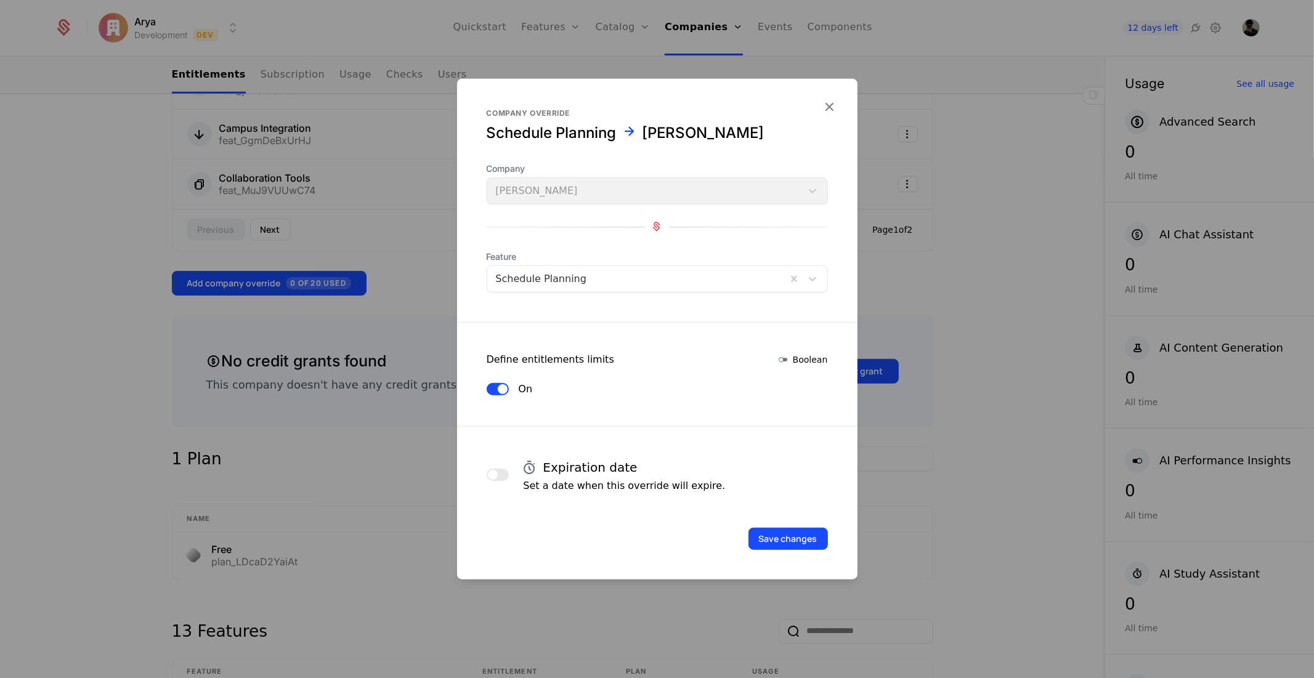
click at [768, 519] on div "Save changes" at bounding box center [657, 521] width 400 height 57
click at [780, 535] on button "Save changes" at bounding box center [787, 538] width 79 height 22
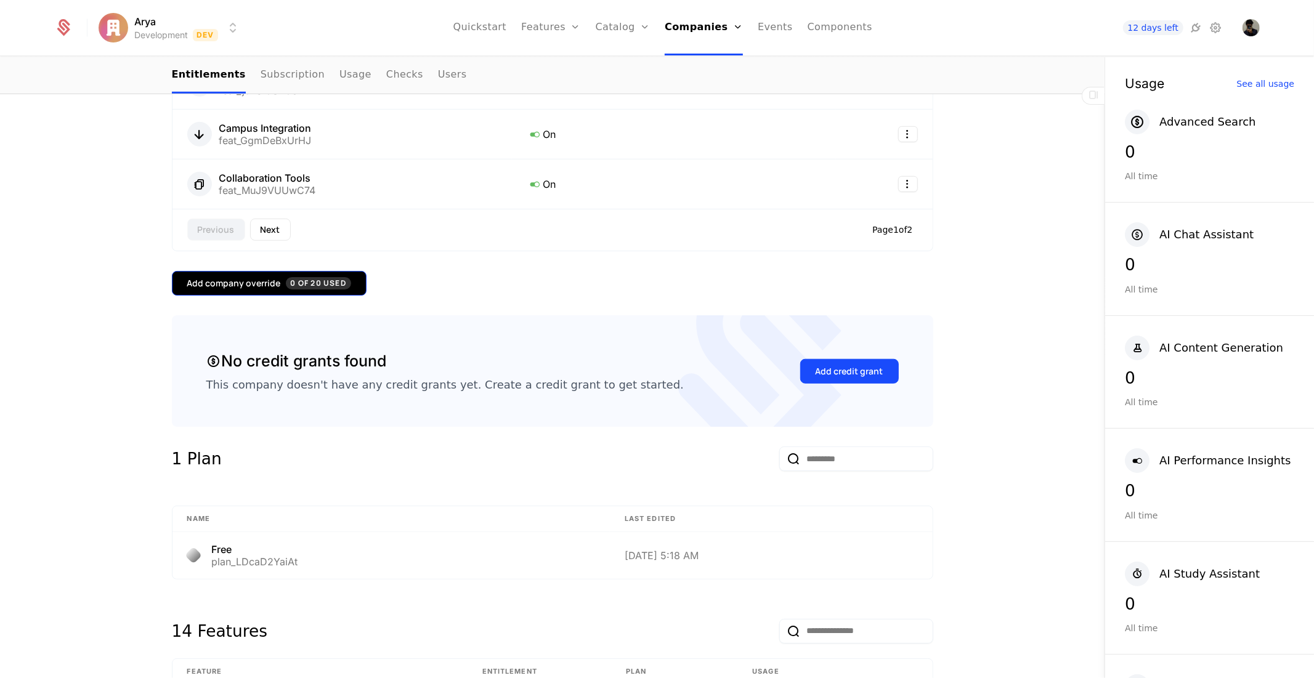
click at [286, 281] on span "0 of 20 Used" at bounding box center [318, 283] width 65 height 12
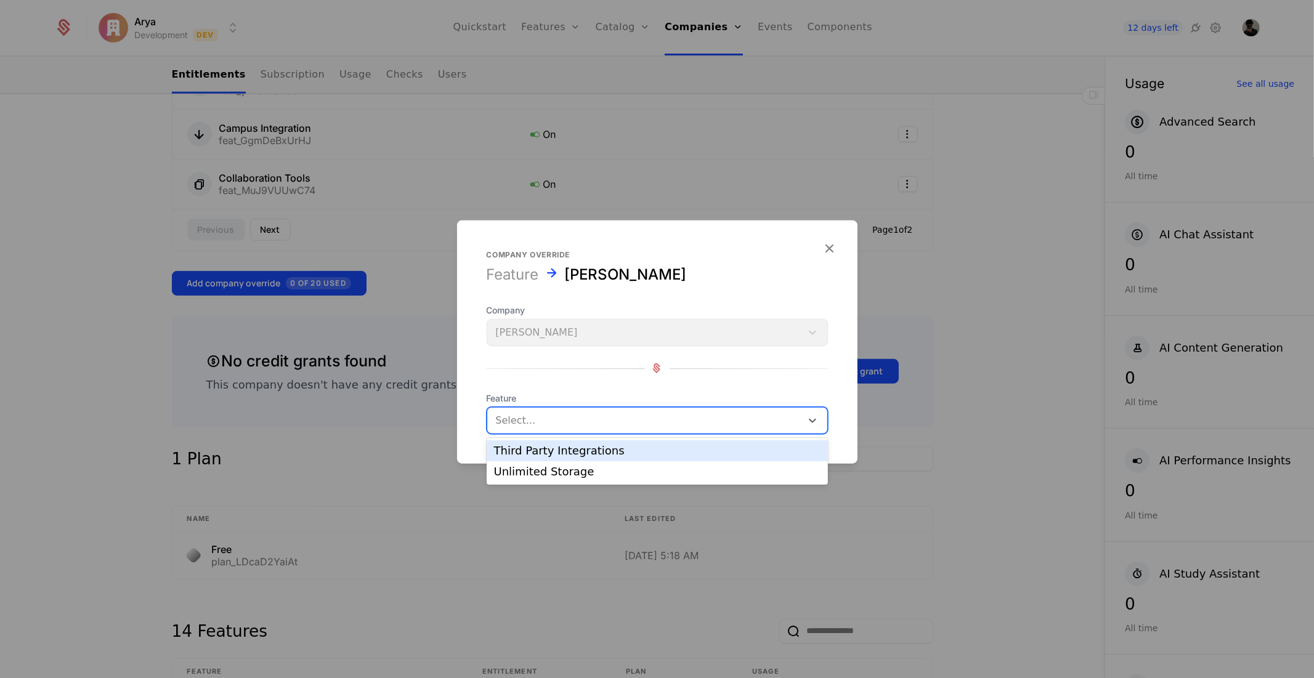
click at [766, 421] on div at bounding box center [644, 419] width 297 height 17
click at [662, 453] on div "Third Party Integrations" at bounding box center [657, 450] width 326 height 11
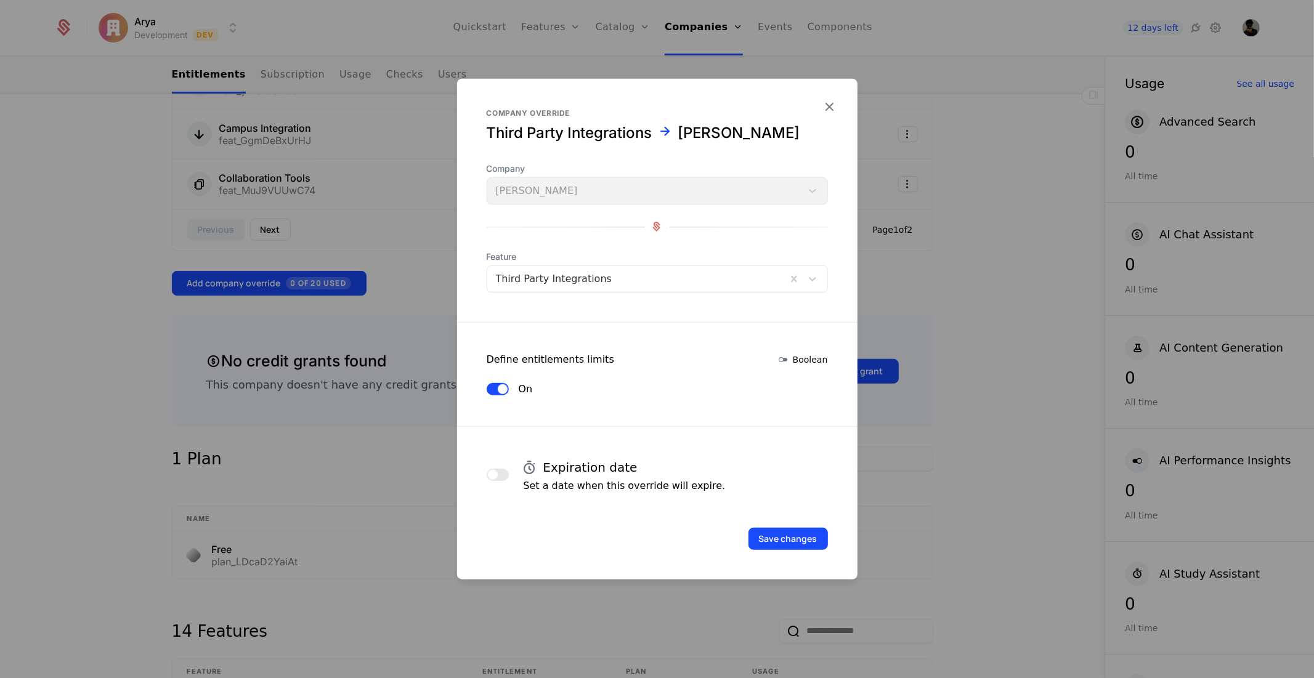
click at [804, 525] on div "Save changes" at bounding box center [657, 521] width 400 height 57
click at [807, 538] on button "Save changes" at bounding box center [787, 538] width 79 height 22
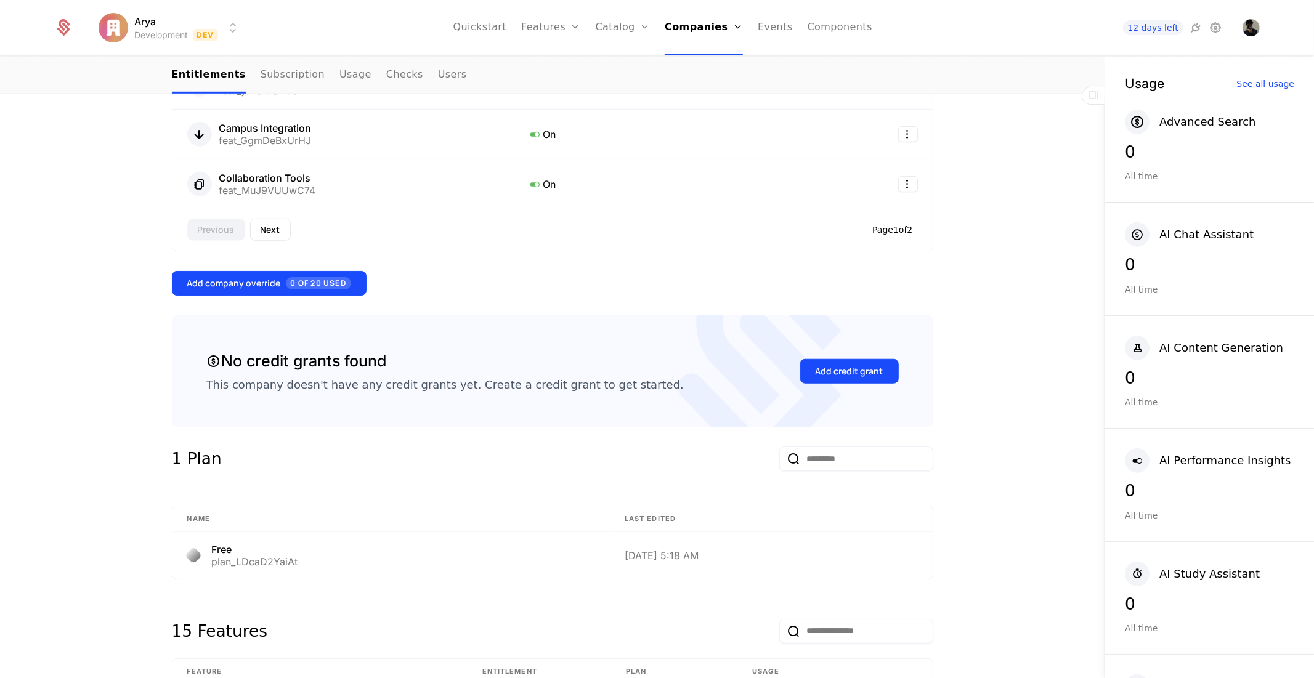
click at [288, 287] on span "0 of 20 Used" at bounding box center [318, 283] width 65 height 12
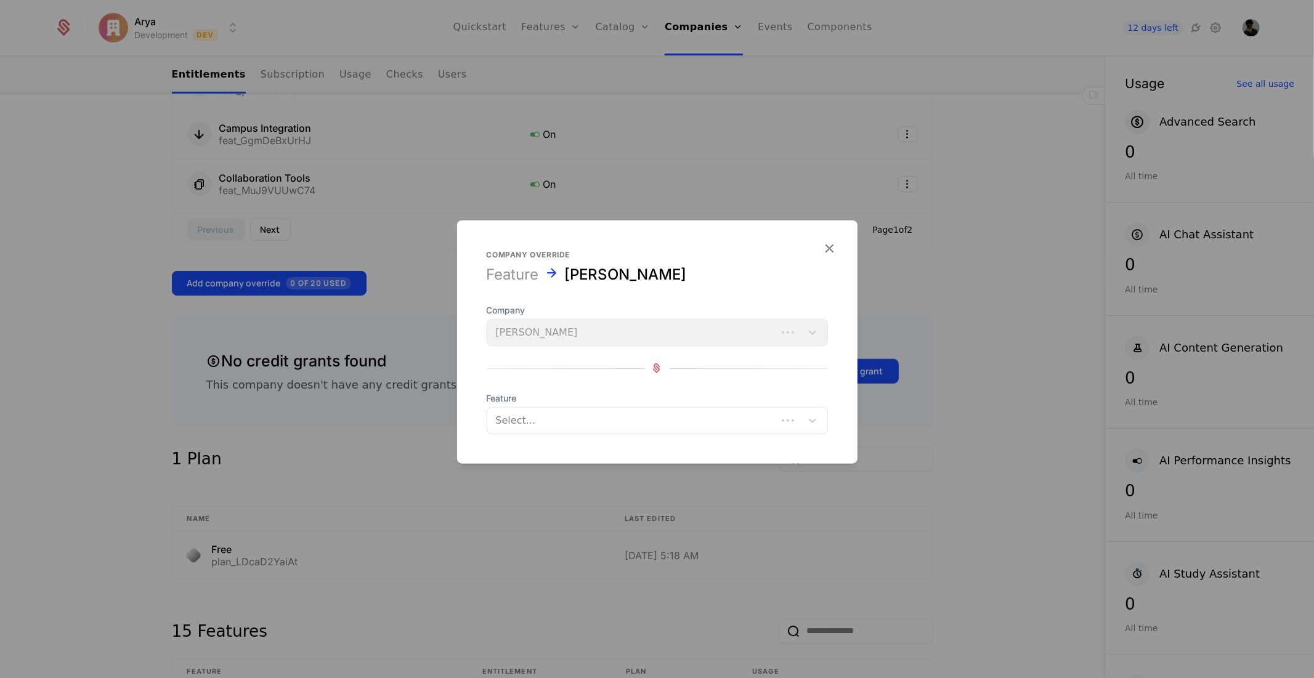
click at [607, 453] on form "Company override Feature [PERSON_NAME] Company [PERSON_NAME] Feature Select..." at bounding box center [657, 341] width 400 height 243
click at [584, 434] on form "Company override Feature [PERSON_NAME] Company [PERSON_NAME] Feature Select..." at bounding box center [657, 341] width 400 height 243
click at [557, 422] on div at bounding box center [644, 419] width 297 height 17
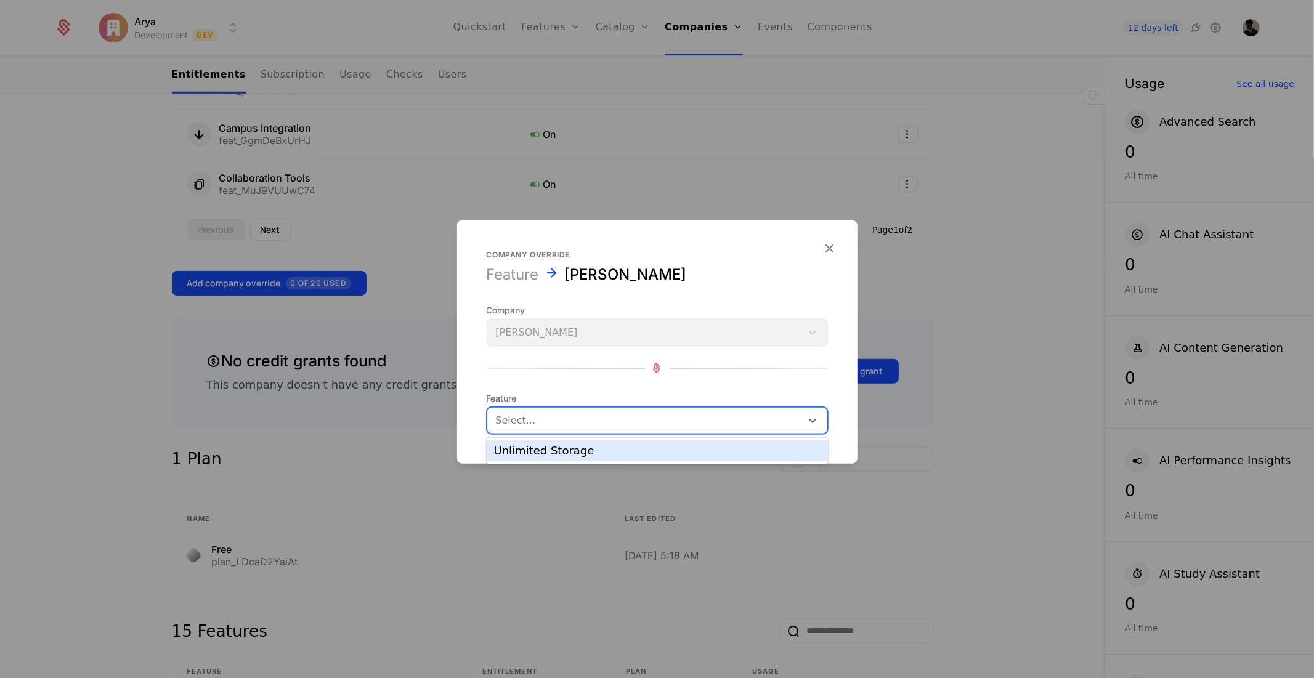
click at [556, 458] on div "Unlimited Storage" at bounding box center [657, 450] width 341 height 21
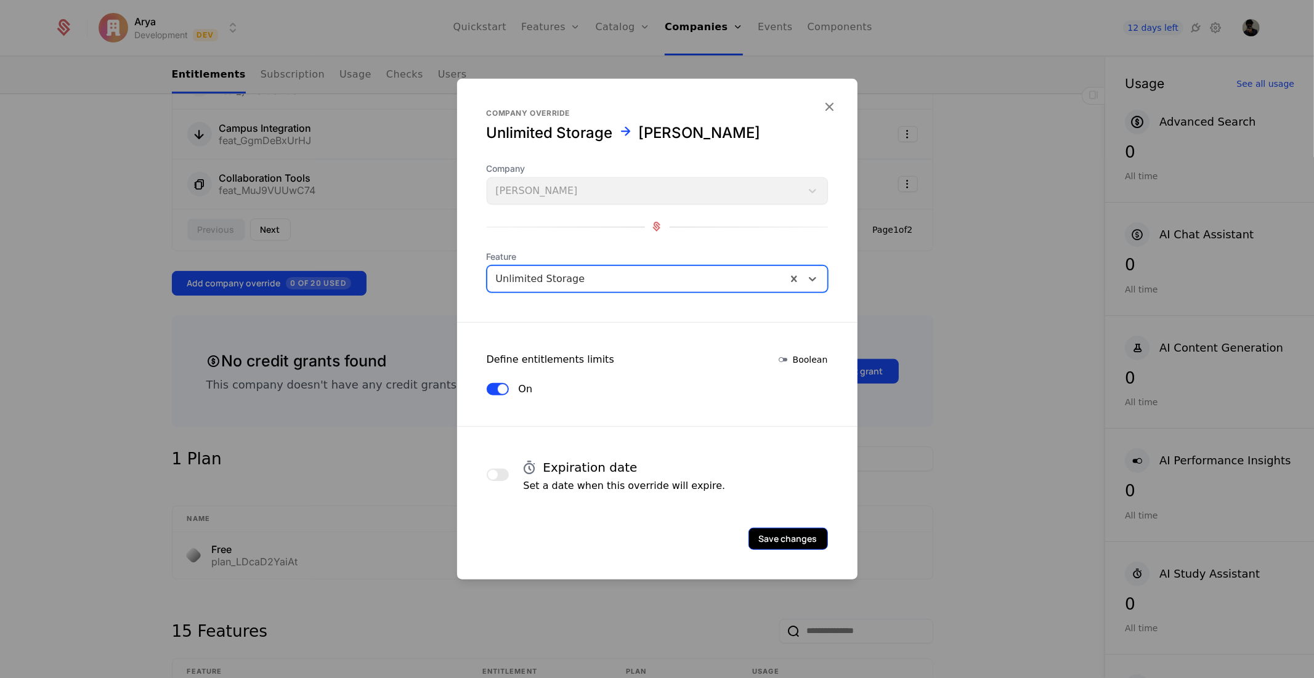
click at [827, 530] on button "Save changes" at bounding box center [787, 538] width 79 height 22
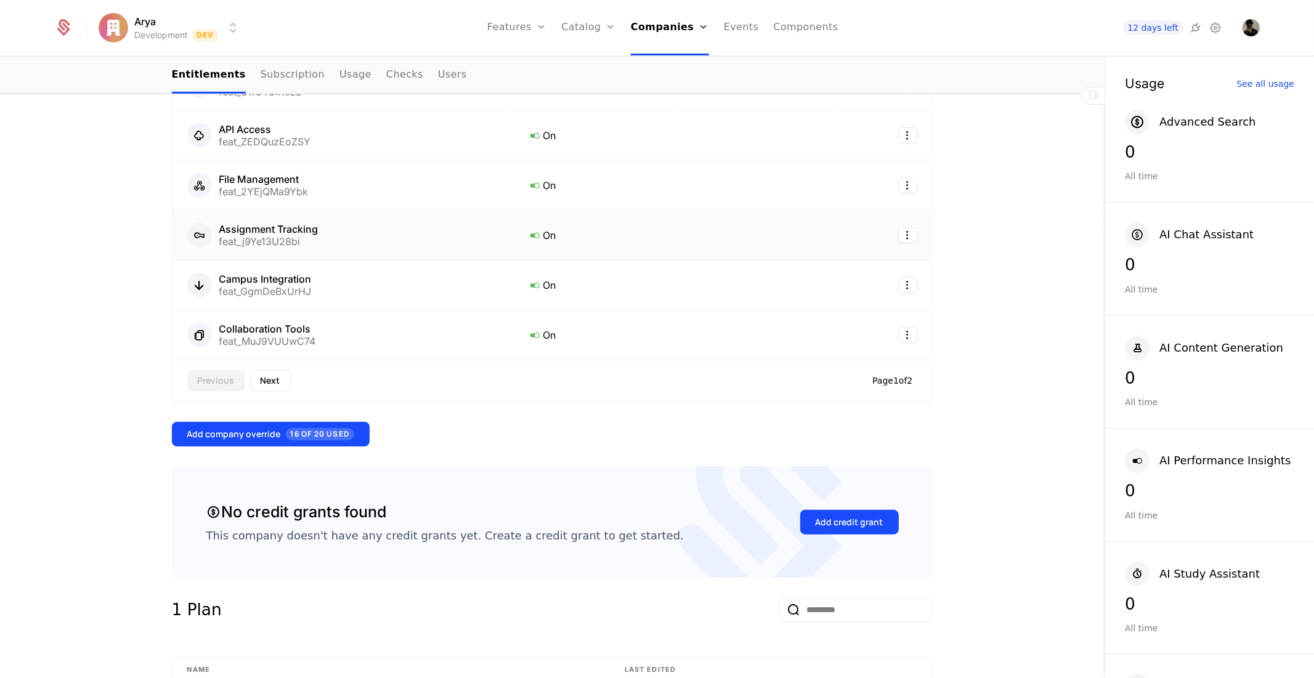
scroll to position [821, 0]
